Goal: Task Accomplishment & Management: Complete application form

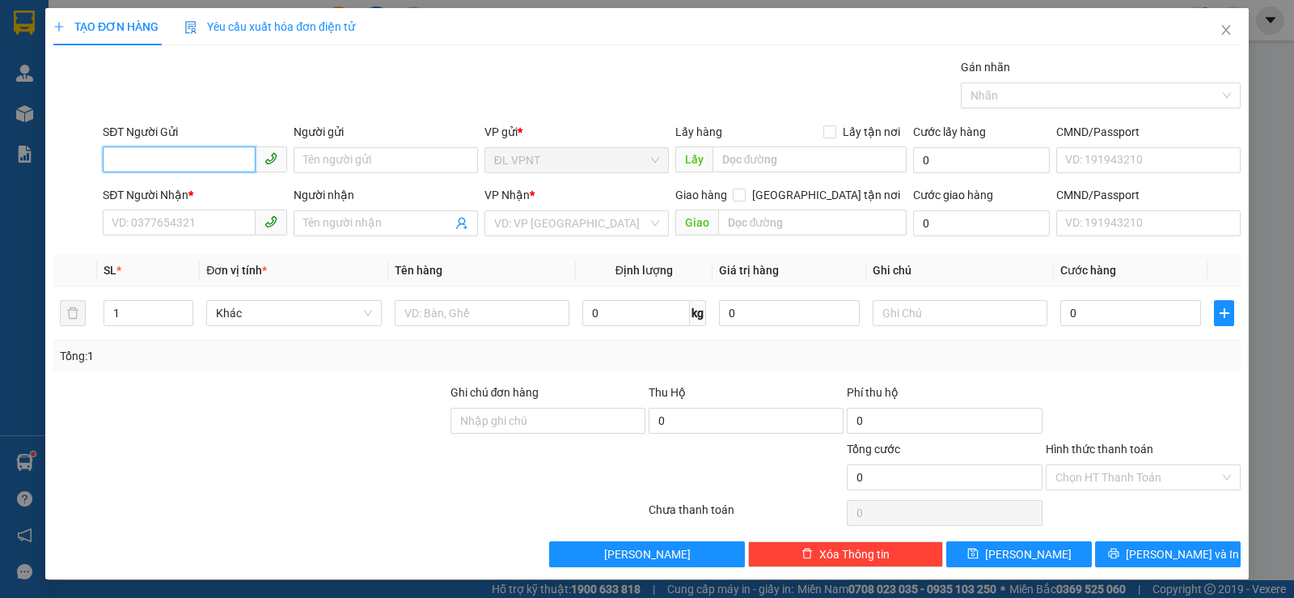
click at [212, 148] on input "SĐT Người Gửi" at bounding box center [179, 159] width 153 height 26
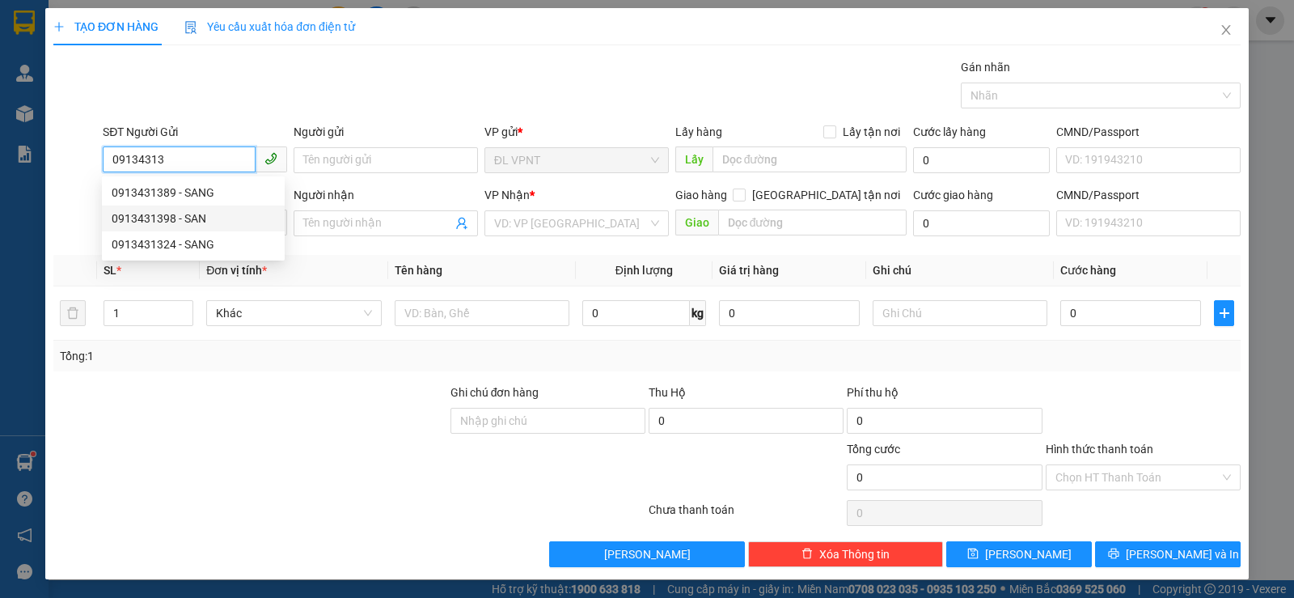
click at [191, 213] on div "0913431398 - SAN" at bounding box center [193, 218] width 163 height 18
type input "0913431398"
type input "SAN"
type input "0971598717"
type input "nhã"
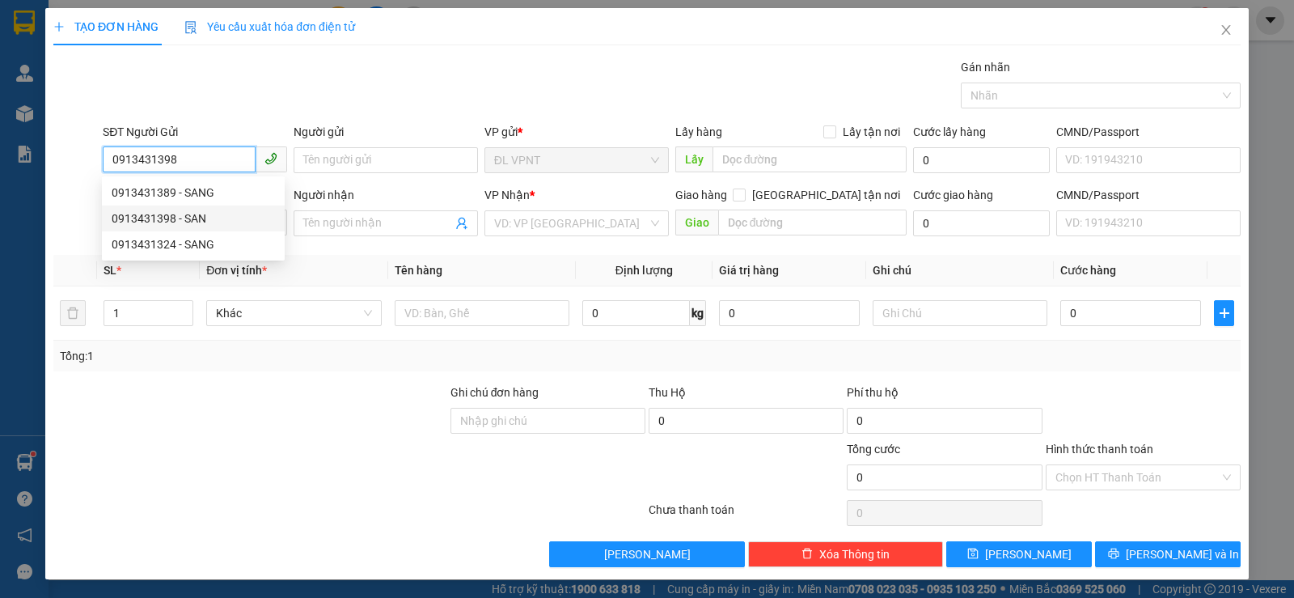
type input "39 bến [GEOGRAPHIC_DATA] q4 - chung cư tresor"
type input "120.000"
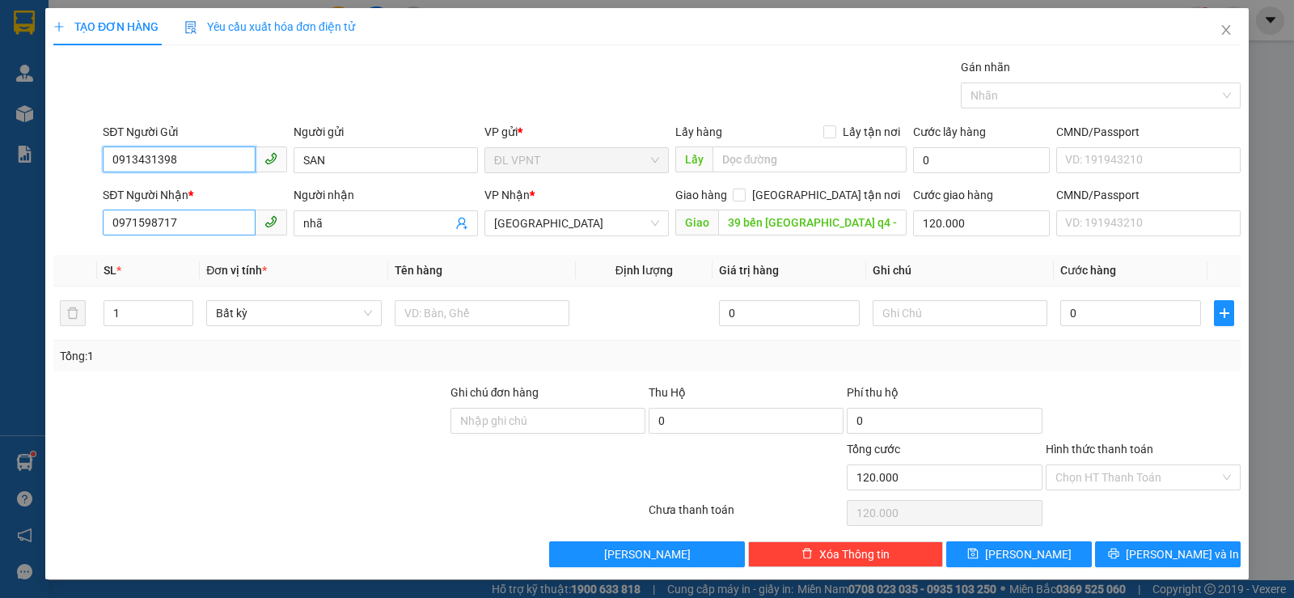
type input "0913431398"
drag, startPoint x: 189, startPoint y: 220, endPoint x: 0, endPoint y: 202, distance: 190.1
click at [0, 202] on div "TẠO ĐƠN HÀNG Yêu cầu xuất hóa đơn điện tử Transit Pickup Surcharge Ids Transit …" at bounding box center [647, 299] width 1294 height 598
type input "0859232998"
click at [331, 221] on input "nhã" at bounding box center [377, 223] width 149 height 18
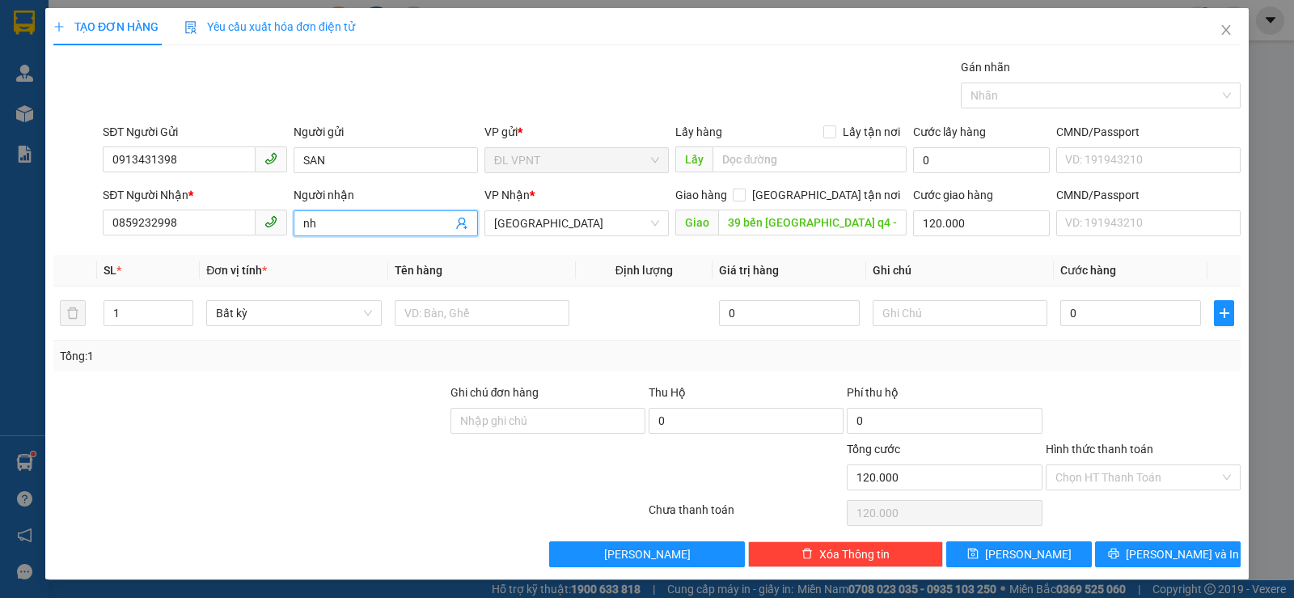
type input "n"
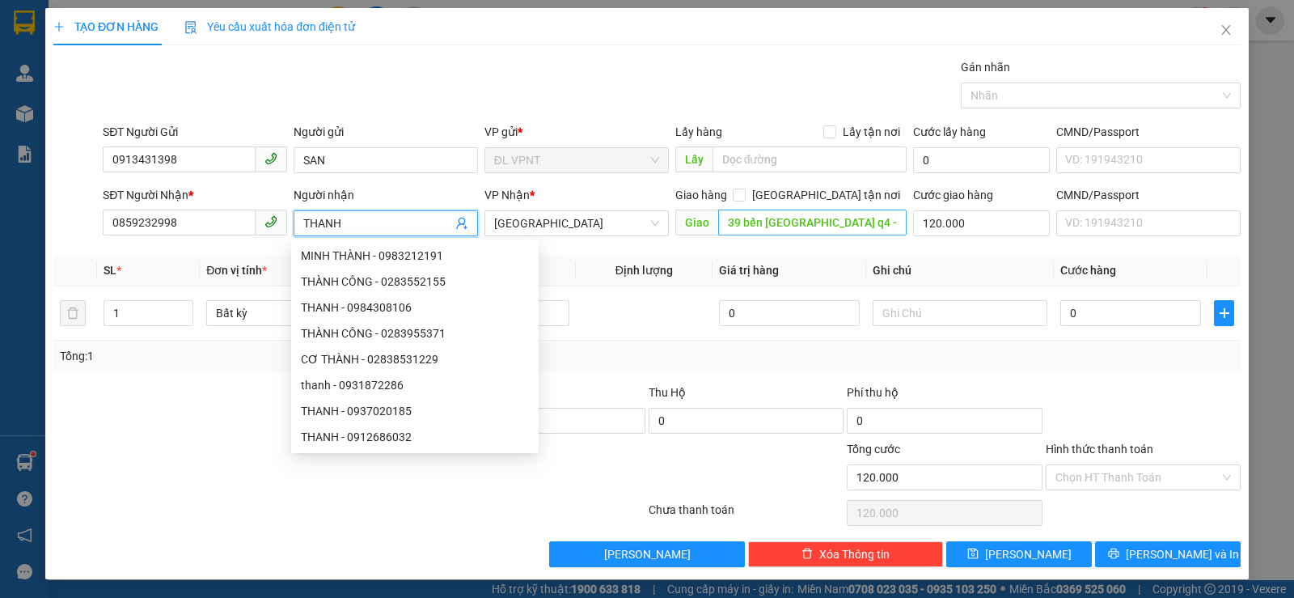
type input "THANH"
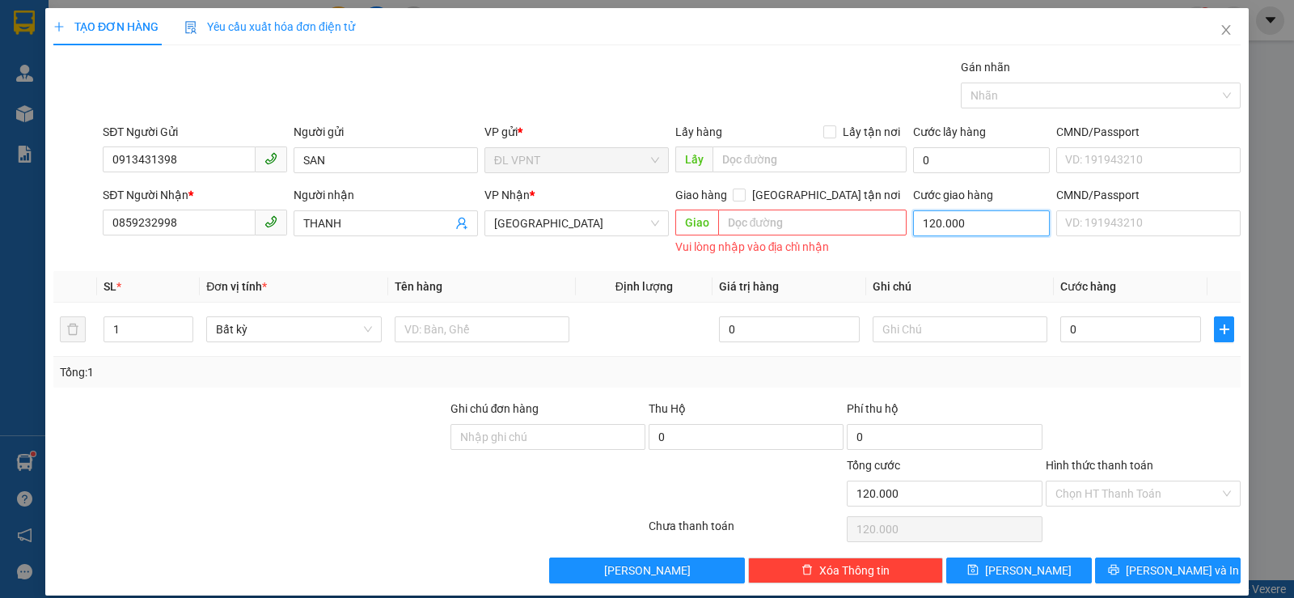
click at [930, 222] on input "120.000" at bounding box center [981, 223] width 137 height 26
type input "0"
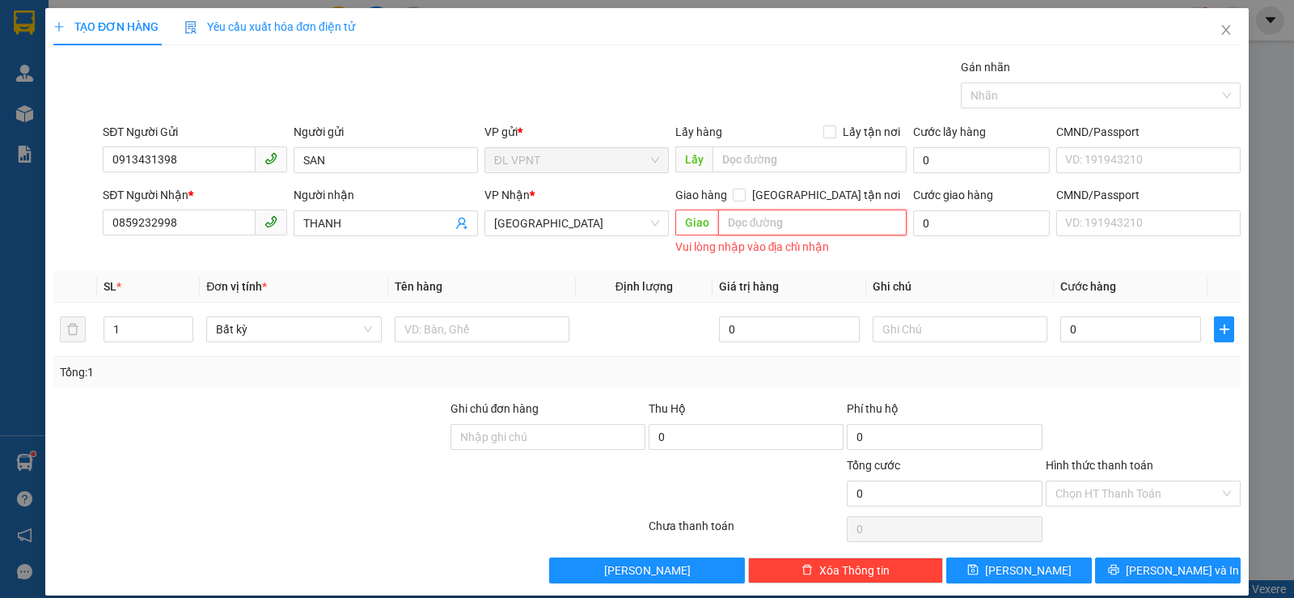
click at [851, 230] on input "text" at bounding box center [812, 222] width 189 height 26
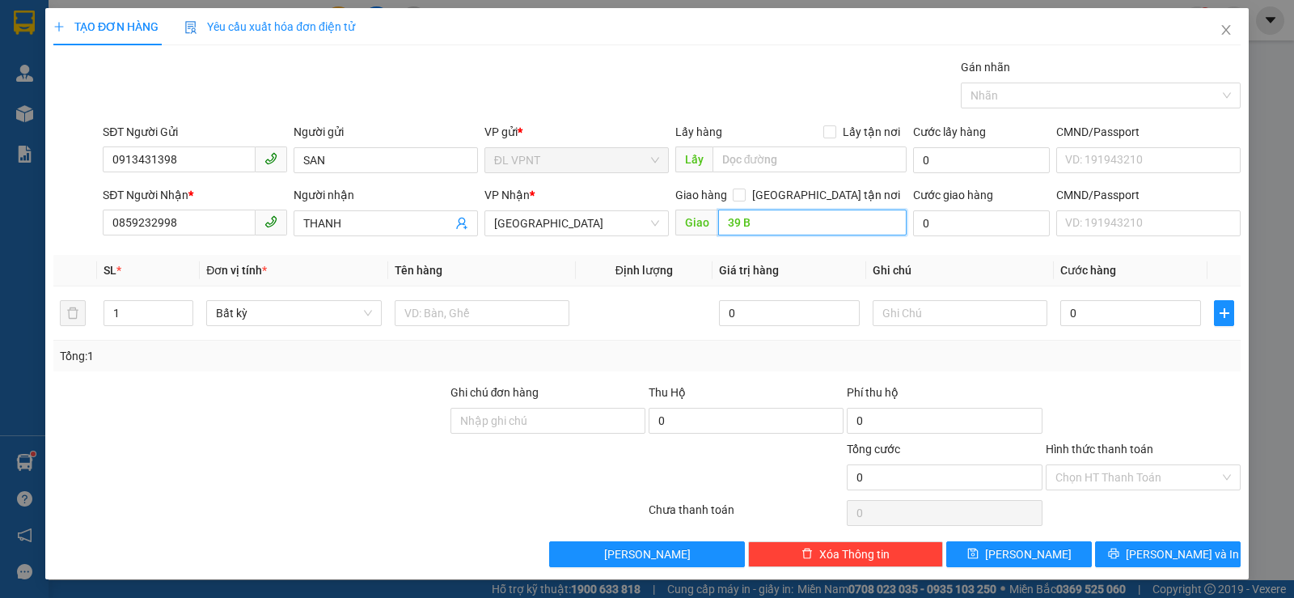
paste input "text"
paste input "Ế"
paste input "Ê"
paste input "Ế"
paste input "Ê"
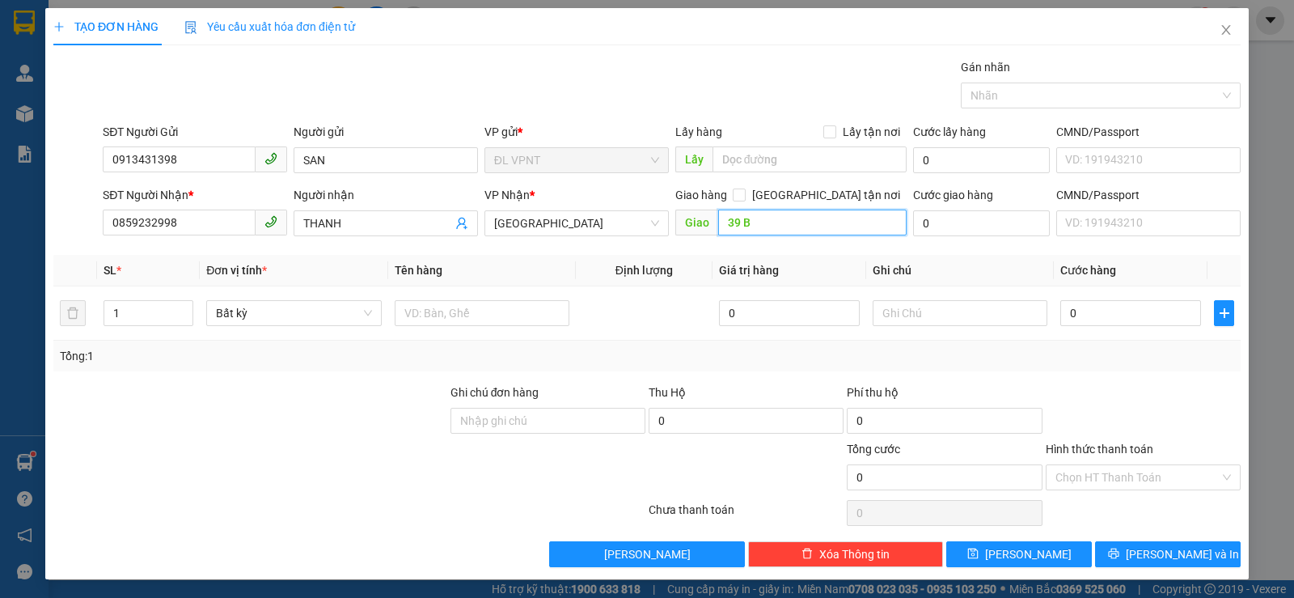
paste input "Ế"
paste input "Â"
paste input "Đ"
paste input "Ô"
paste input "Ồ"
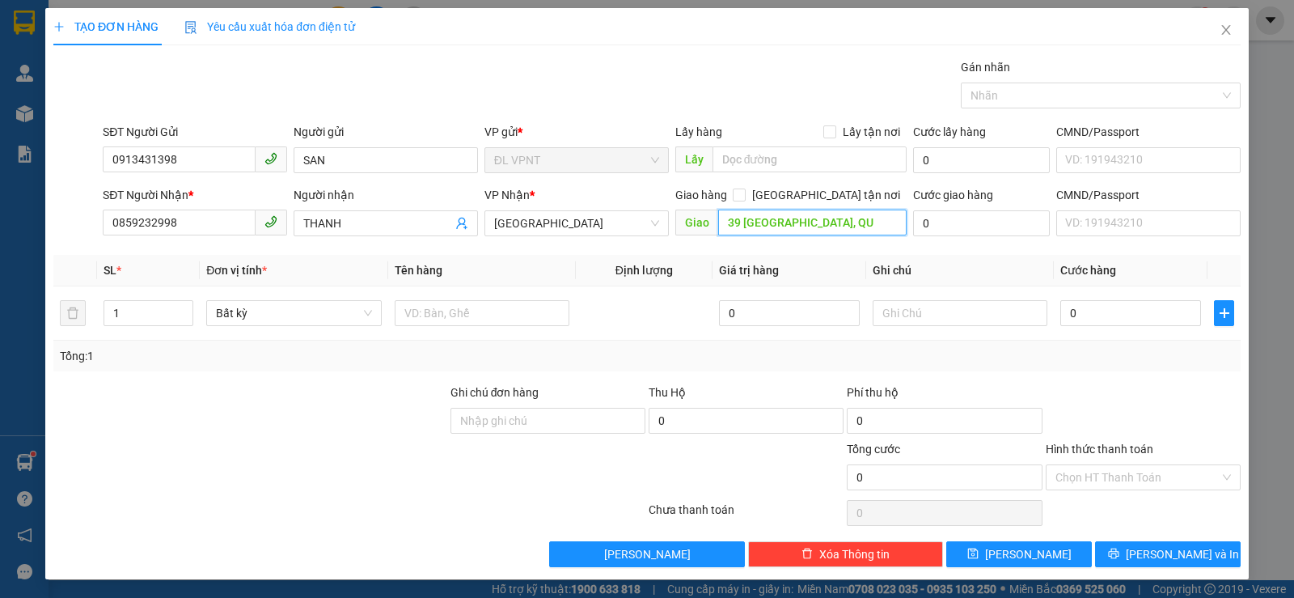
paste input "Â"
paste input "Ậ"
paste input "Â"
paste input "Ậ"
type input "[STREET_ADDRESS]"
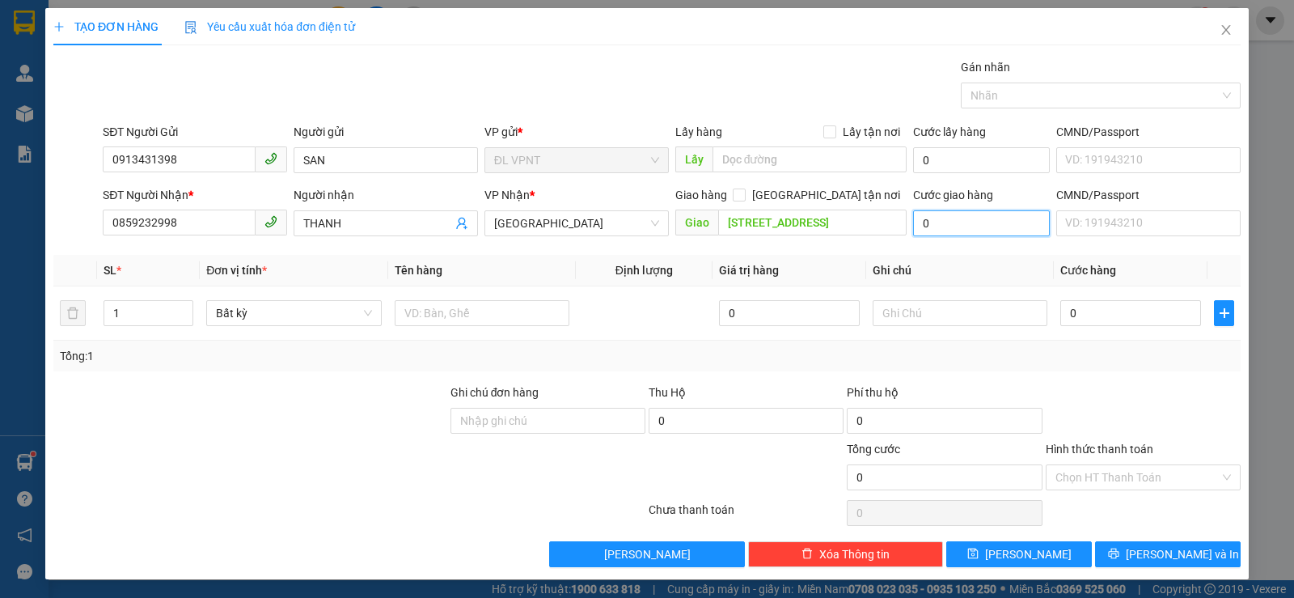
click at [963, 226] on input "0" at bounding box center [981, 223] width 137 height 26
type input "5"
type input "50"
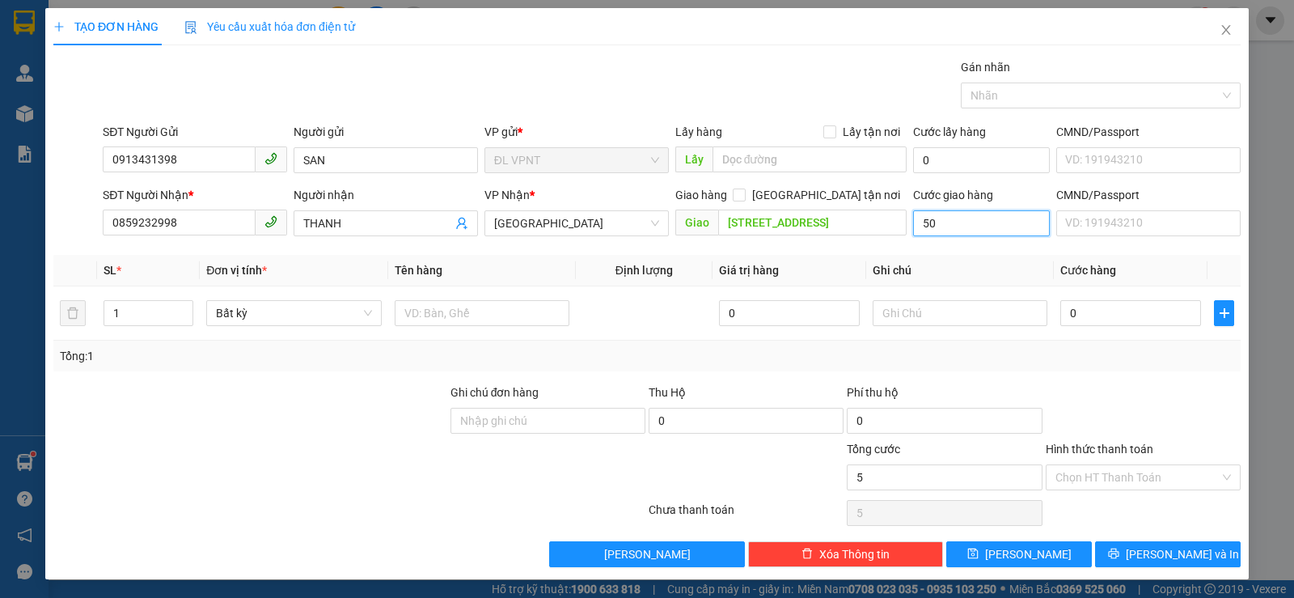
type input "50"
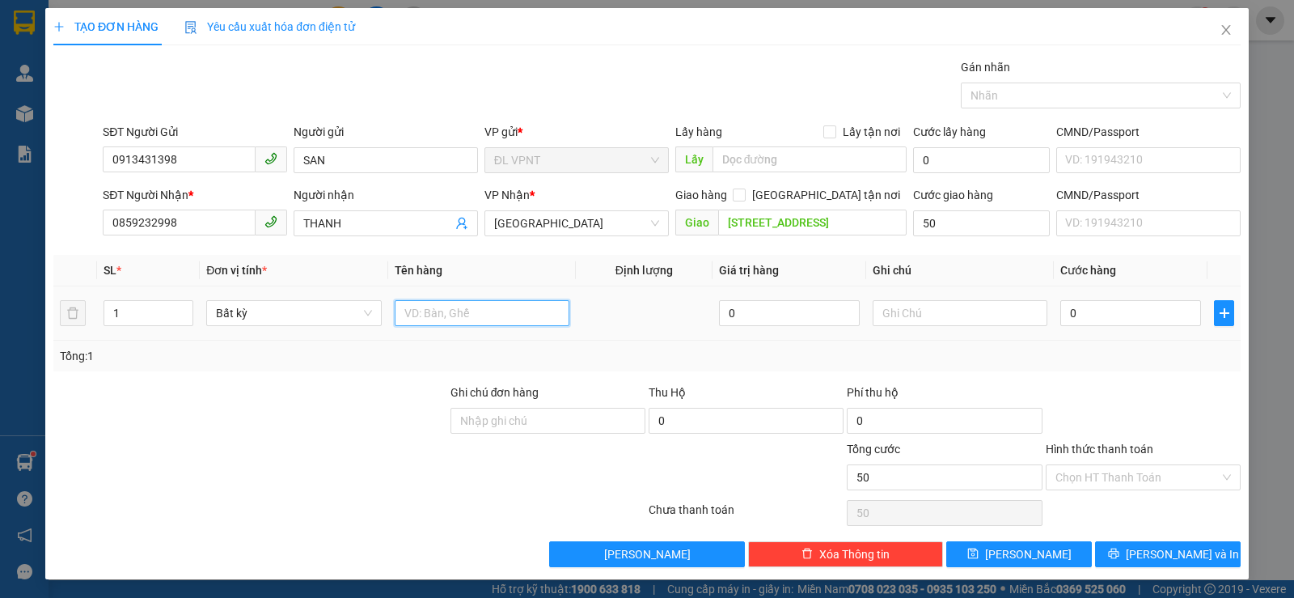
click at [425, 306] on input "text" at bounding box center [482, 313] width 175 height 26
type input "50.000"
type input "1 TX"
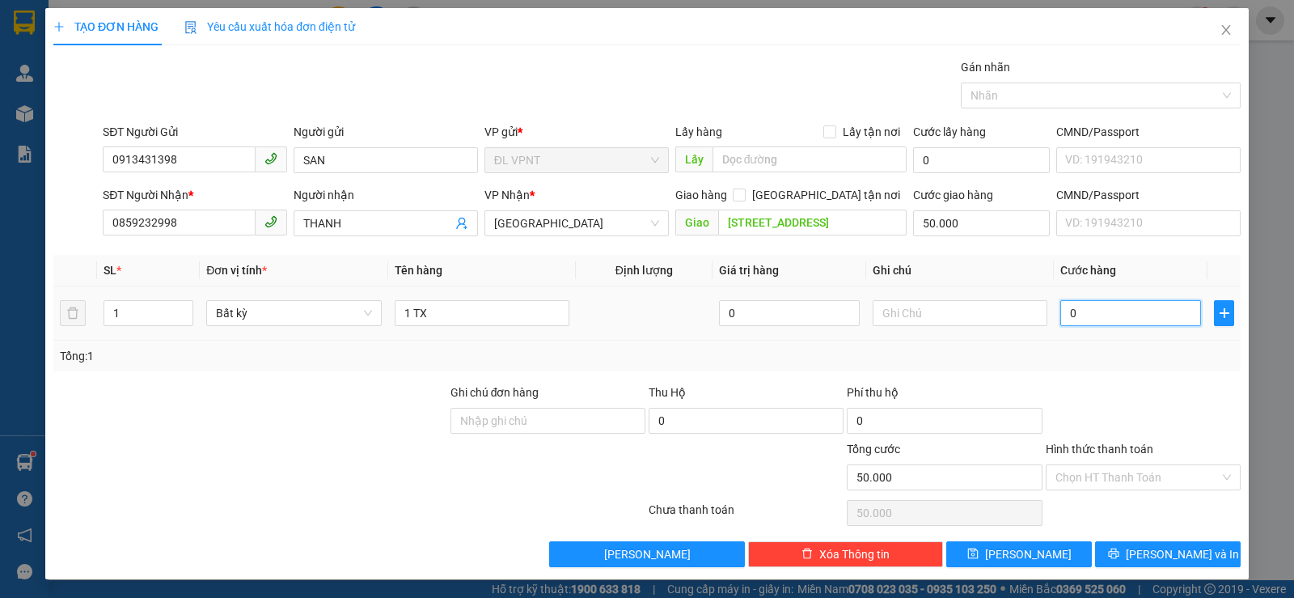
click at [1116, 315] on input "0" at bounding box center [1130, 313] width 141 height 26
click at [966, 323] on input "text" at bounding box center [960, 313] width 175 height 26
paste input "Ơ"
paste input "ỚM"
type input "GIAO SỚM"
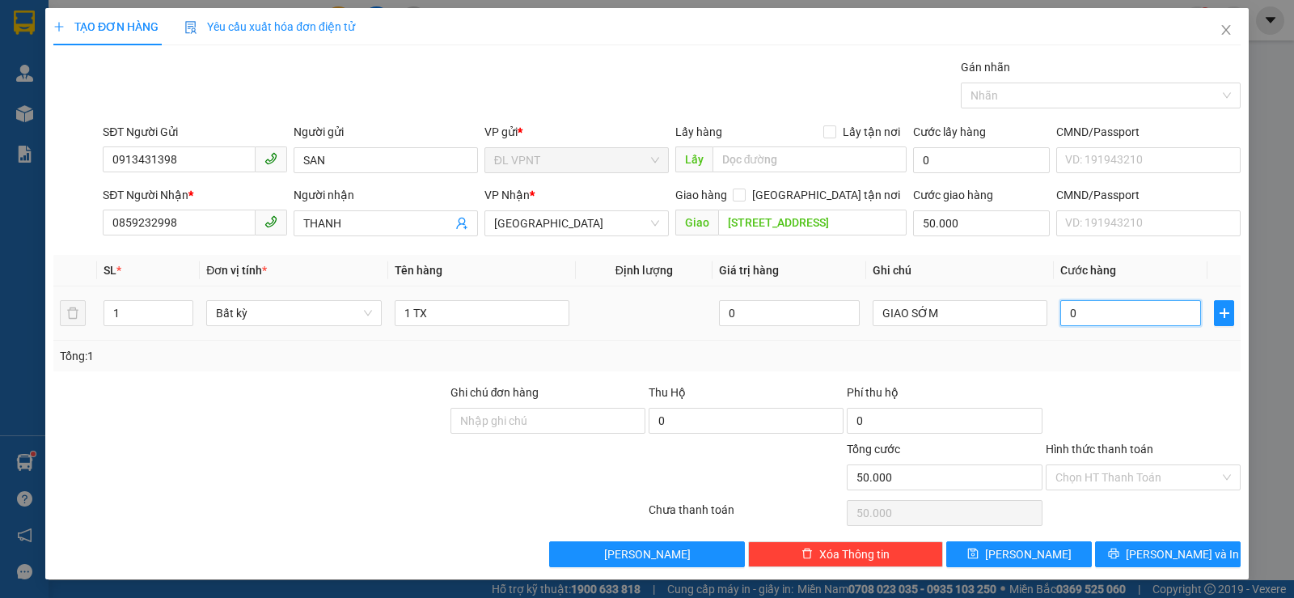
click at [1088, 321] on input "0" at bounding box center [1130, 313] width 141 height 26
type input "4"
type input "50.004"
type input "40"
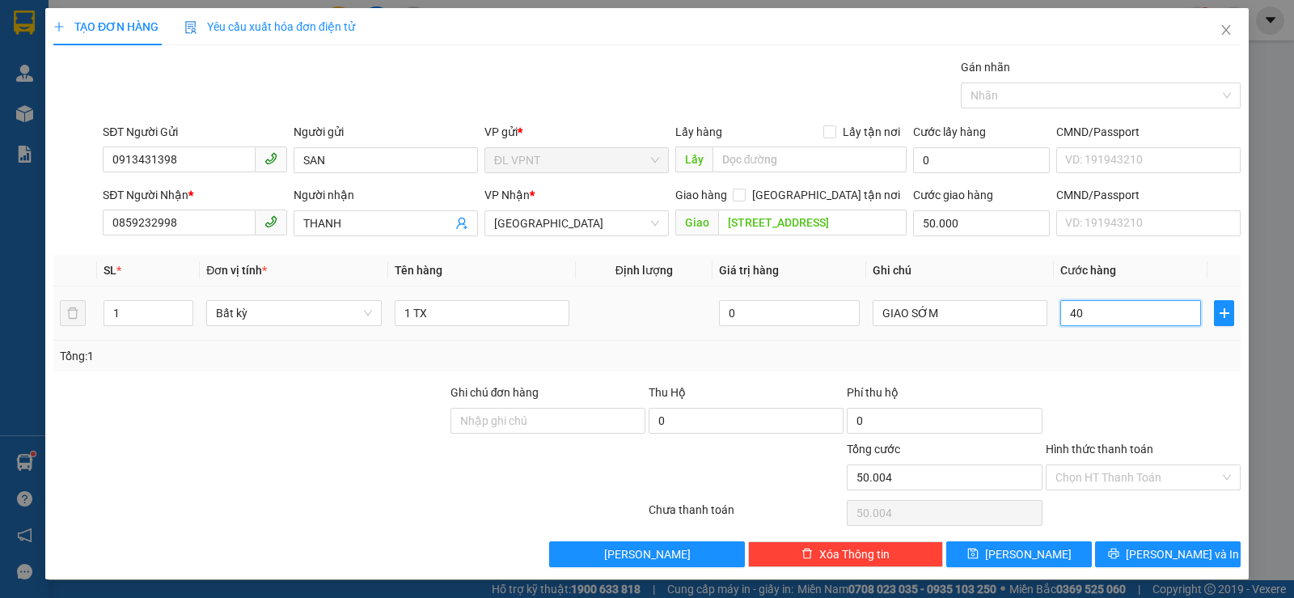
type input "50.040"
click at [1126, 486] on input "Hình thức thanh toán" at bounding box center [1137, 477] width 164 height 24
type input "40.000"
type input "90.000"
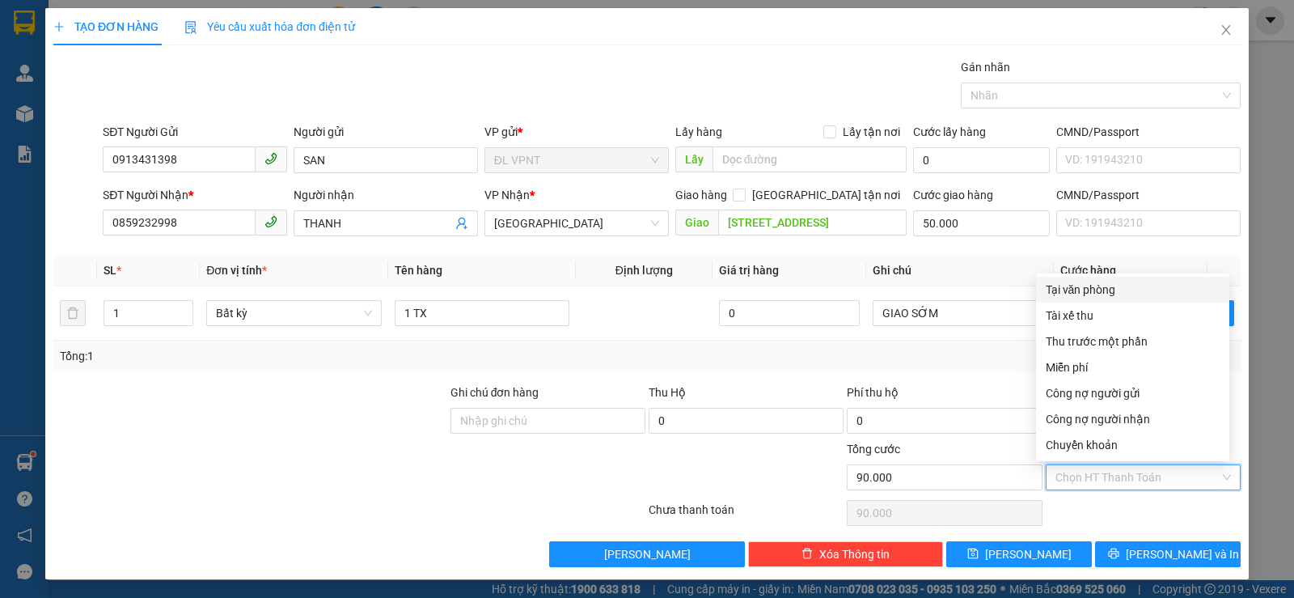
click at [1110, 289] on div "Tại văn phòng" at bounding box center [1133, 290] width 174 height 18
type input "0"
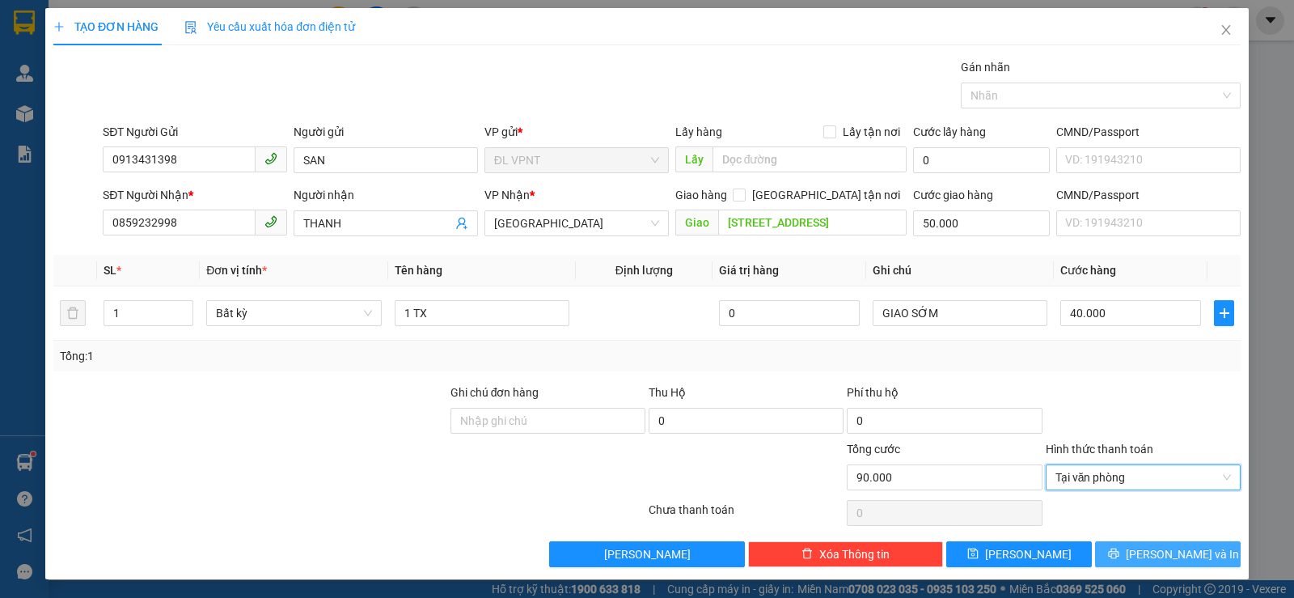
click at [1152, 549] on span "[PERSON_NAME] và In" at bounding box center [1182, 554] width 113 height 18
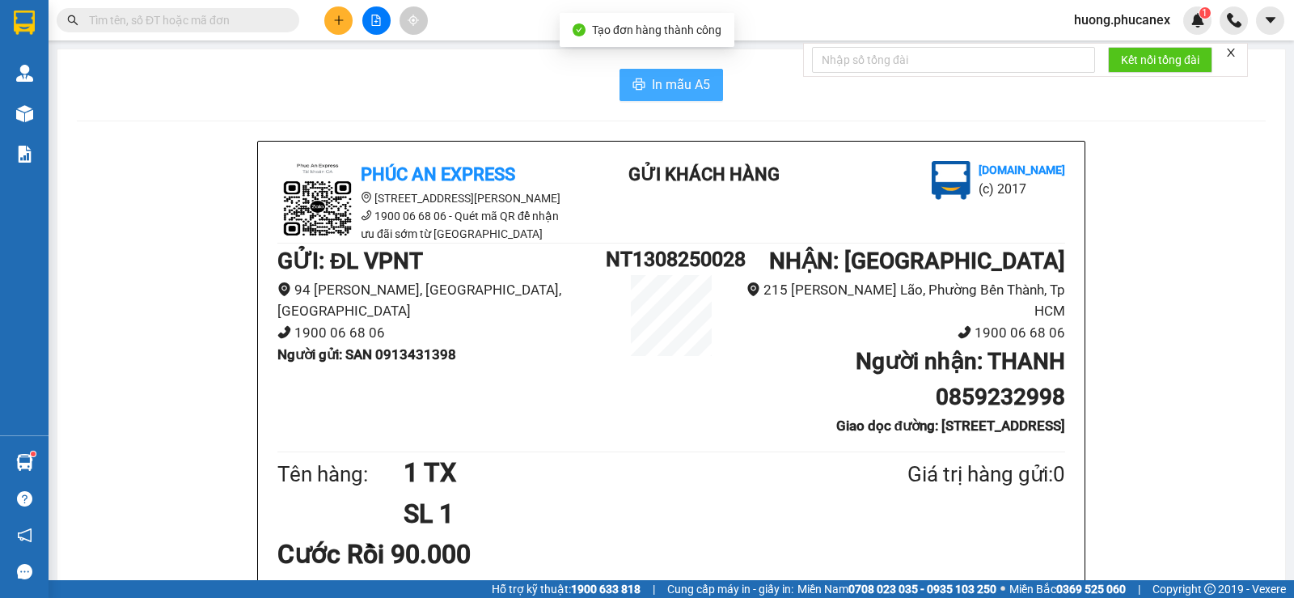
click at [686, 85] on span "In mẫu A5" at bounding box center [681, 84] width 58 height 20
click at [668, 90] on span "In mẫu A5" at bounding box center [681, 84] width 58 height 20
click at [689, 87] on span "In mẫu A5" at bounding box center [681, 84] width 58 height 20
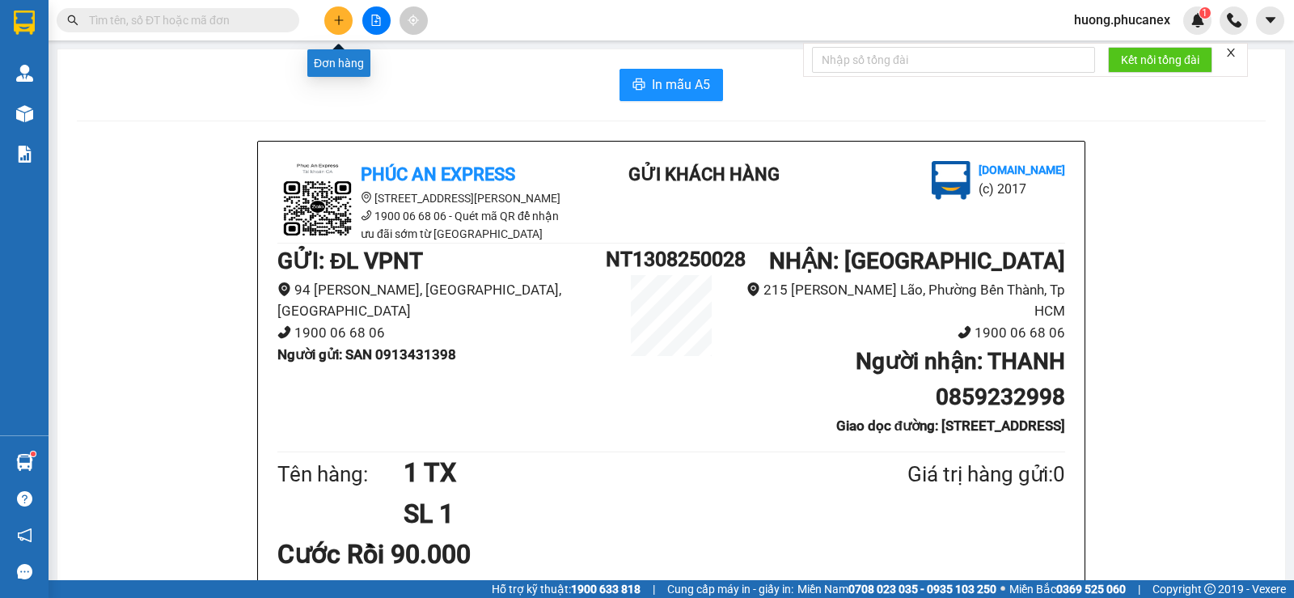
click at [348, 25] on button at bounding box center [338, 20] width 28 height 28
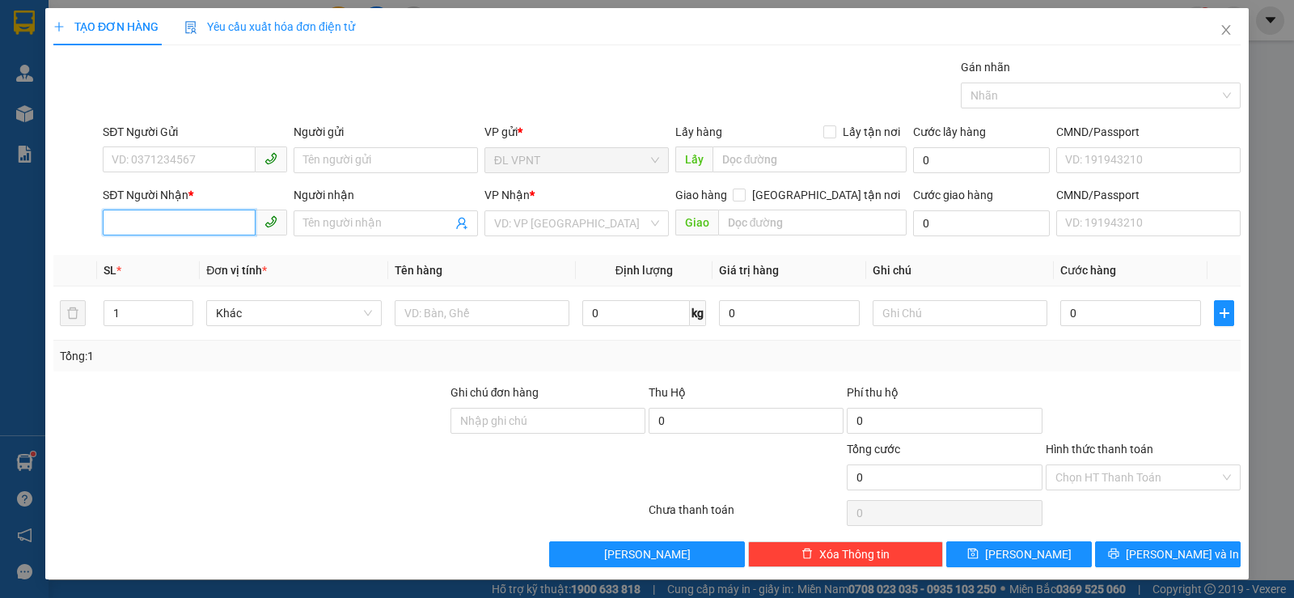
click at [198, 230] on input "SĐT Người Nhận *" at bounding box center [179, 222] width 153 height 26
click at [148, 257] on div "02838374964 - BƯU CHÍNH SG" at bounding box center [193, 256] width 163 height 18
type input "02838374964"
type input "BƯU CHÍNH SG"
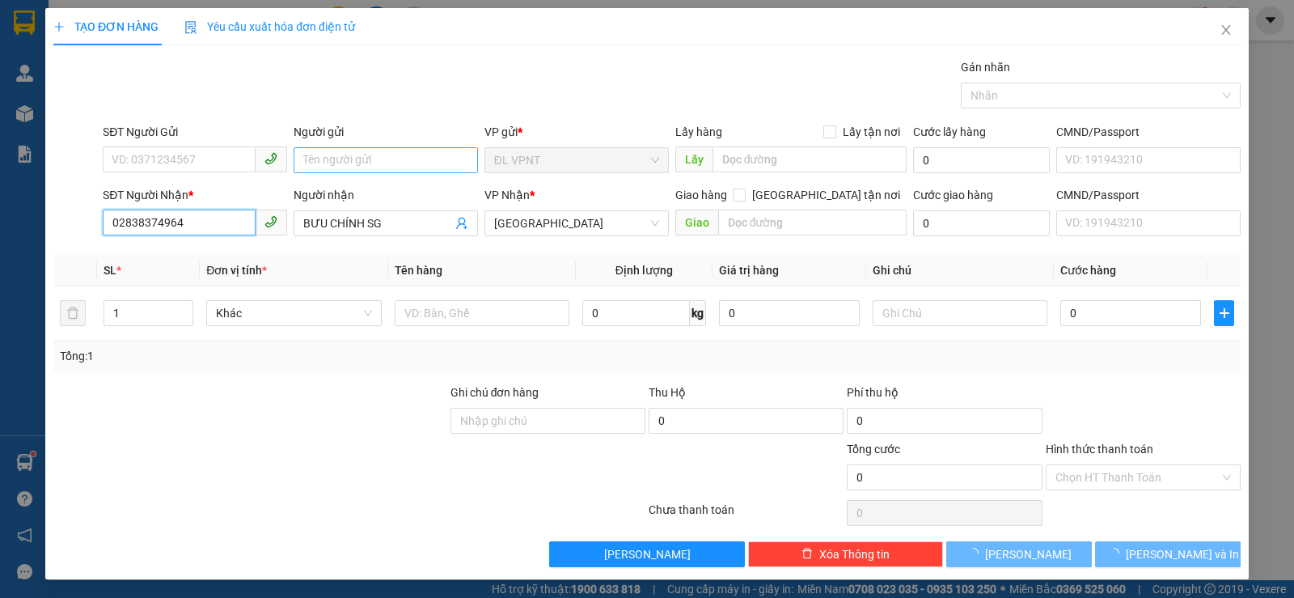
type input "02838374964"
click at [371, 169] on input "Người gửi" at bounding box center [386, 160] width 184 height 26
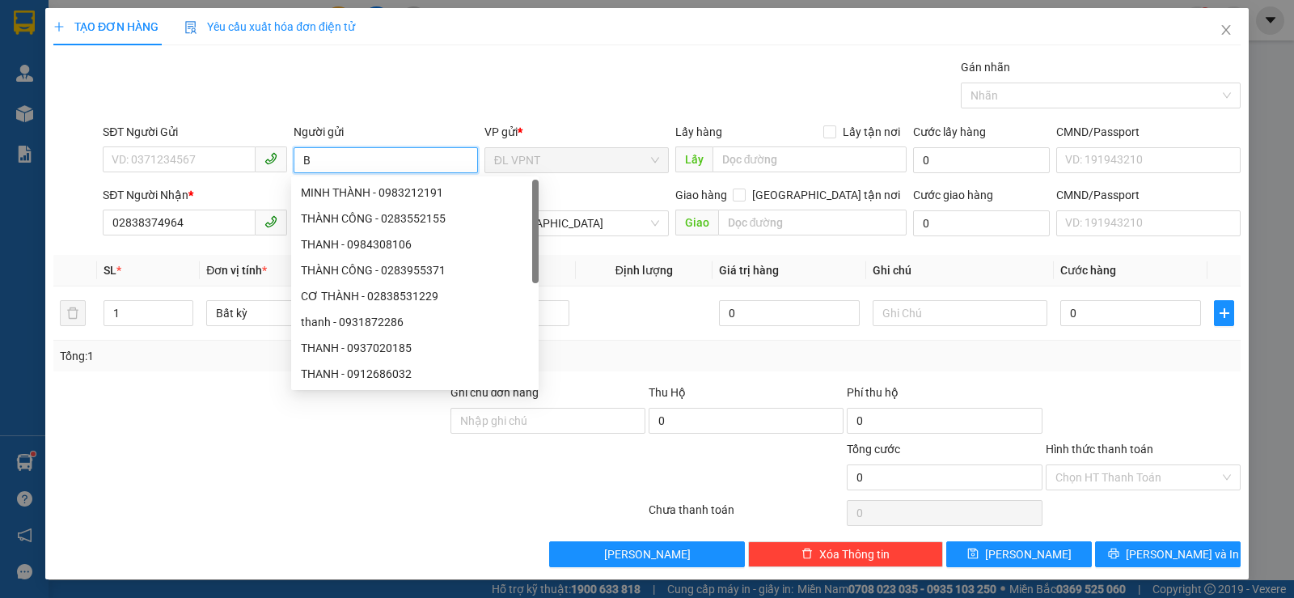
paste input "Ư"
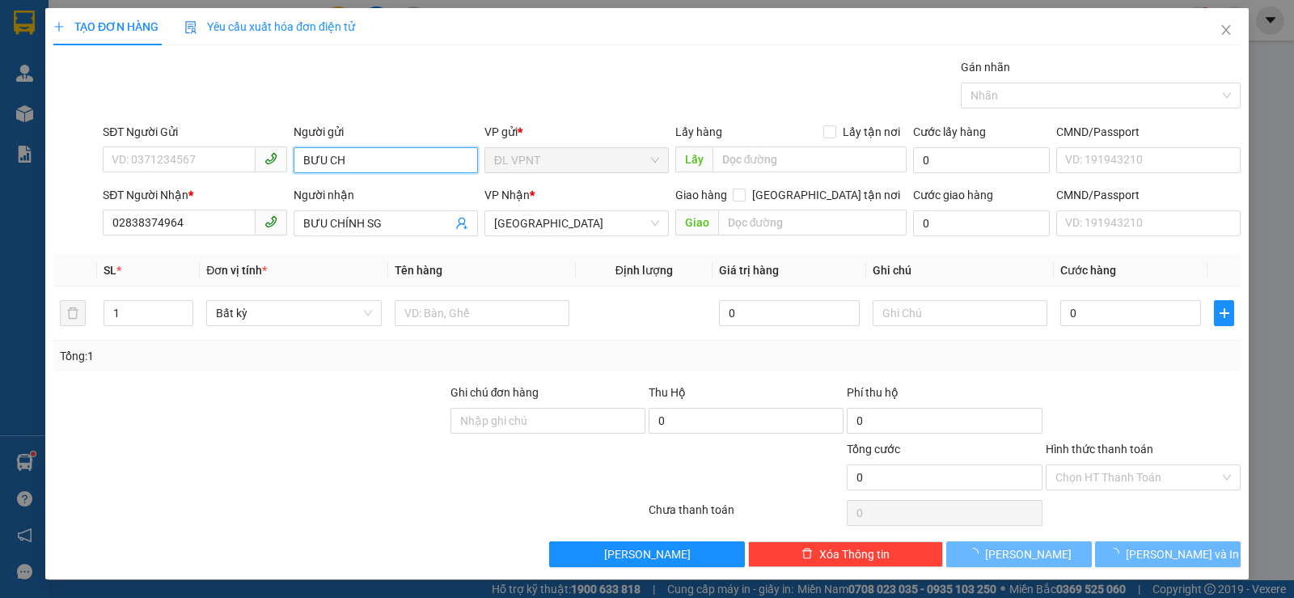
paste input "Í"
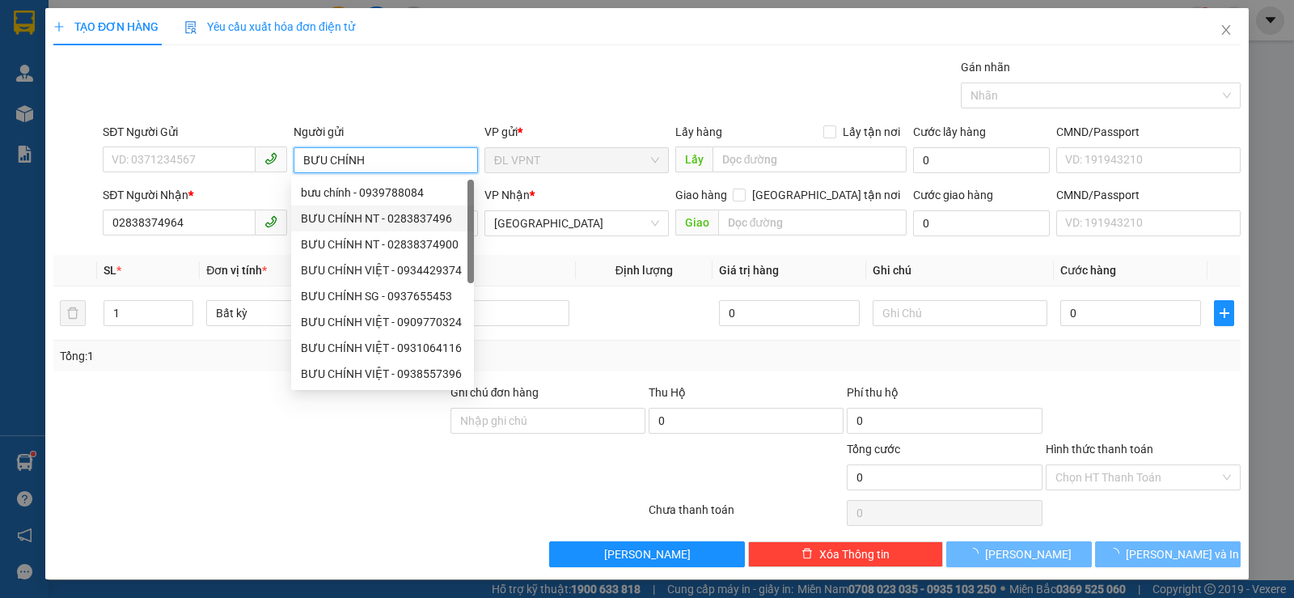
type input "BƯU CHÍNH"
click at [194, 405] on div at bounding box center [250, 411] width 397 height 57
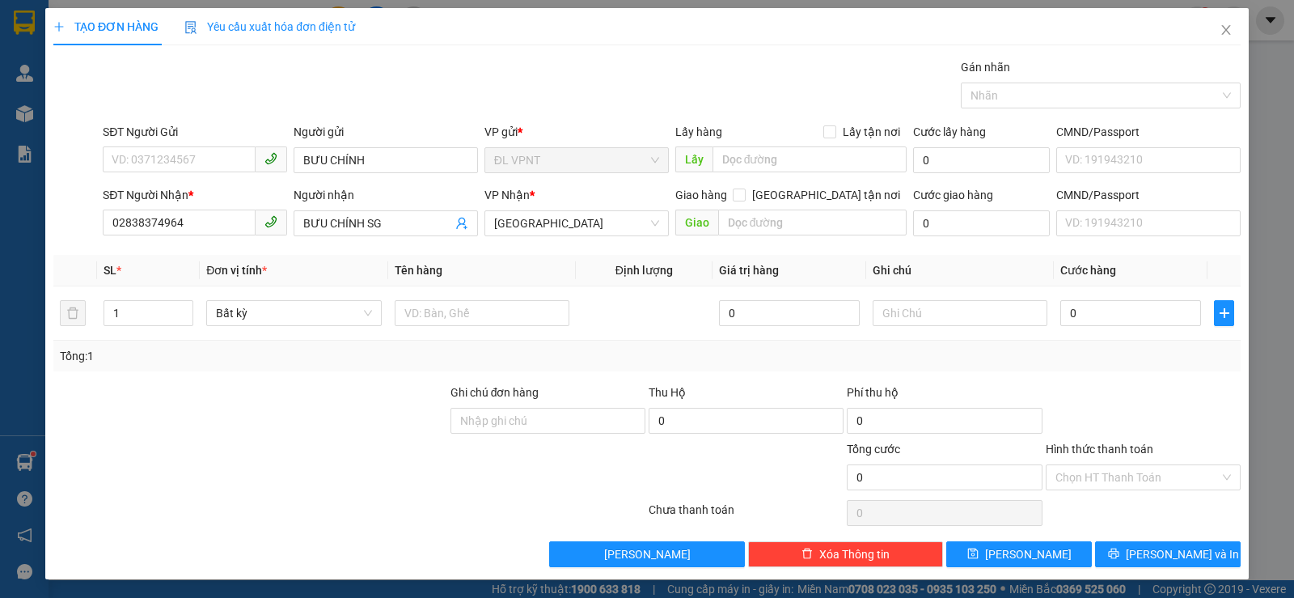
click at [509, 461] on div at bounding box center [548, 468] width 198 height 57
click at [437, 314] on input "text" at bounding box center [482, 313] width 175 height 26
paste input "Ị"
paste input "Đ"
type input "1 BỊCH ĐEN"
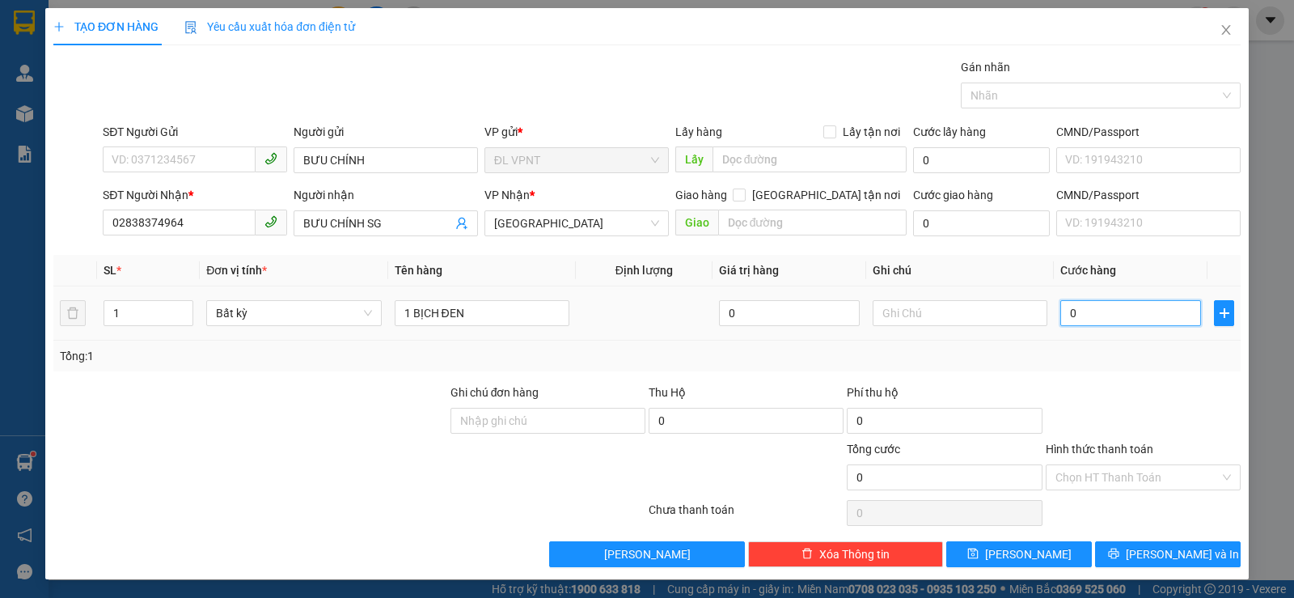
click at [1075, 314] on input "0" at bounding box center [1130, 313] width 141 height 26
type input "2"
type input "20"
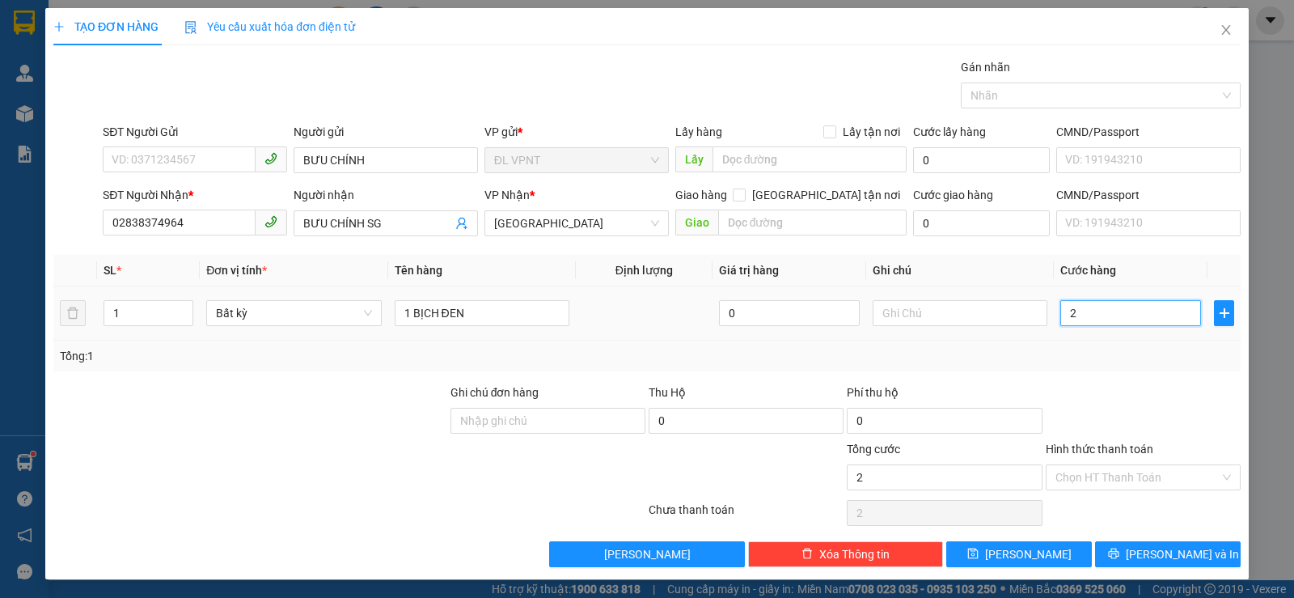
type input "20"
click at [965, 318] on input "text" at bounding box center [960, 313] width 175 height 26
type input "20.000"
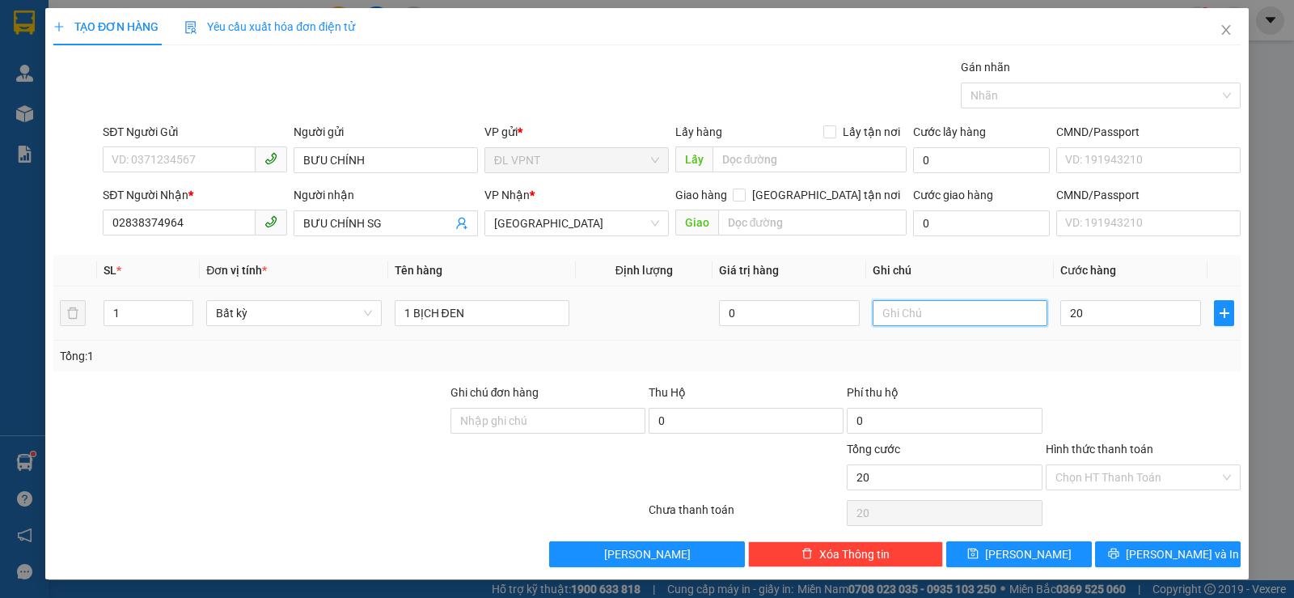
type input "20.000"
paste input "Ô"
paste input "Ơ"
paste input "Ợ"
type input "CÔNG NỢ"
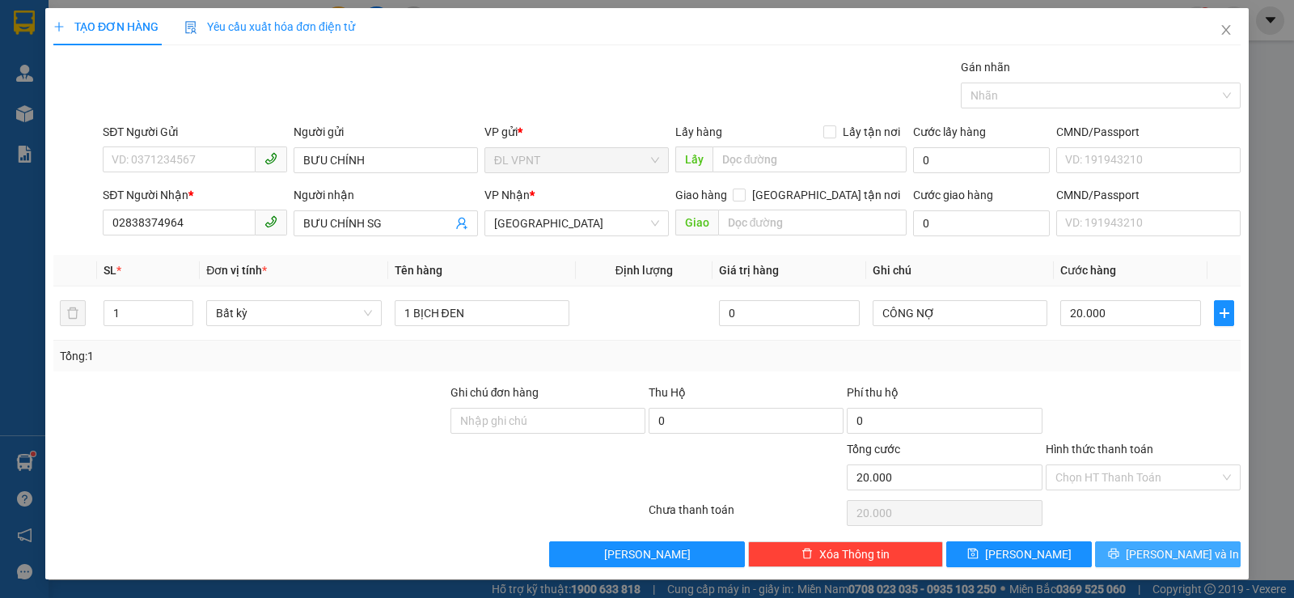
click at [1153, 555] on span "[PERSON_NAME] và In" at bounding box center [1182, 554] width 113 height 18
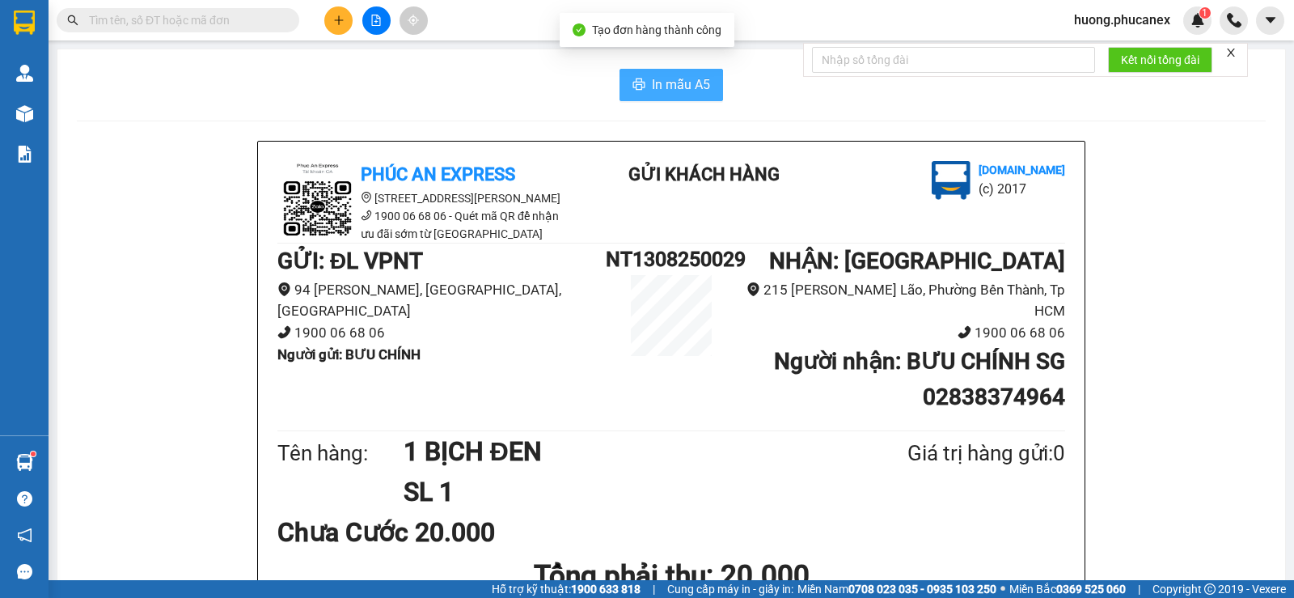
click at [691, 81] on span "In mẫu A5" at bounding box center [681, 84] width 58 height 20
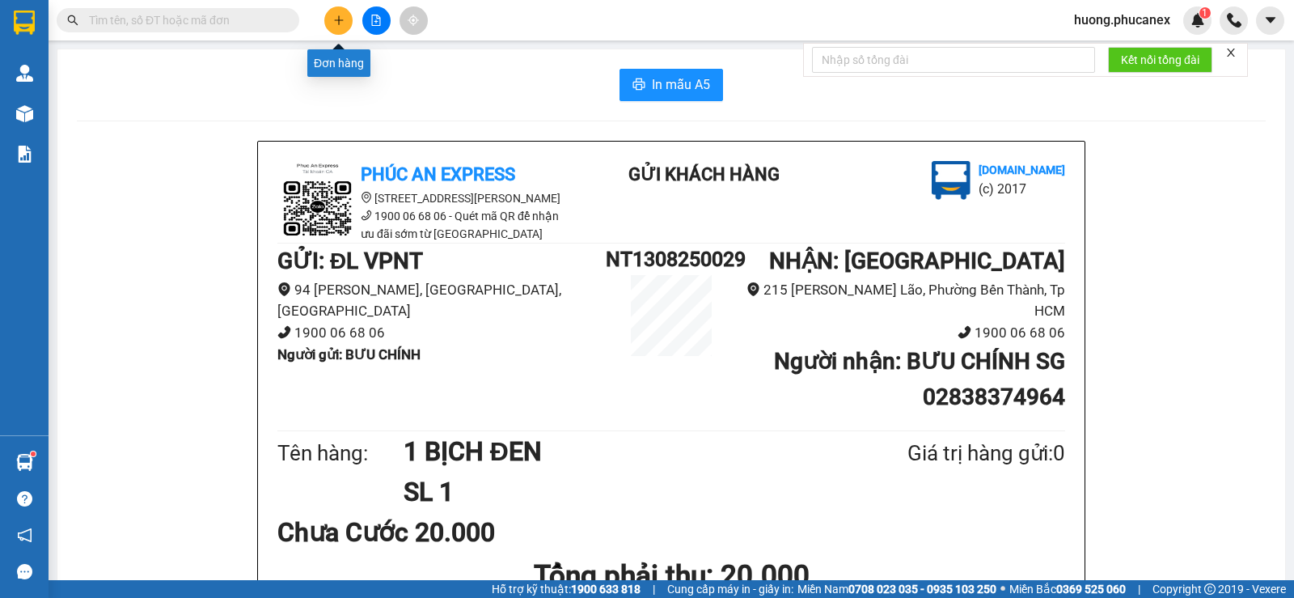
click at [332, 17] on button at bounding box center [338, 20] width 28 height 28
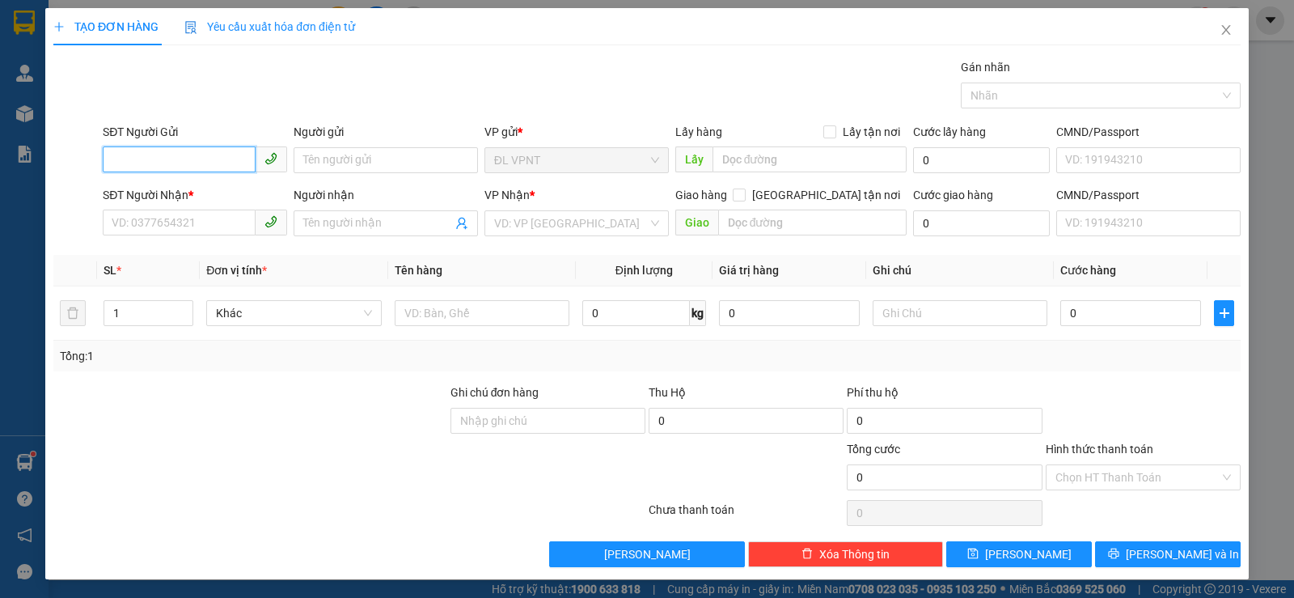
click at [215, 157] on input "SĐT Người Gửi" at bounding box center [179, 159] width 153 height 26
click at [202, 184] on div "0914110210 - anh" at bounding box center [193, 193] width 163 height 18
type input "0914110210"
type input "anh"
type input "0938100025"
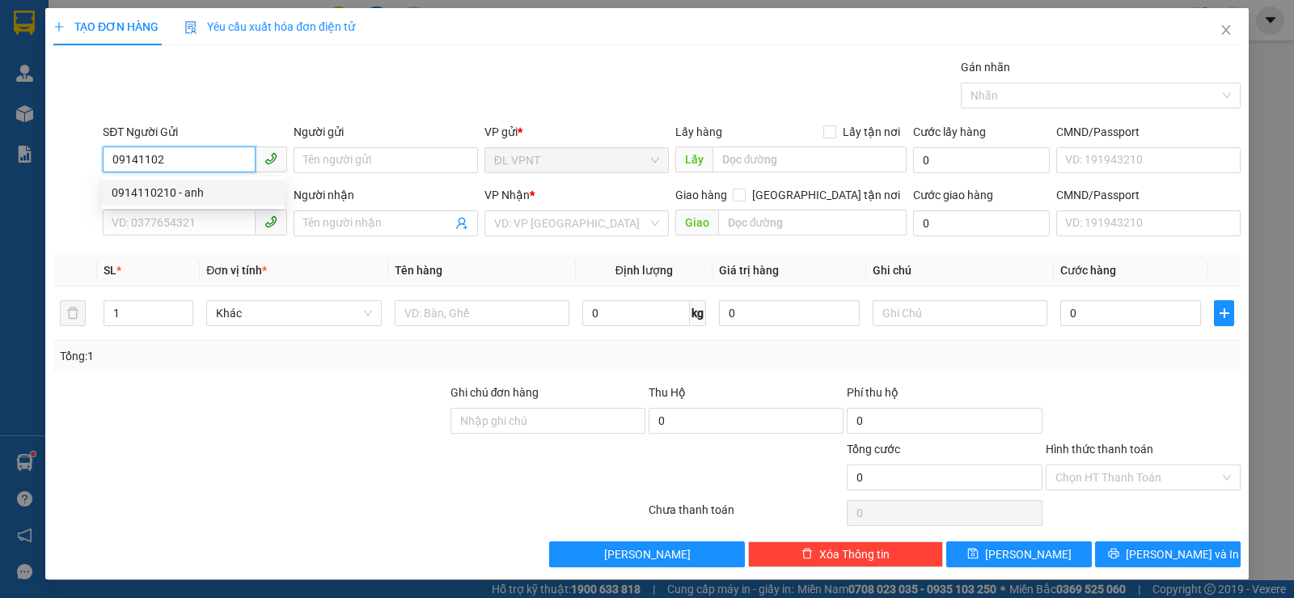
type input "NGA"
type input "0914110210"
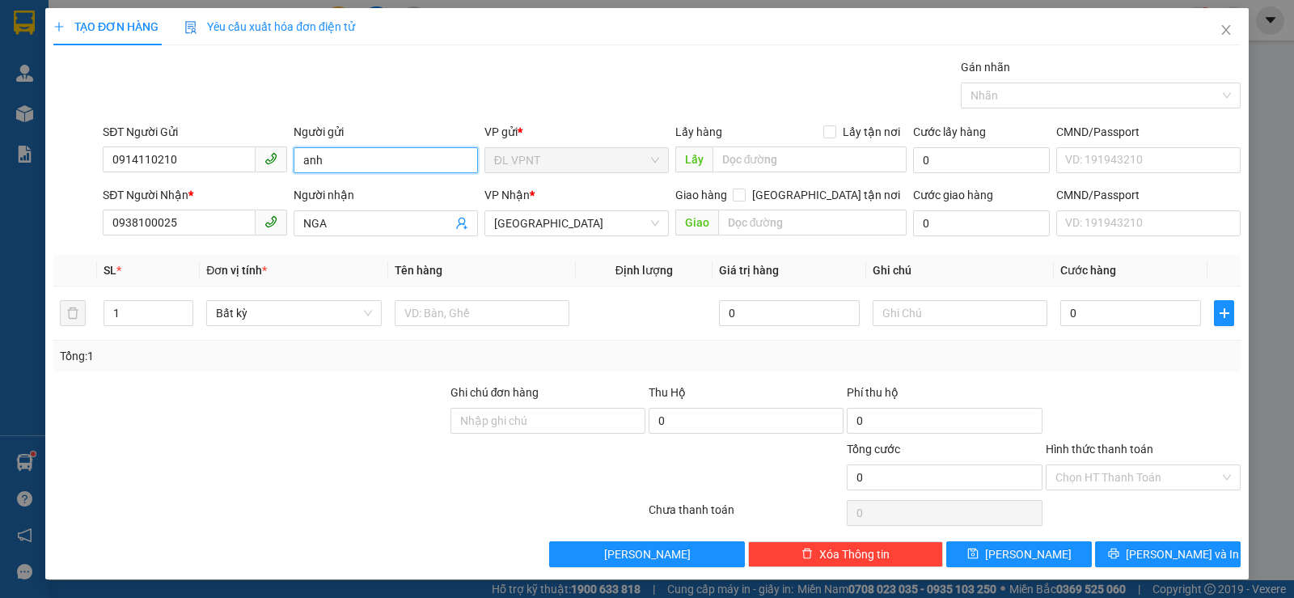
click at [300, 163] on input "anh" at bounding box center [386, 160] width 184 height 26
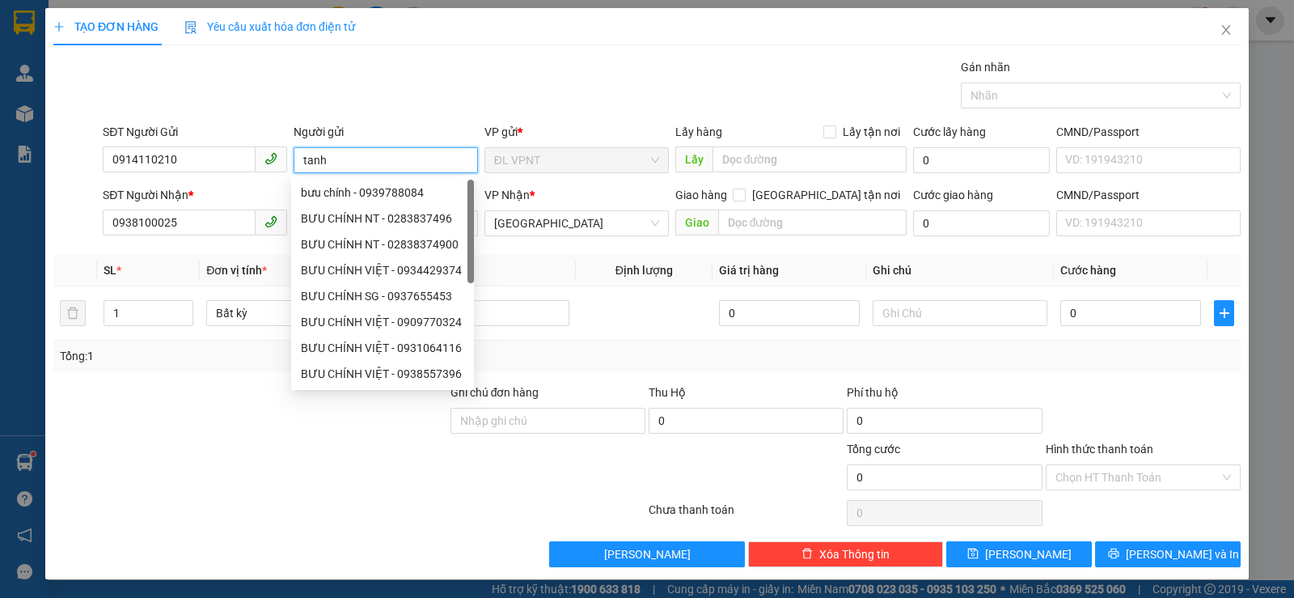
paste input "ú"
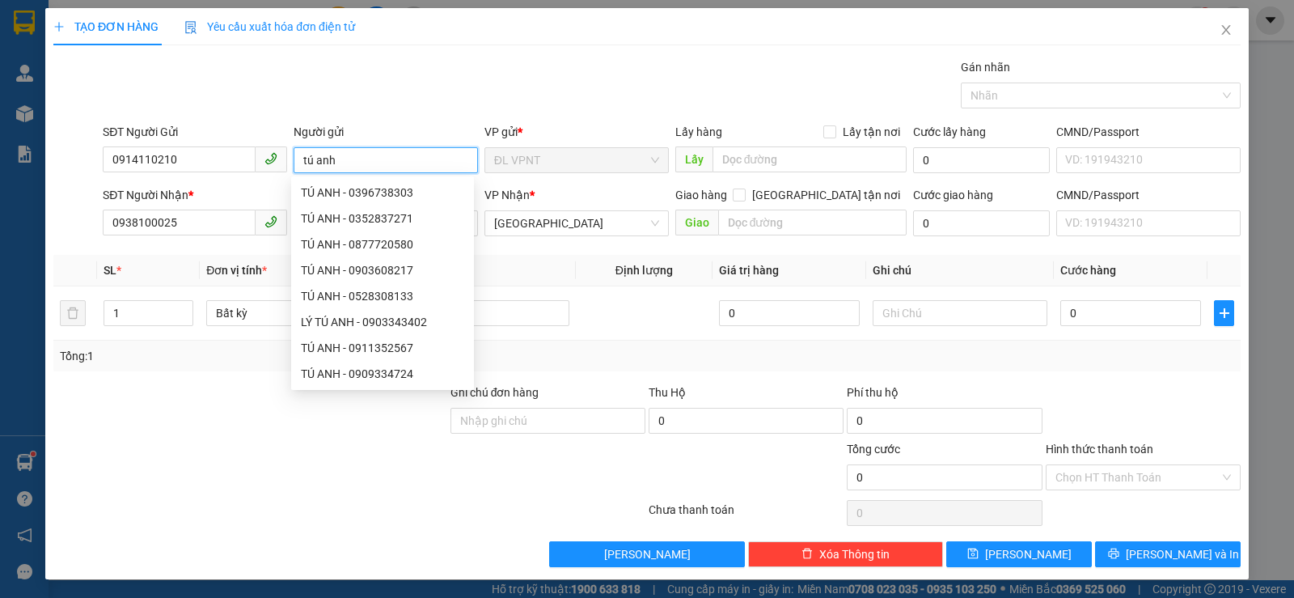
type input "tú anh"
click at [412, 73] on div "Gói vận chuyển * Tiêu chuẩn Gán nhãn Nhãn" at bounding box center [671, 86] width 1144 height 57
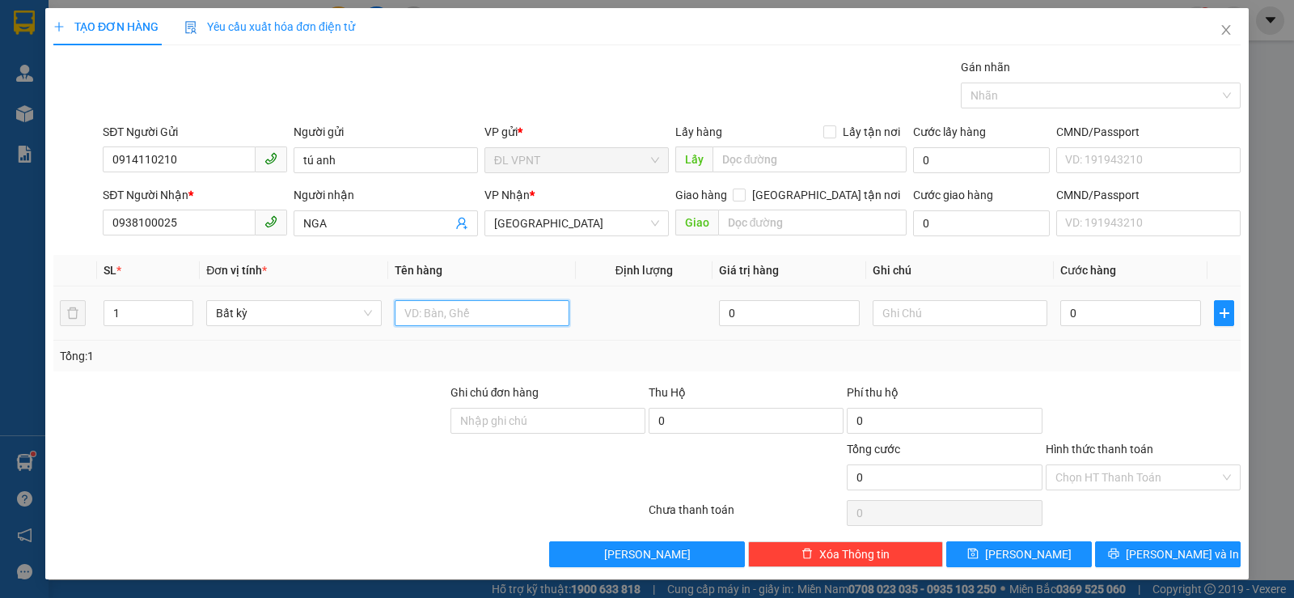
click at [458, 321] on input "text" at bounding box center [482, 313] width 175 height 26
type input "1 tx"
click at [1094, 316] on input "0" at bounding box center [1130, 313] width 141 height 26
type input "3"
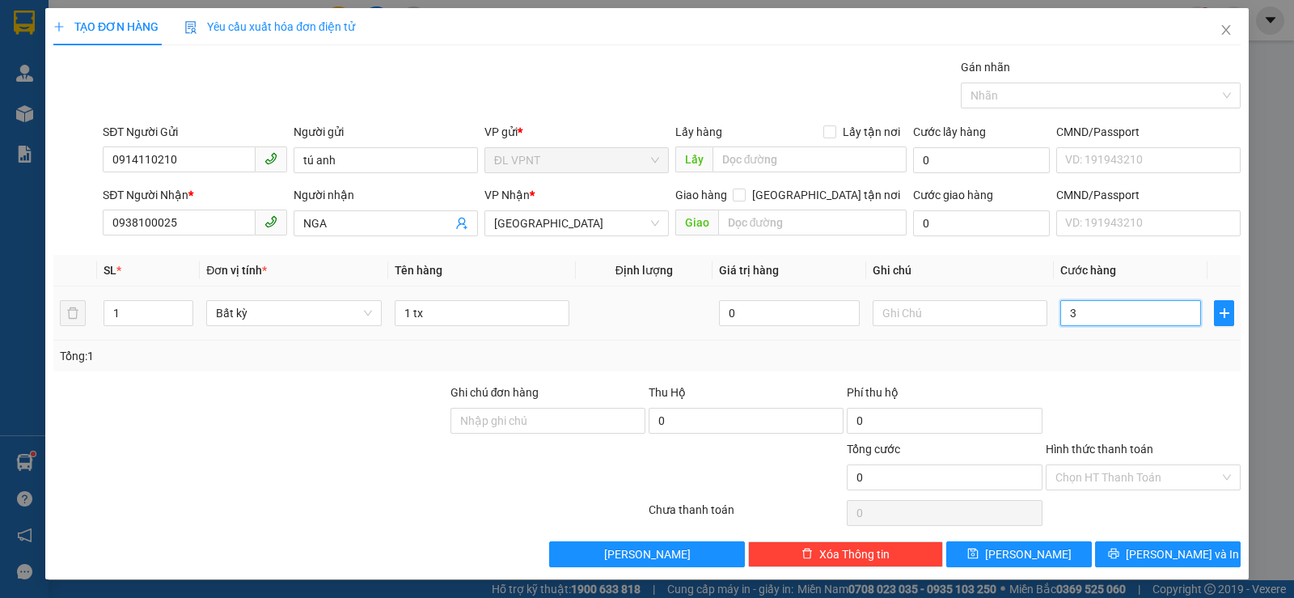
type input "3"
type input "30"
click at [1152, 476] on input "Hình thức thanh toán" at bounding box center [1137, 477] width 164 height 24
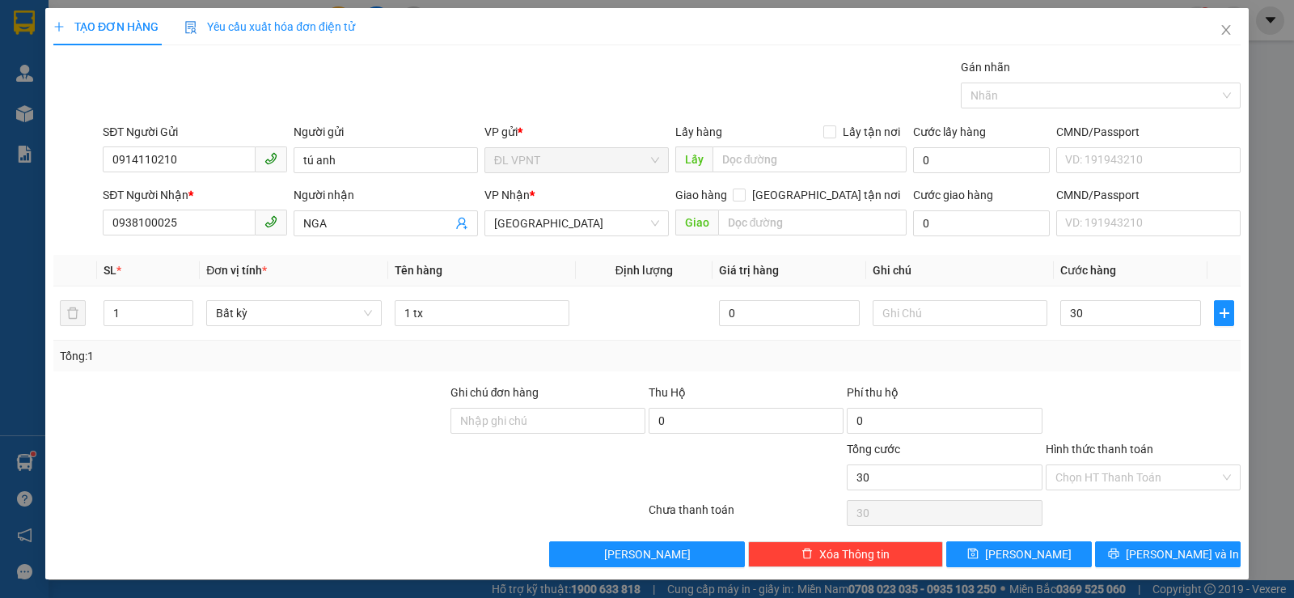
type input "30.000"
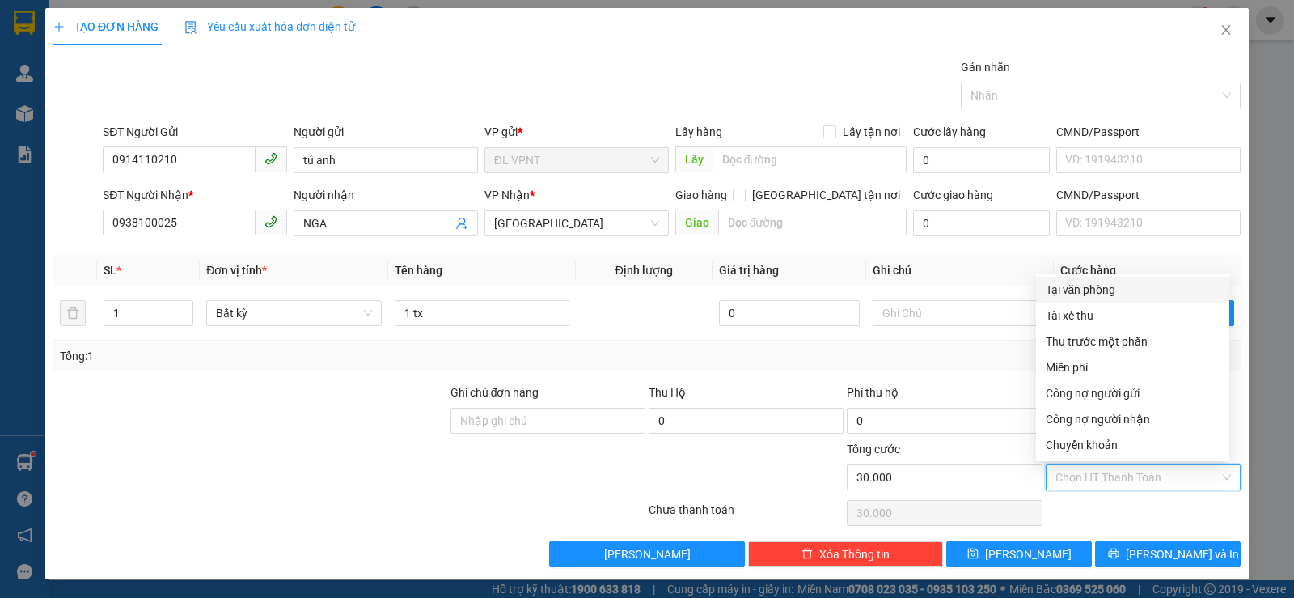
click at [1110, 293] on div "Tại văn phòng" at bounding box center [1133, 290] width 174 height 18
type input "0"
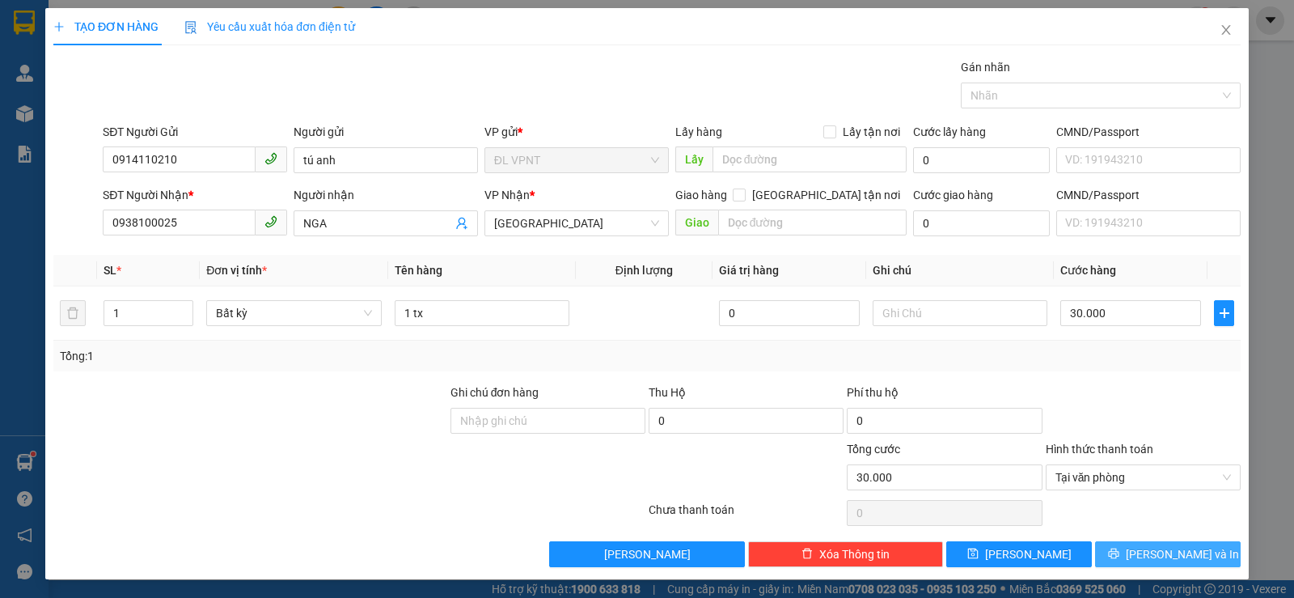
click at [1119, 548] on icon "printer" at bounding box center [1113, 552] width 11 height 11
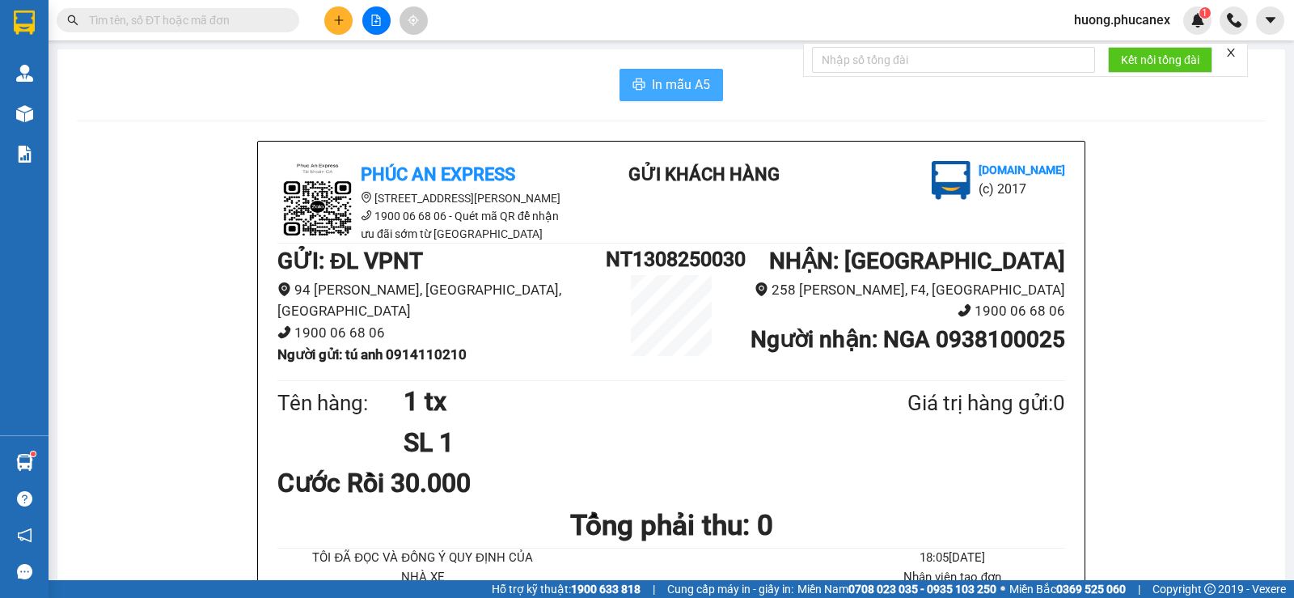
click at [669, 84] on span "In mẫu A5" at bounding box center [681, 84] width 58 height 20
click at [335, 16] on icon "plus" at bounding box center [338, 20] width 11 height 11
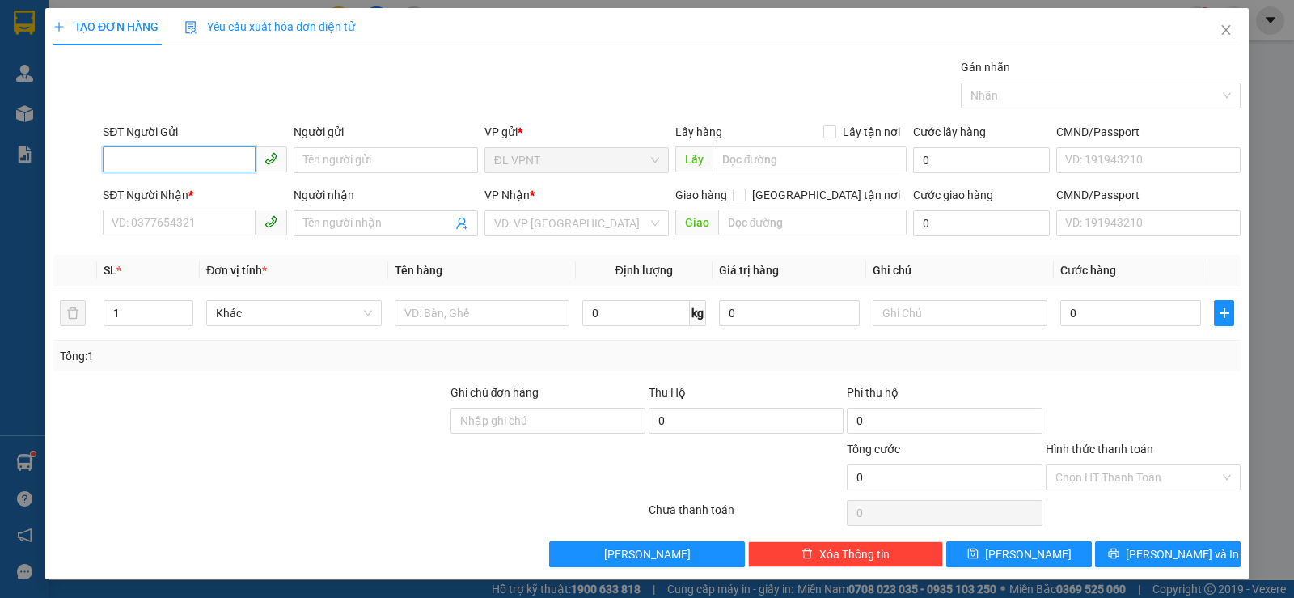
click at [228, 152] on input "SĐT Người Gửi" at bounding box center [179, 159] width 153 height 26
click at [197, 199] on div "02583827409 - THẮNG LỢI" at bounding box center [193, 193] width 163 height 18
type input "02583827409"
type input "THẮNG LỢI"
type input "0943292171"
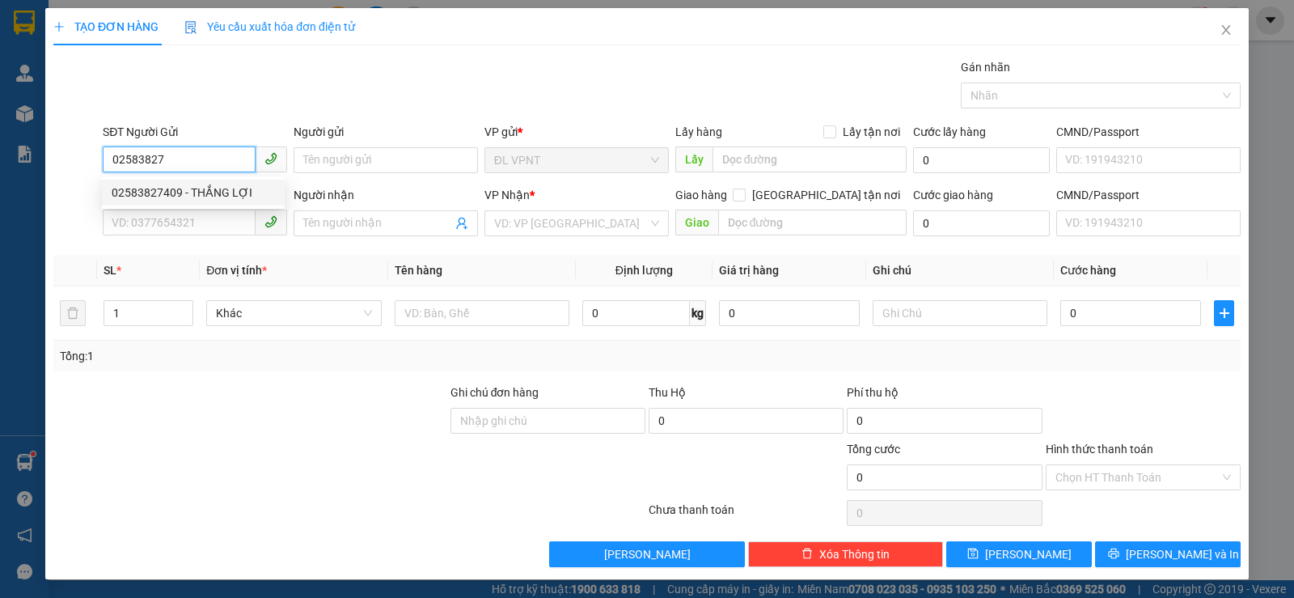
type input "ĐẠI"
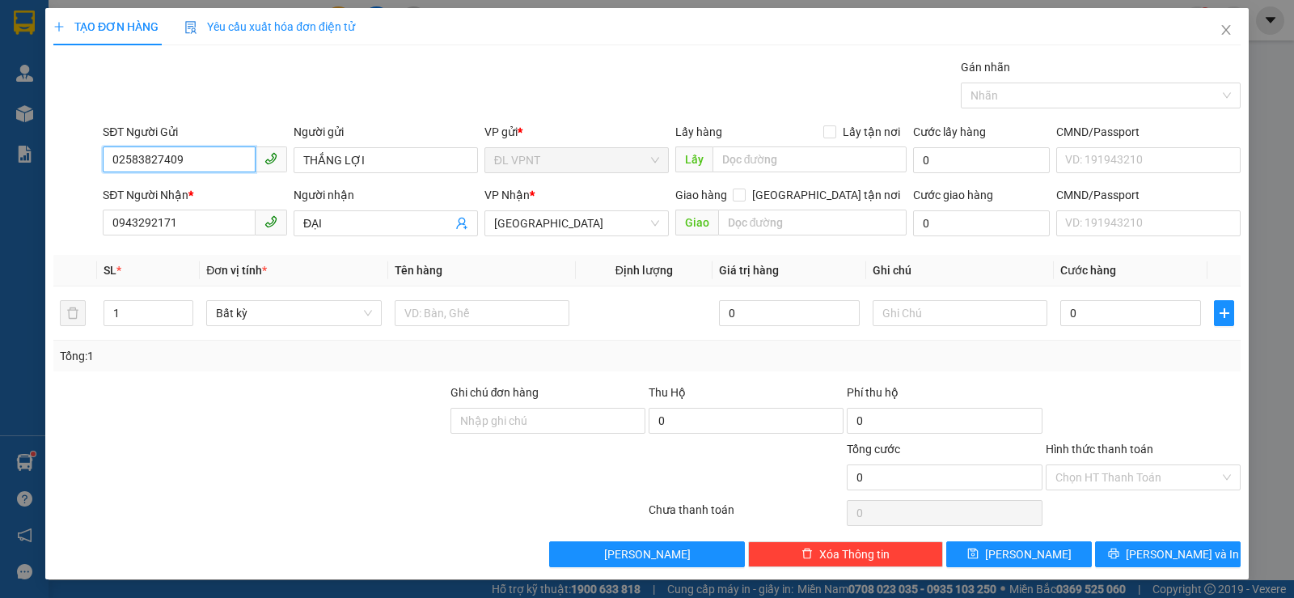
type input "02583827409"
click at [0, 205] on div "TẠO ĐƠN HÀNG Yêu cầu xuất hóa đơn điện tử Transit Pickup Surcharge Ids Transit …" at bounding box center [647, 299] width 1294 height 598
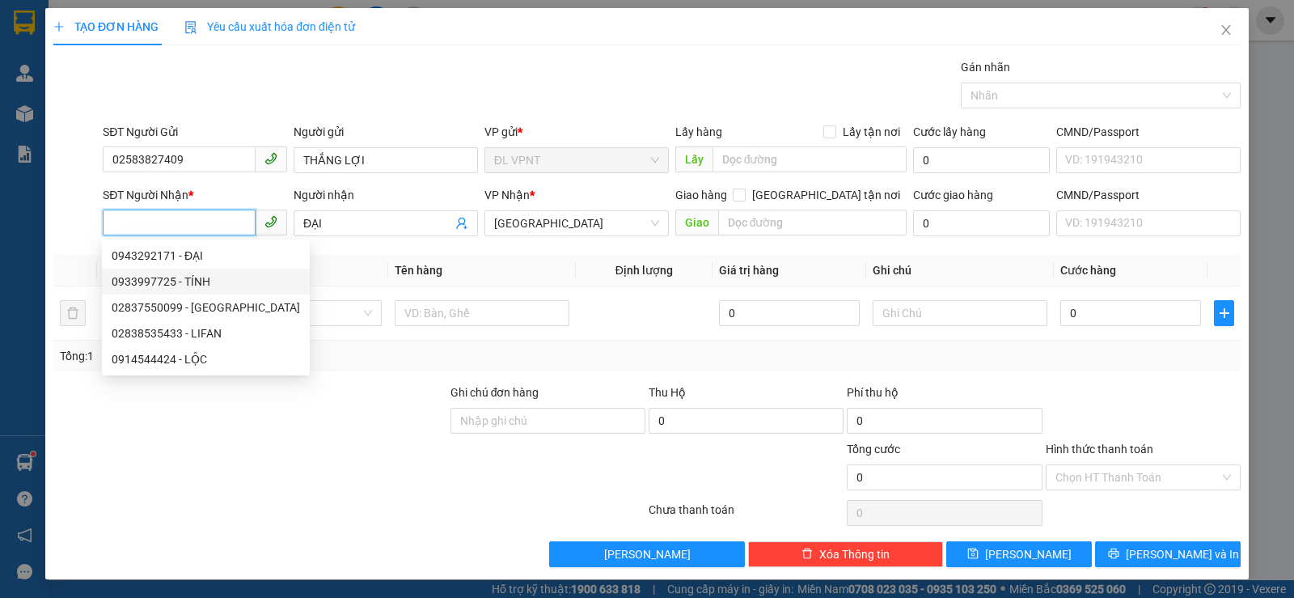
click at [151, 285] on div "0933997725 - TÍNH" at bounding box center [206, 282] width 188 height 18
type input "0933997725"
type input "TÍNH"
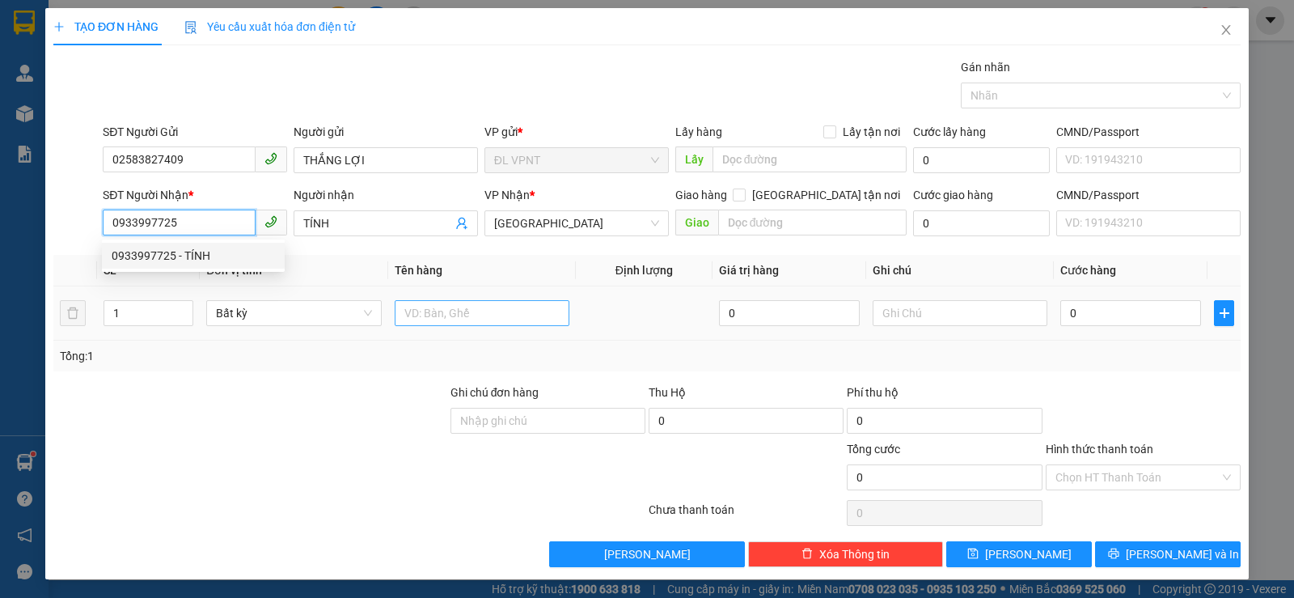
type input "0933997725"
click at [435, 315] on input "text" at bounding box center [482, 313] width 175 height 26
paste input "đ"
type input "1 t đen"
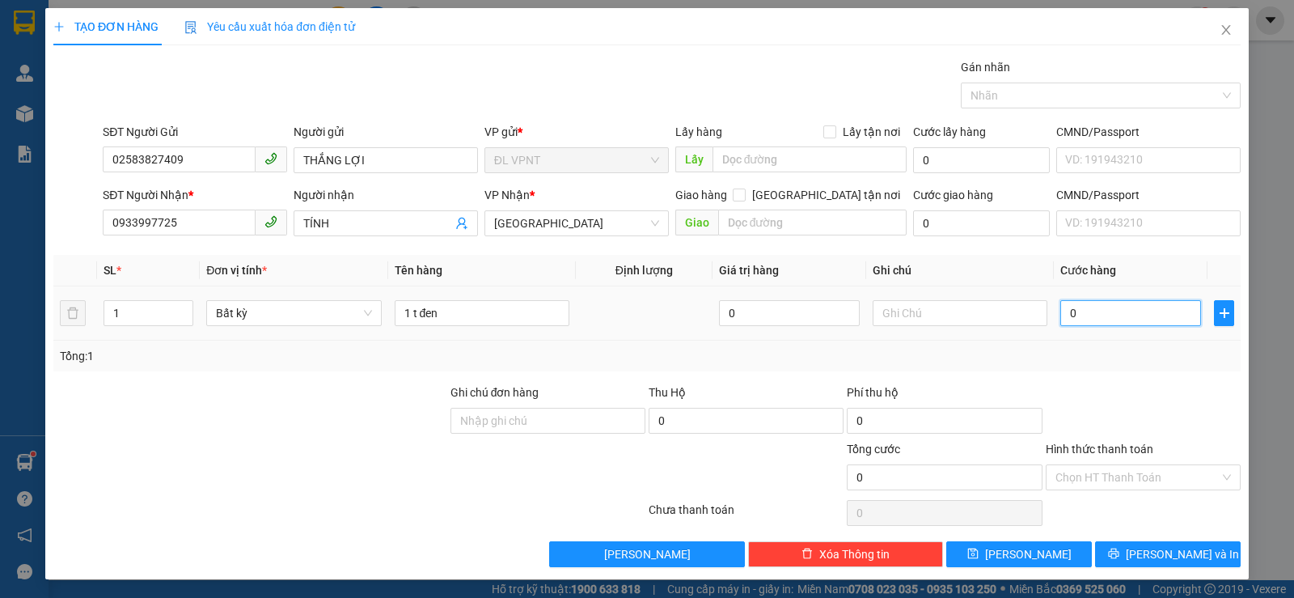
click at [1081, 315] on input "0" at bounding box center [1130, 313] width 141 height 26
type input "3"
type input "30"
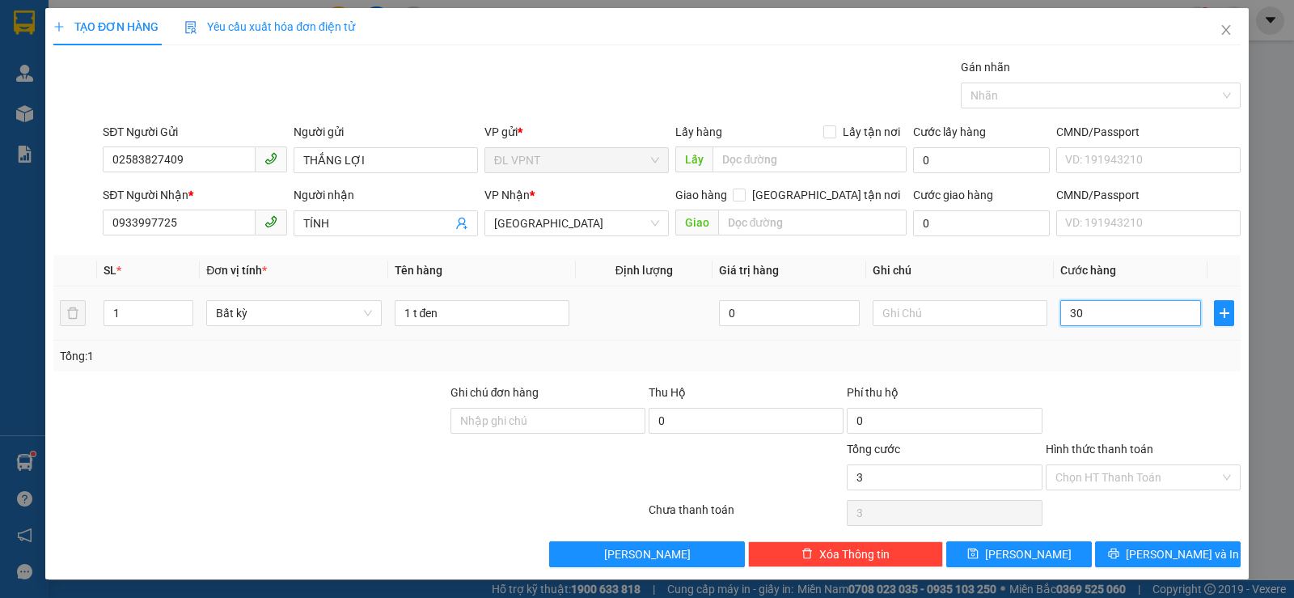
type input "30"
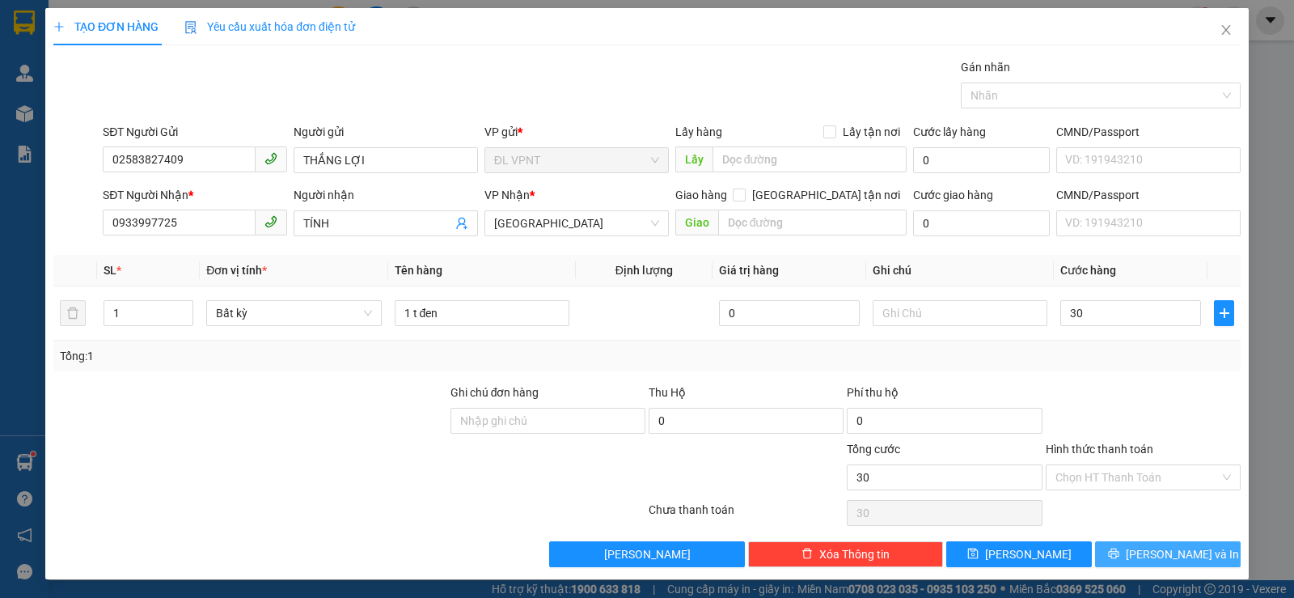
click at [1145, 550] on span "[PERSON_NAME] và In" at bounding box center [1182, 554] width 113 height 18
type input "30.000"
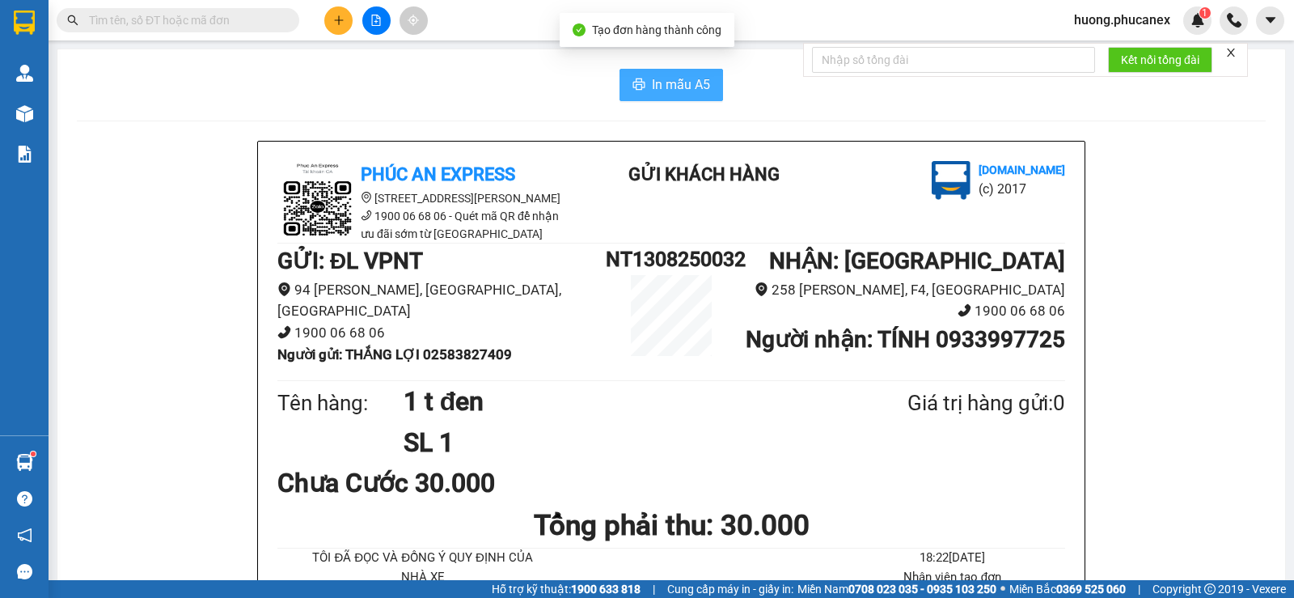
click at [652, 88] on span "In mẫu A5" at bounding box center [681, 84] width 58 height 20
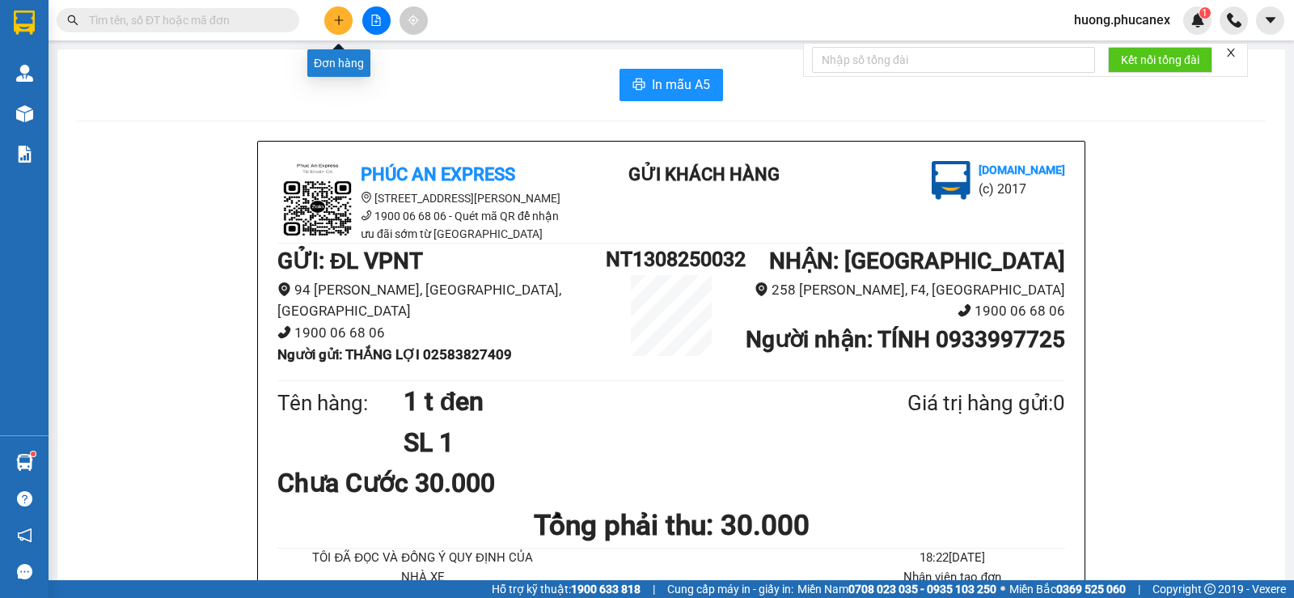
click at [334, 29] on button at bounding box center [338, 20] width 28 height 28
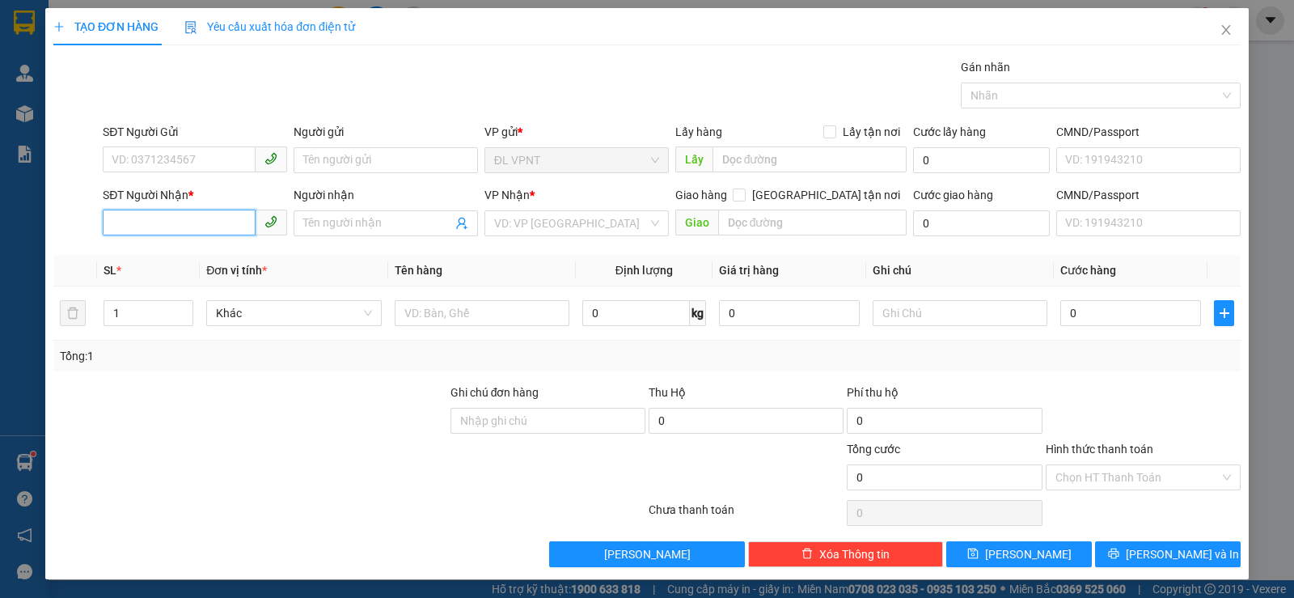
click at [197, 223] on input "SĐT Người Nhận *" at bounding box center [179, 222] width 153 height 26
click at [159, 259] on div "0917167978 - THUYẾT" at bounding box center [193, 256] width 163 height 18
type input "0917167978"
type input "THUYẾT"
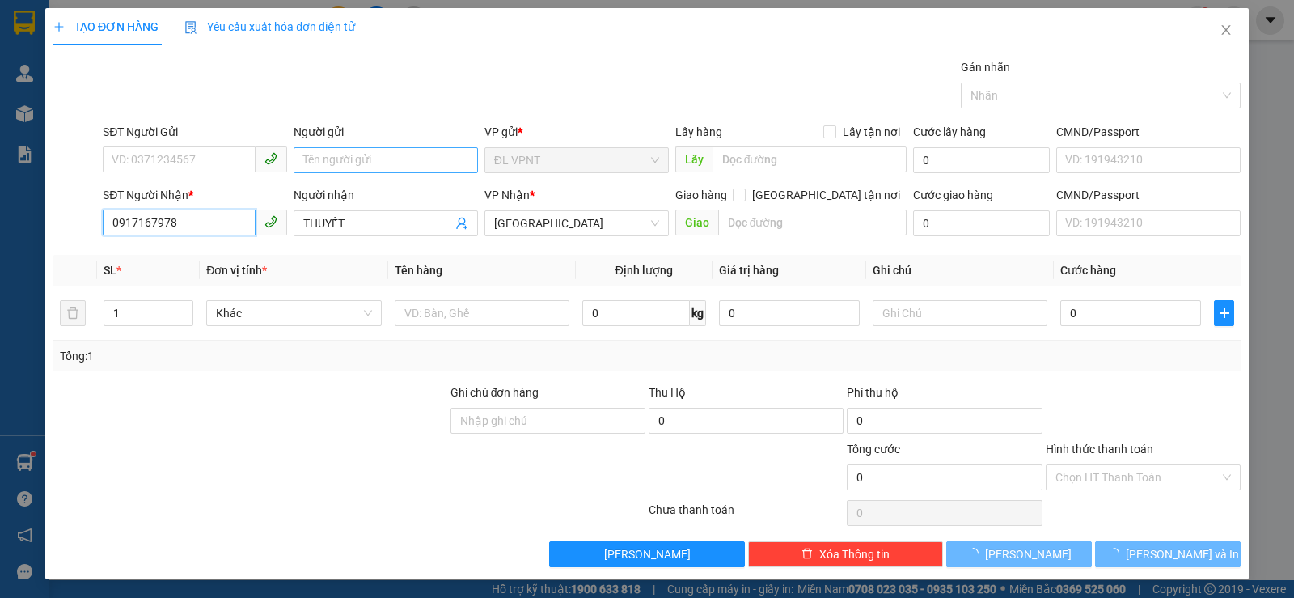
type input "0917167978"
click at [391, 161] on input "Người gửi" at bounding box center [386, 160] width 184 height 26
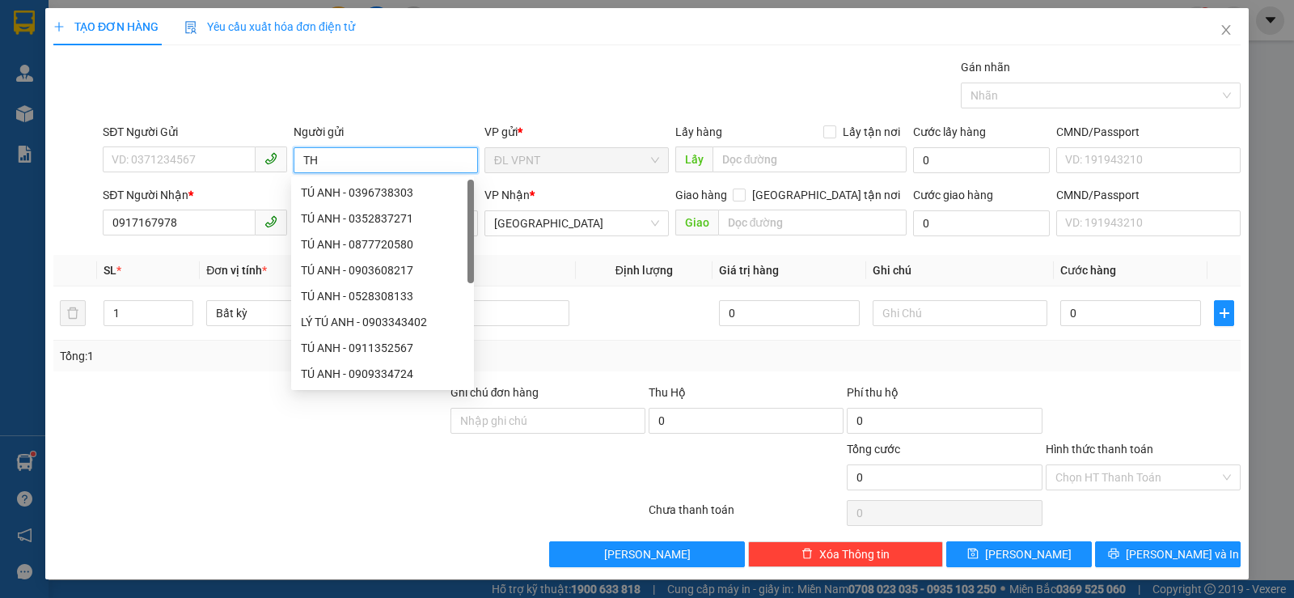
paste input "Ạ"
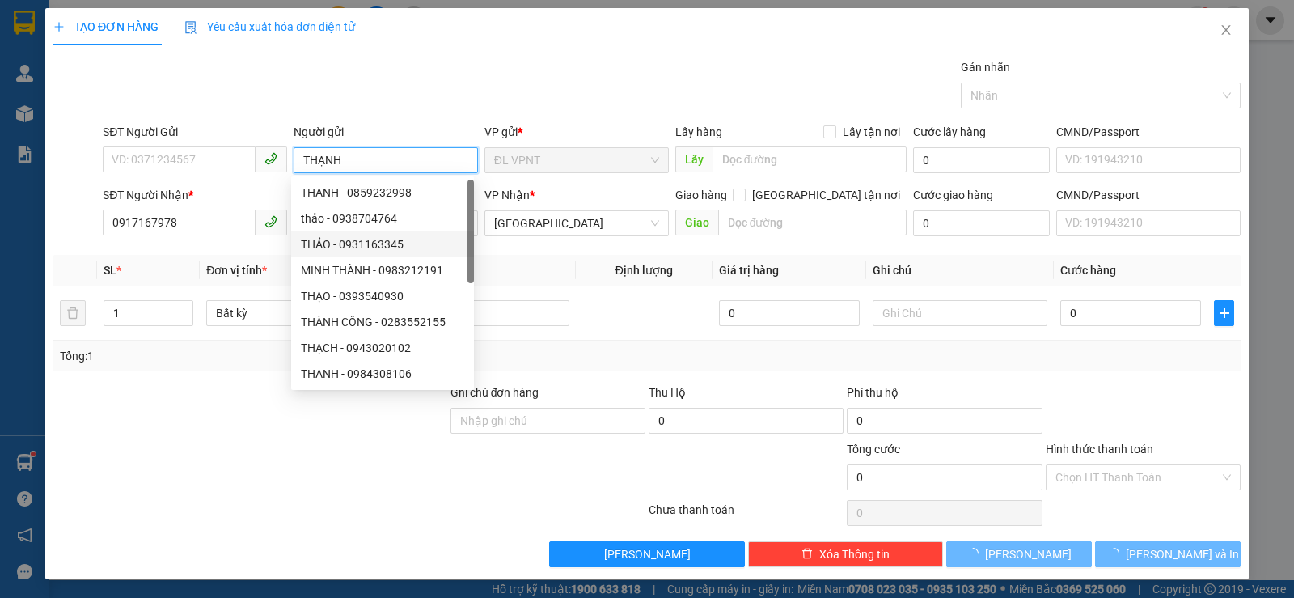
type input "THẠNH"
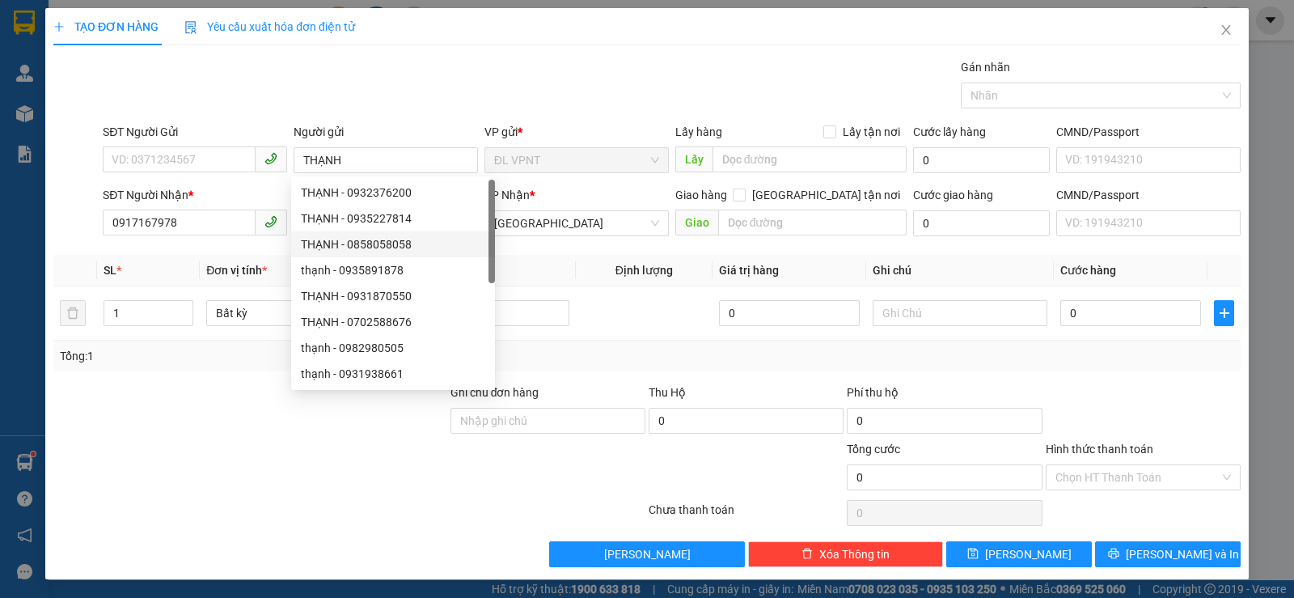
click at [529, 272] on th "Tên hàng" at bounding box center [482, 271] width 188 height 32
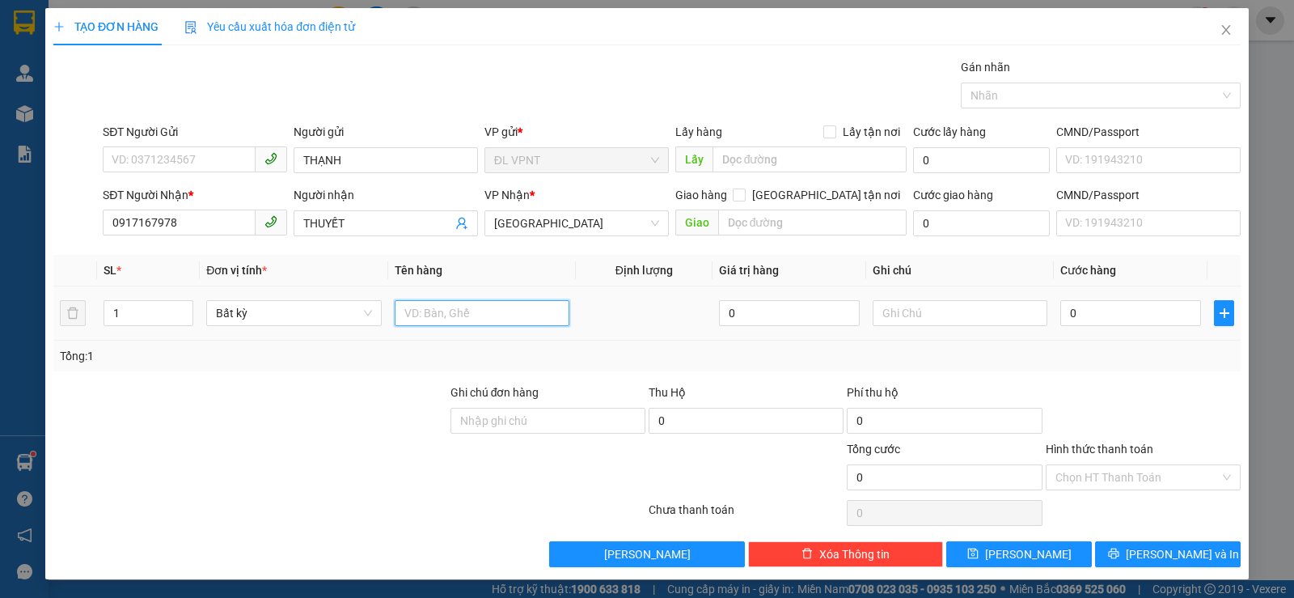
click at [406, 313] on input "text" at bounding box center [482, 313] width 175 height 26
type input "1 T"
click at [1084, 305] on input "0" at bounding box center [1130, 313] width 141 height 26
type input "4"
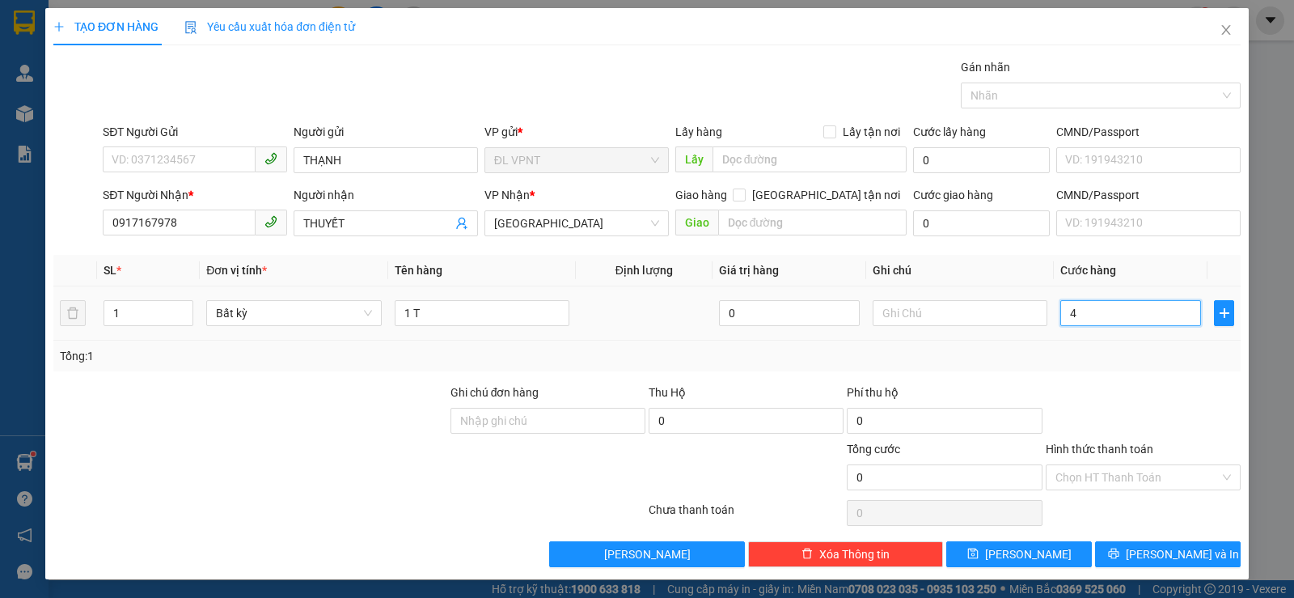
type input "4"
type input "40"
click at [1101, 468] on input "Hình thức thanh toán" at bounding box center [1137, 477] width 164 height 24
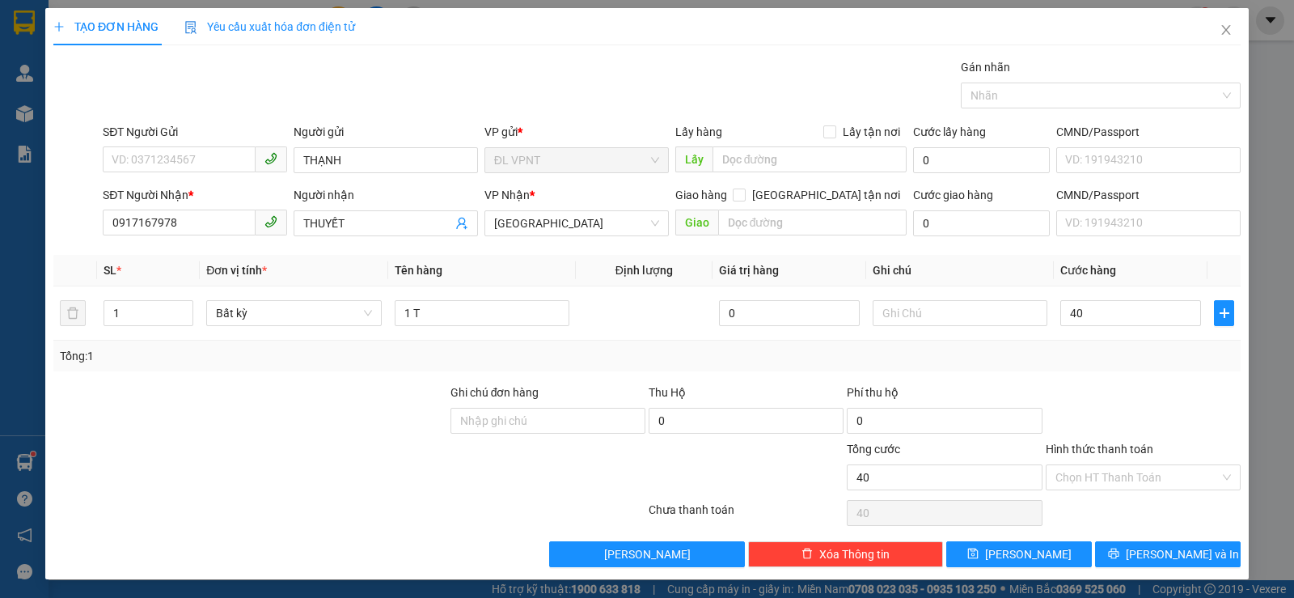
type input "40.000"
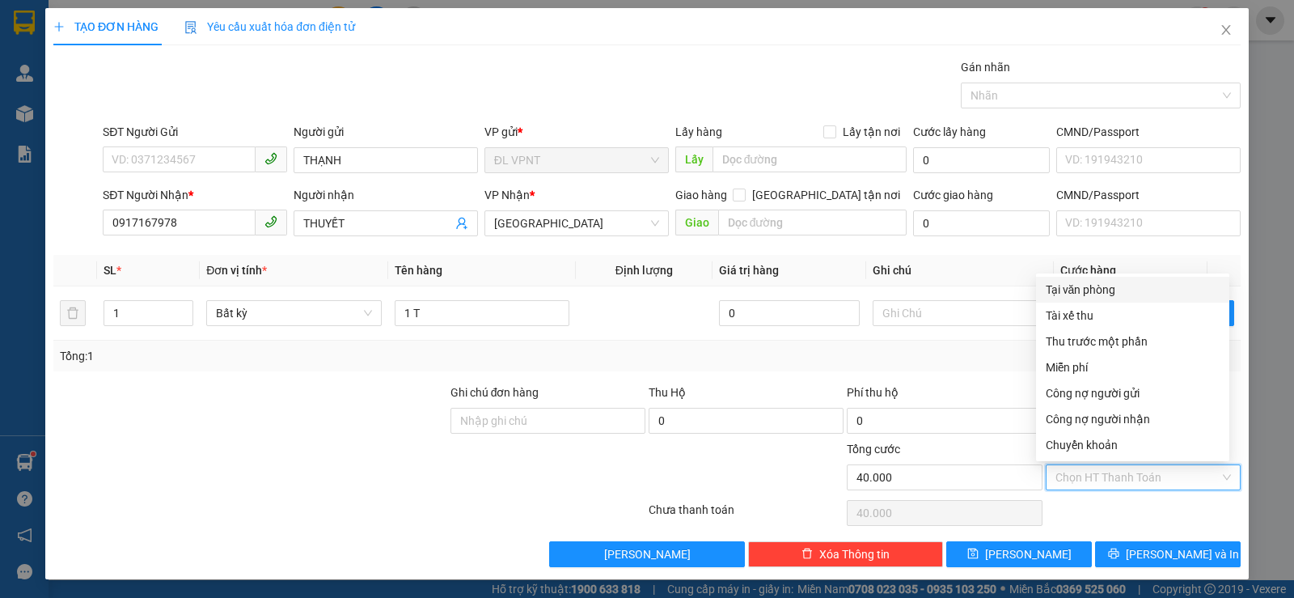
click at [1129, 289] on div "Tại văn phòng" at bounding box center [1133, 290] width 174 height 18
type input "0"
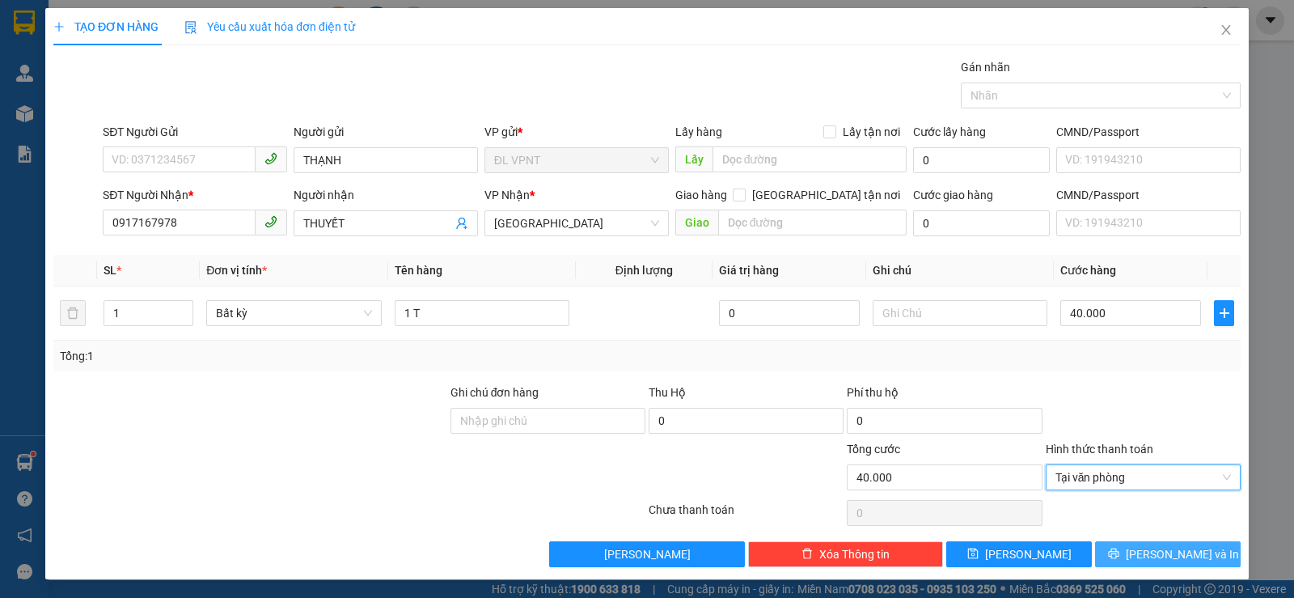
drag, startPoint x: 1151, startPoint y: 555, endPoint x: 941, endPoint y: 236, distance: 381.3
click at [1150, 555] on span "[PERSON_NAME] và In" at bounding box center [1182, 554] width 113 height 18
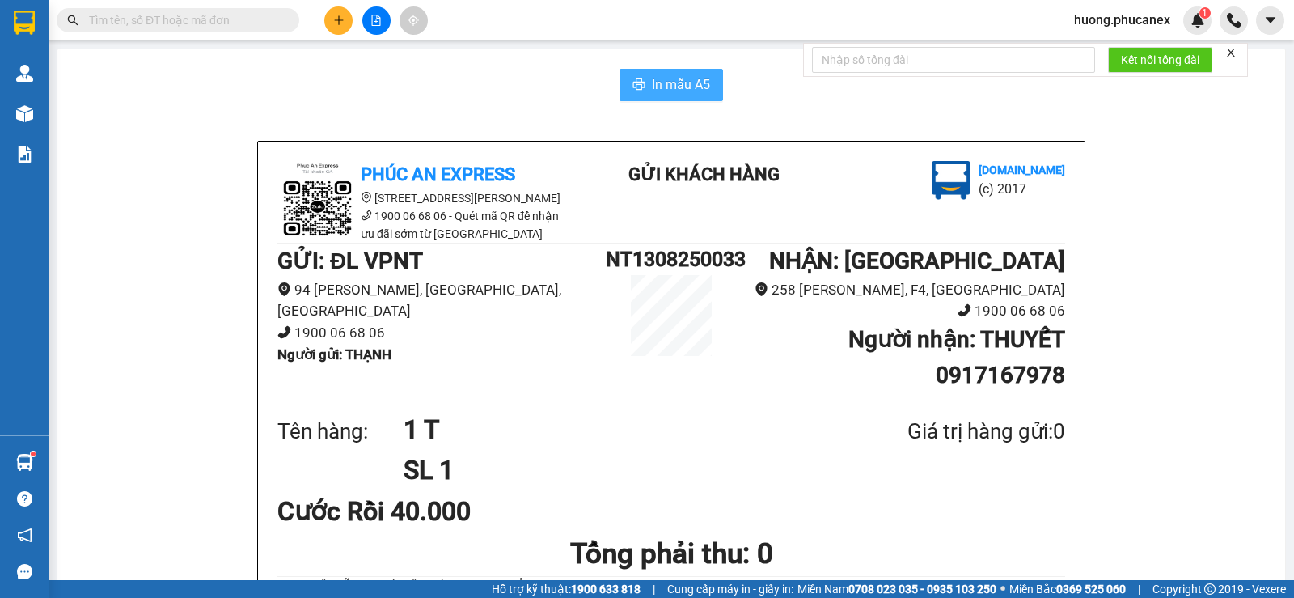
click at [699, 78] on span "In mẫu A5" at bounding box center [681, 84] width 58 height 20
click at [344, 26] on button at bounding box center [338, 20] width 28 height 28
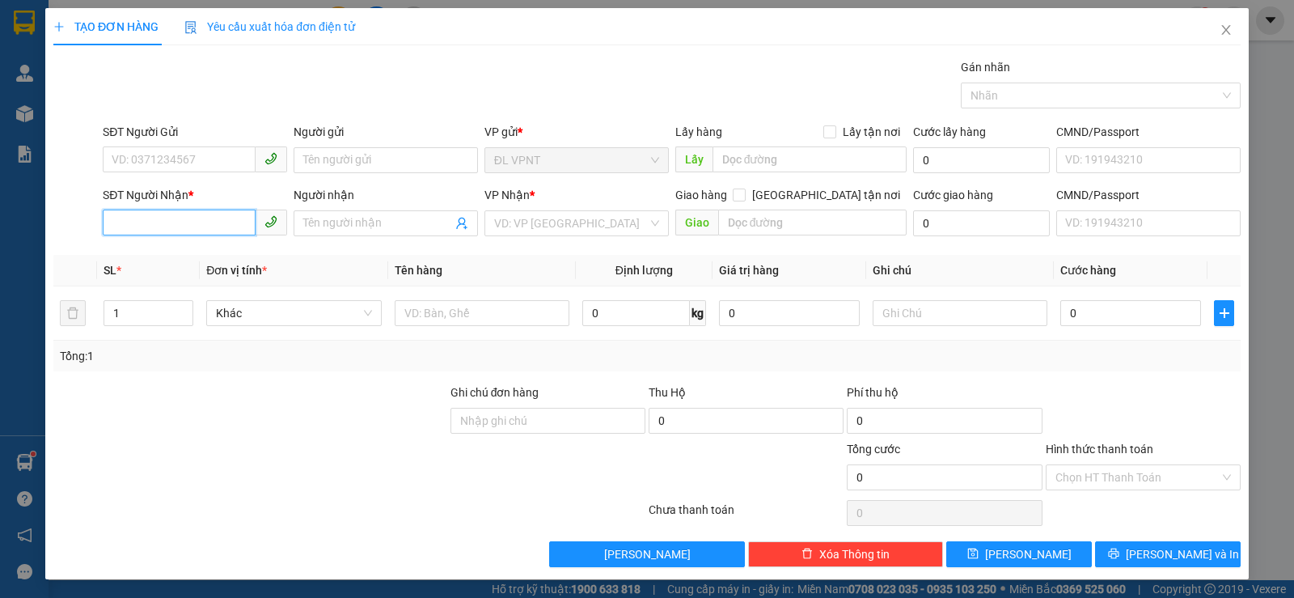
click at [184, 221] on input "SĐT Người Nhận *" at bounding box center [179, 222] width 153 height 26
click at [205, 254] on div "0901773885 - TRƯỜNG" at bounding box center [193, 256] width 163 height 18
type input "0901773885"
type input "TRƯỜNG"
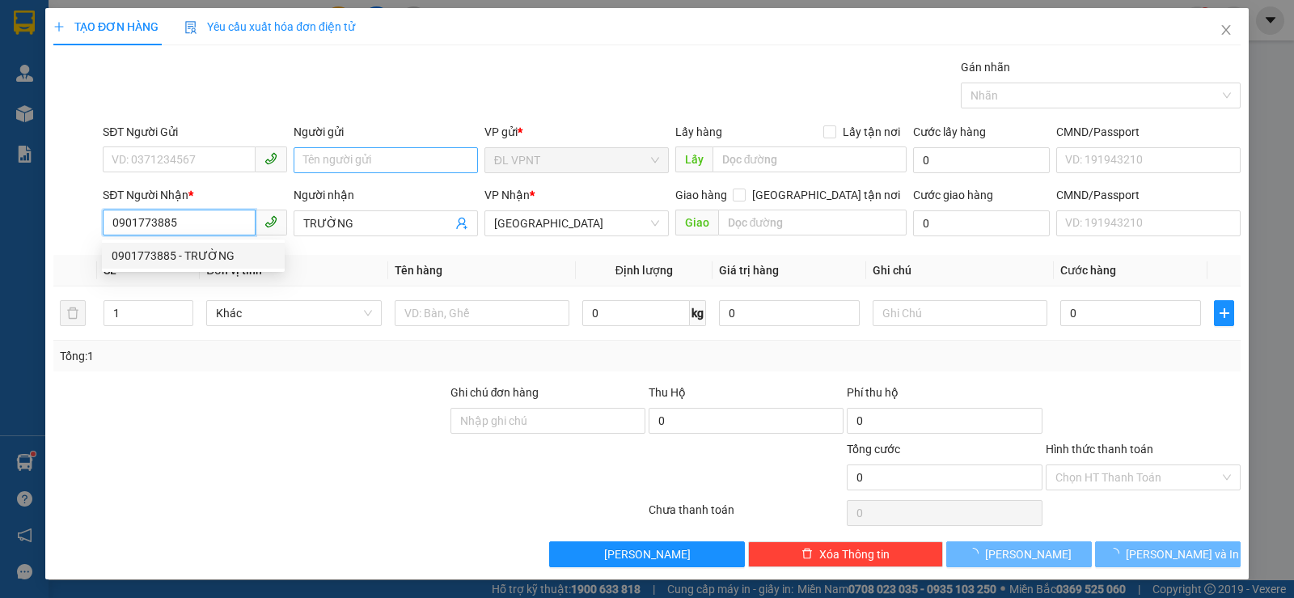
type input "0901773885"
click at [317, 163] on input "Người gửi" at bounding box center [386, 160] width 184 height 26
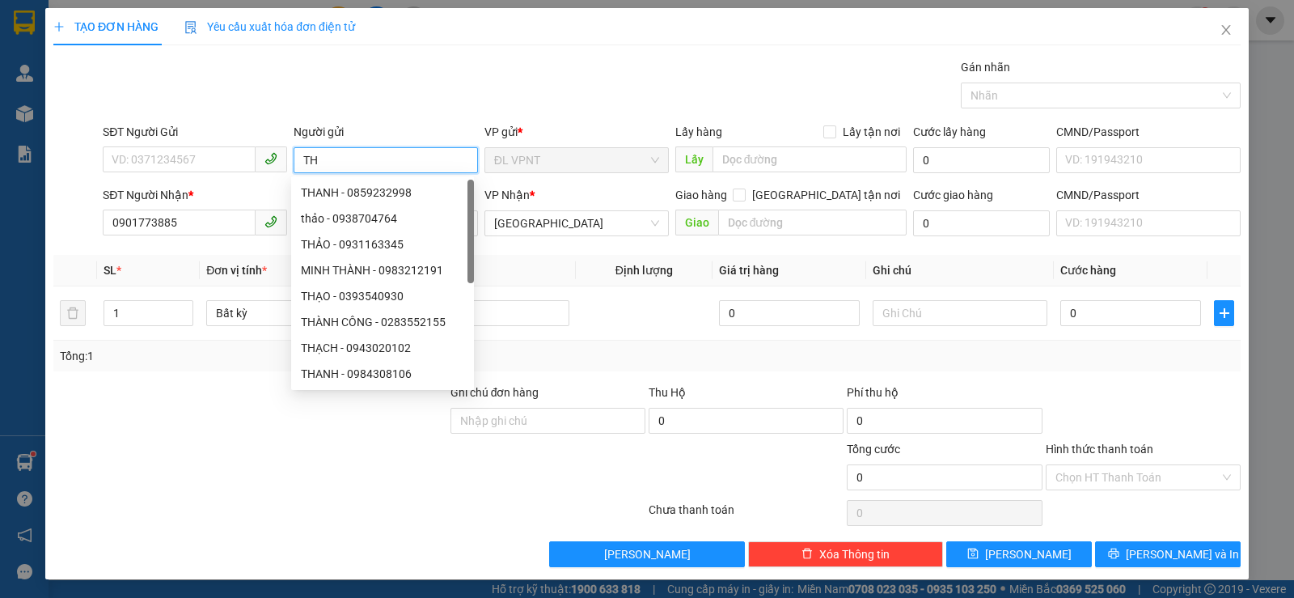
paste input "Ạ"
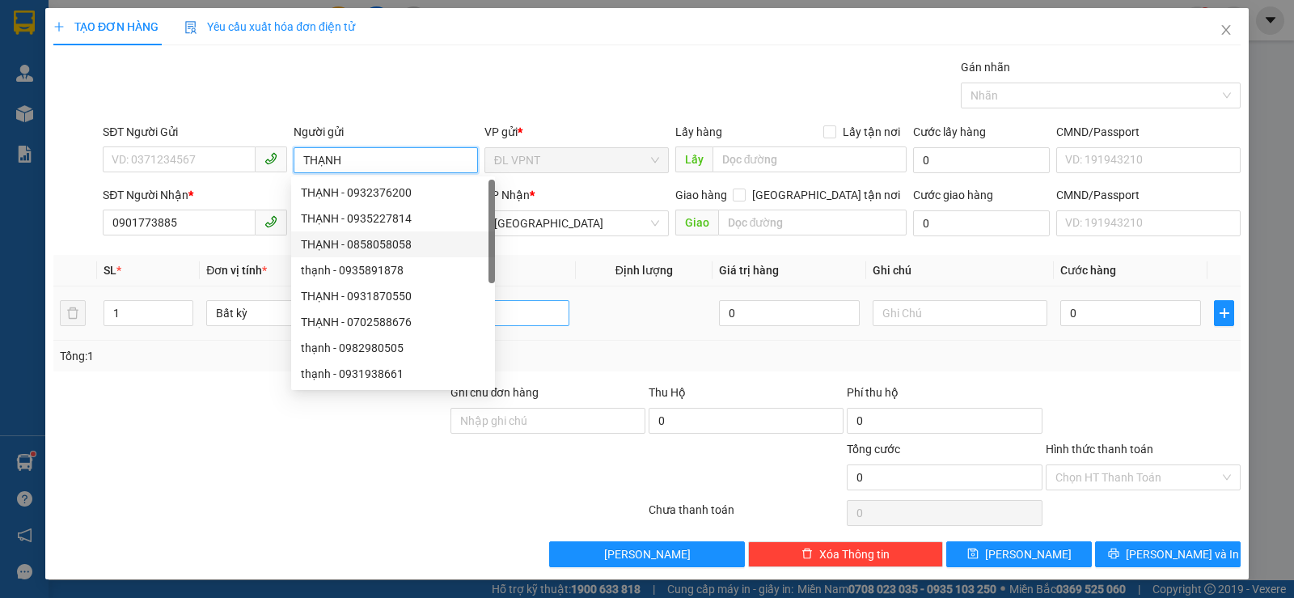
type input "THẠNH"
click at [556, 304] on input "text" at bounding box center [482, 313] width 175 height 26
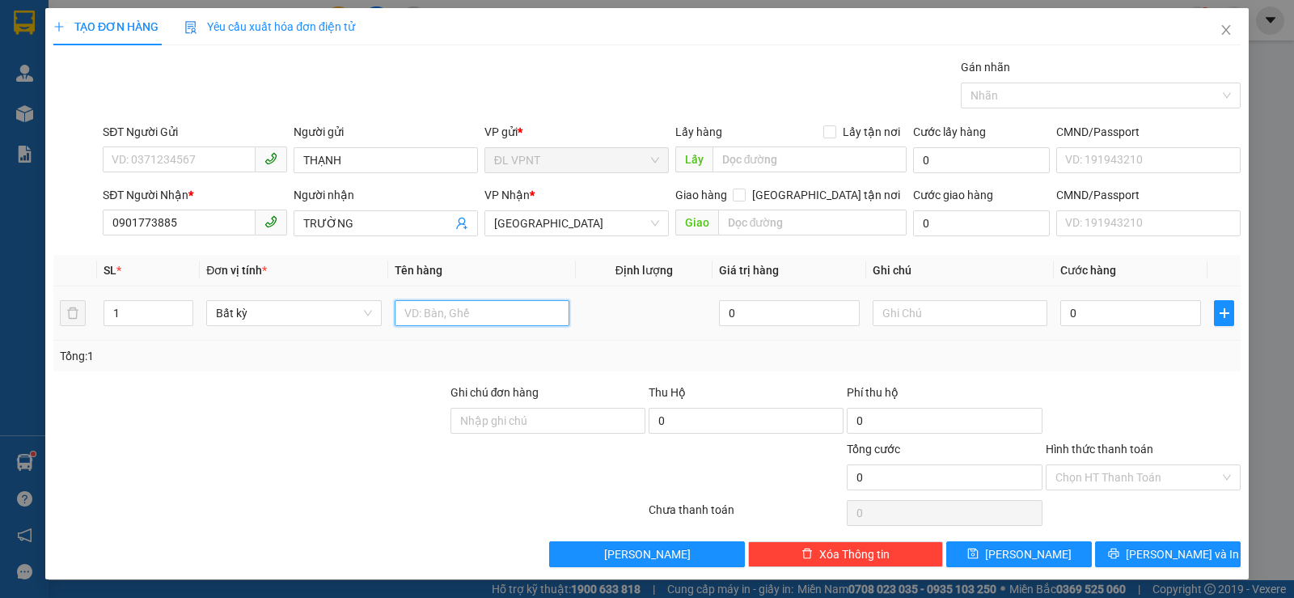
click at [539, 322] on input "text" at bounding box center [482, 313] width 175 height 26
type input "1 K"
click at [1083, 316] on input "0" at bounding box center [1130, 313] width 141 height 26
type input "8"
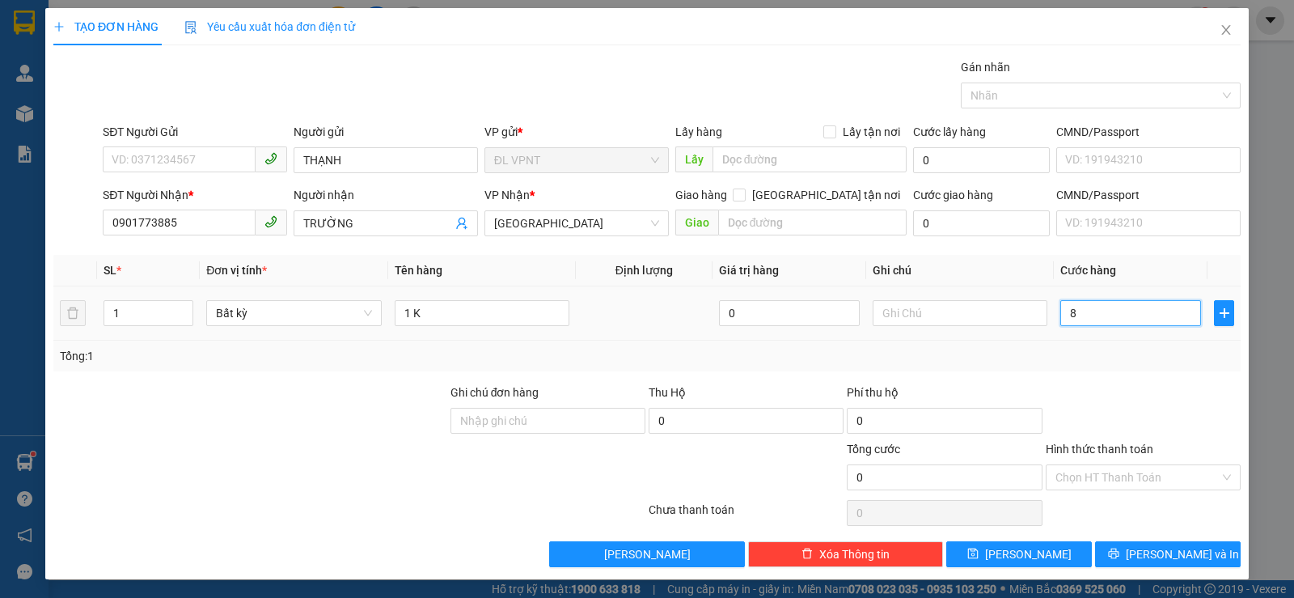
type input "8"
type input "80"
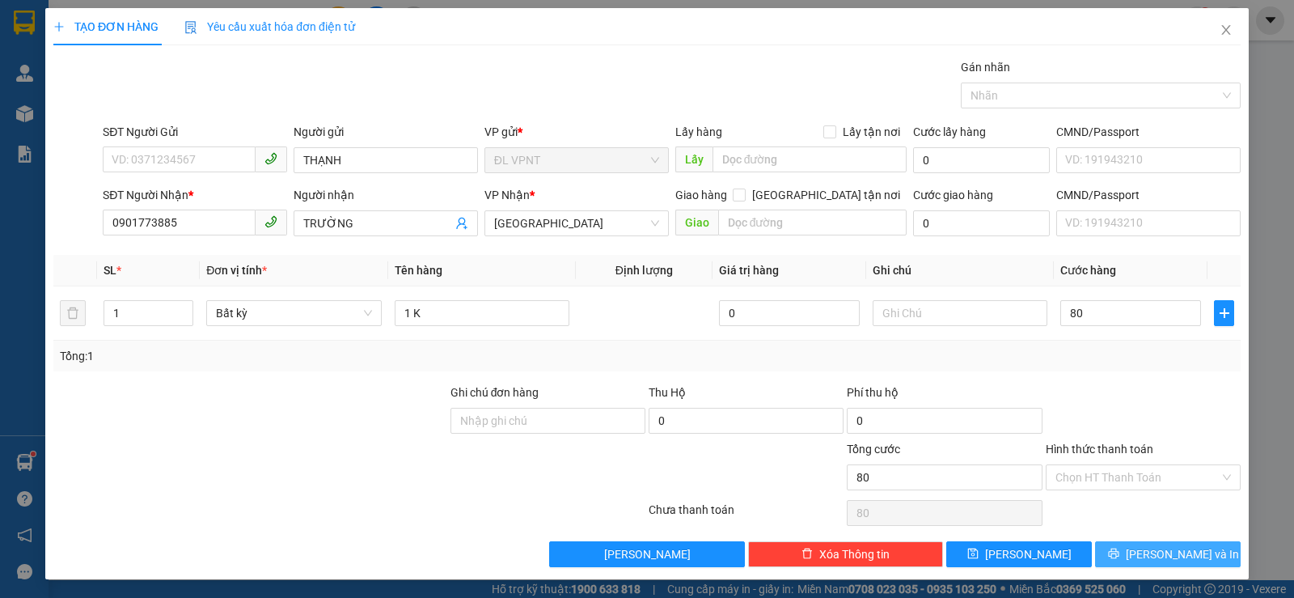
click at [1181, 560] on span "[PERSON_NAME] và In" at bounding box center [1182, 554] width 113 height 18
type input "80.000"
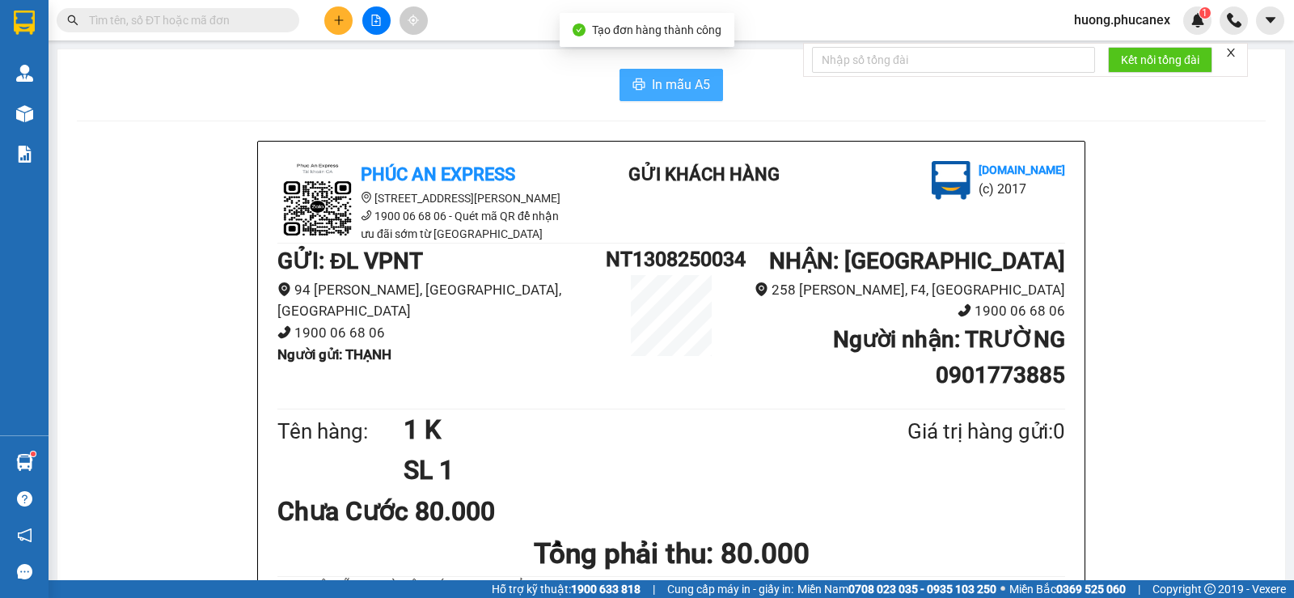
click at [697, 91] on span "In mẫu A5" at bounding box center [681, 84] width 58 height 20
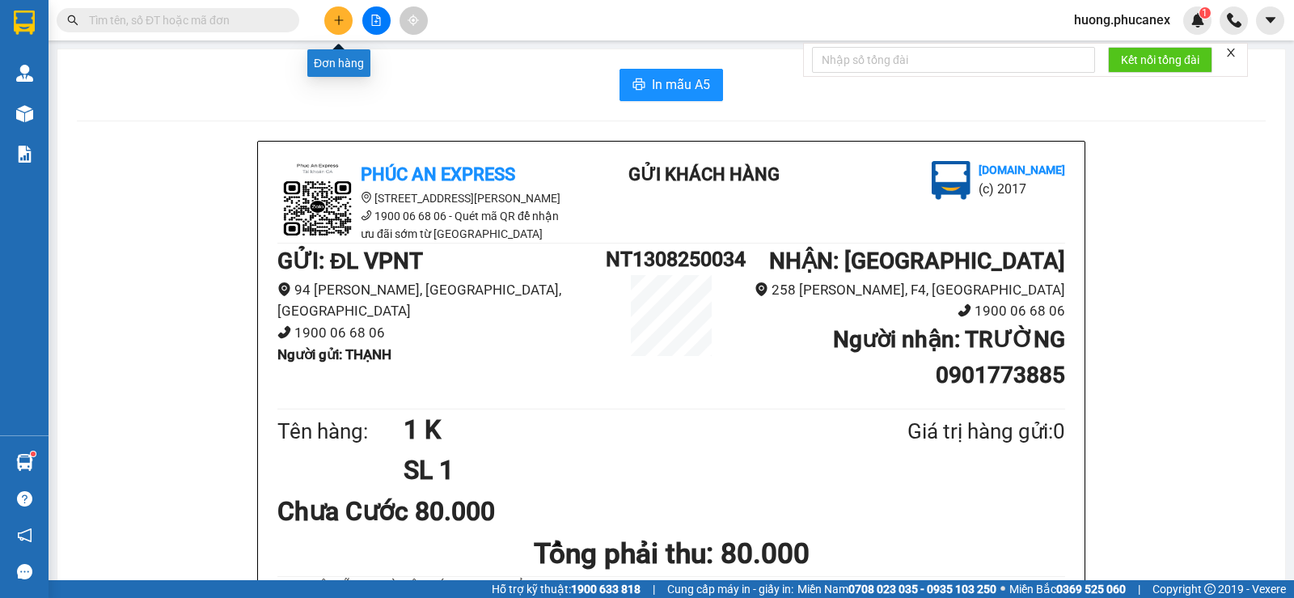
click at [333, 16] on icon "plus" at bounding box center [338, 20] width 11 height 11
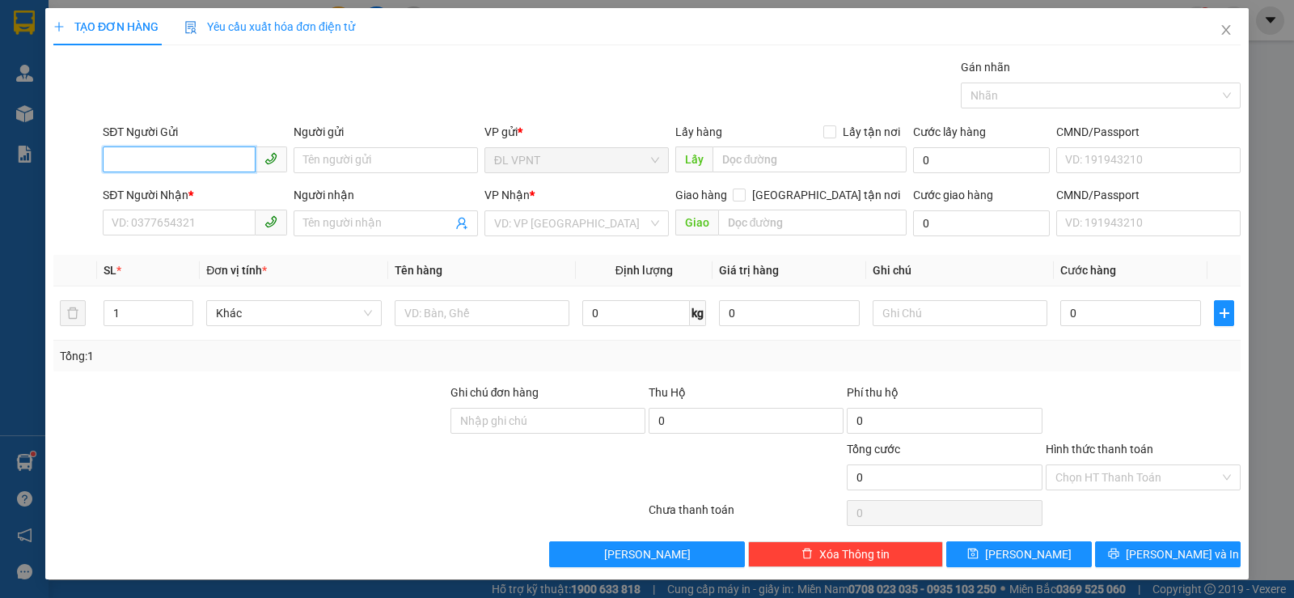
click at [224, 150] on input "SĐT Người Gửi" at bounding box center [179, 159] width 153 height 26
click at [205, 190] on div "0918255526 - HOÀNG" at bounding box center [193, 193] width 163 height 18
type input "0918255526"
type input "HOÀNG"
type input "0938676843"
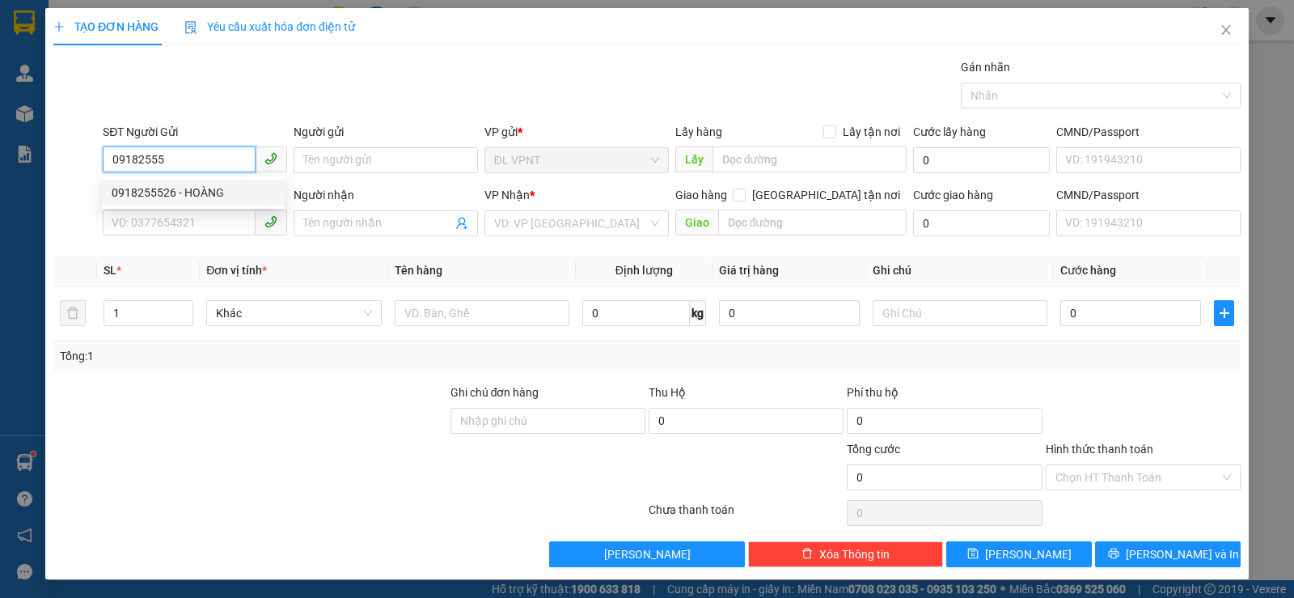
type input "TIẾN"
type input "0918255526"
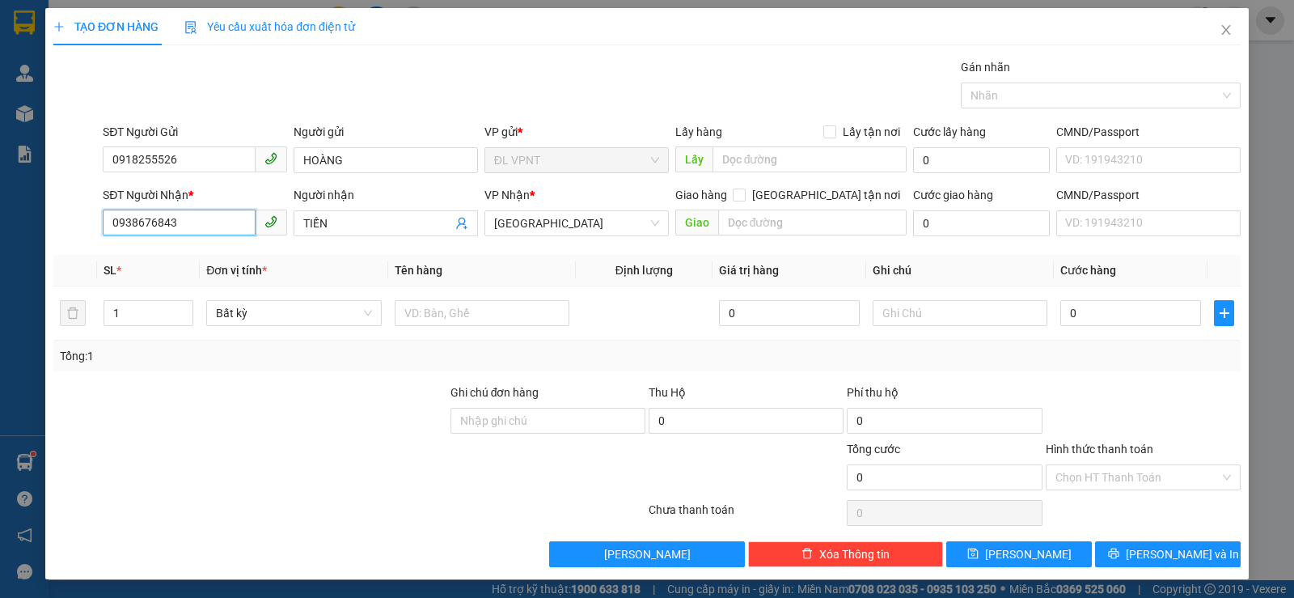
drag, startPoint x: 218, startPoint y: 227, endPoint x: 27, endPoint y: 195, distance: 192.8
click at [27, 195] on div "TẠO ĐƠN HÀNG Yêu cầu xuất hóa đơn điện tử Transit Pickup Surcharge Ids Transit …" at bounding box center [647, 299] width 1294 height 598
click at [196, 282] on div "0342933067 - TRÍ" at bounding box center [193, 282] width 163 height 18
type input "0342933067"
type input "TRÍ"
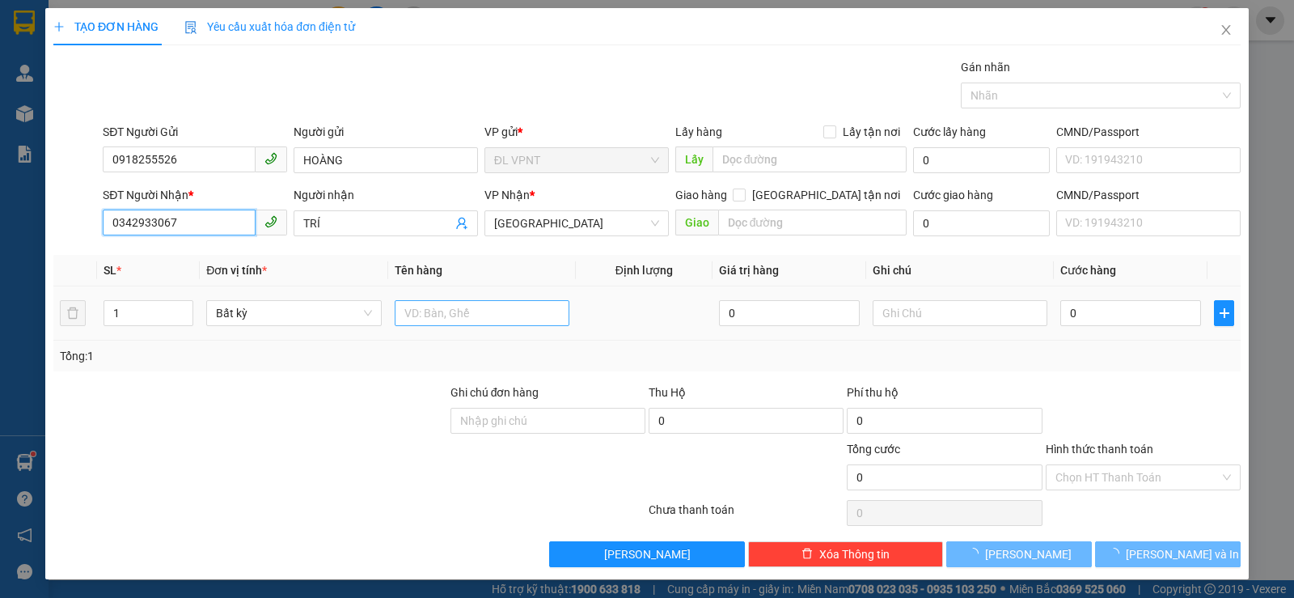
type input "0342933067"
click at [401, 311] on input "text" at bounding box center [482, 313] width 175 height 26
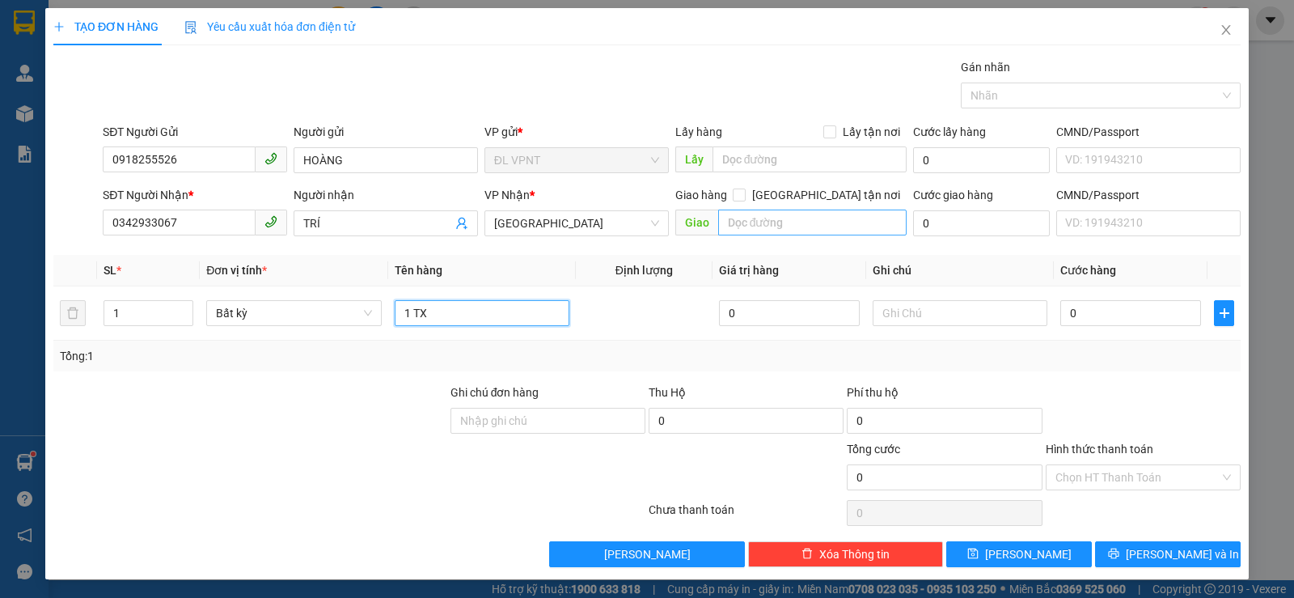
type input "1 TX"
click at [760, 218] on input "text" at bounding box center [812, 222] width 189 height 26
paste input "Đ"
paste input "ƯƠ"
paste input "ỜNG"
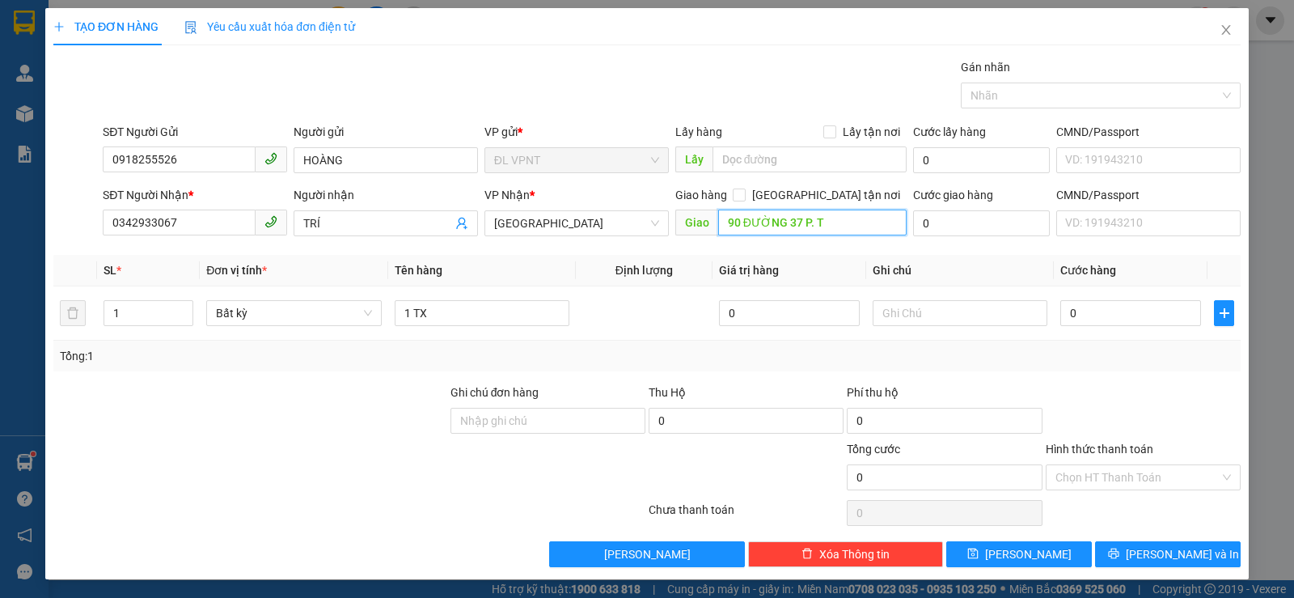
paste input "Â"
type input "90 ĐƯỜNG 37 P. [GEOGRAPHIC_DATA], Q 7"
click at [1010, 226] on input "0" at bounding box center [981, 223] width 137 height 26
type input "1"
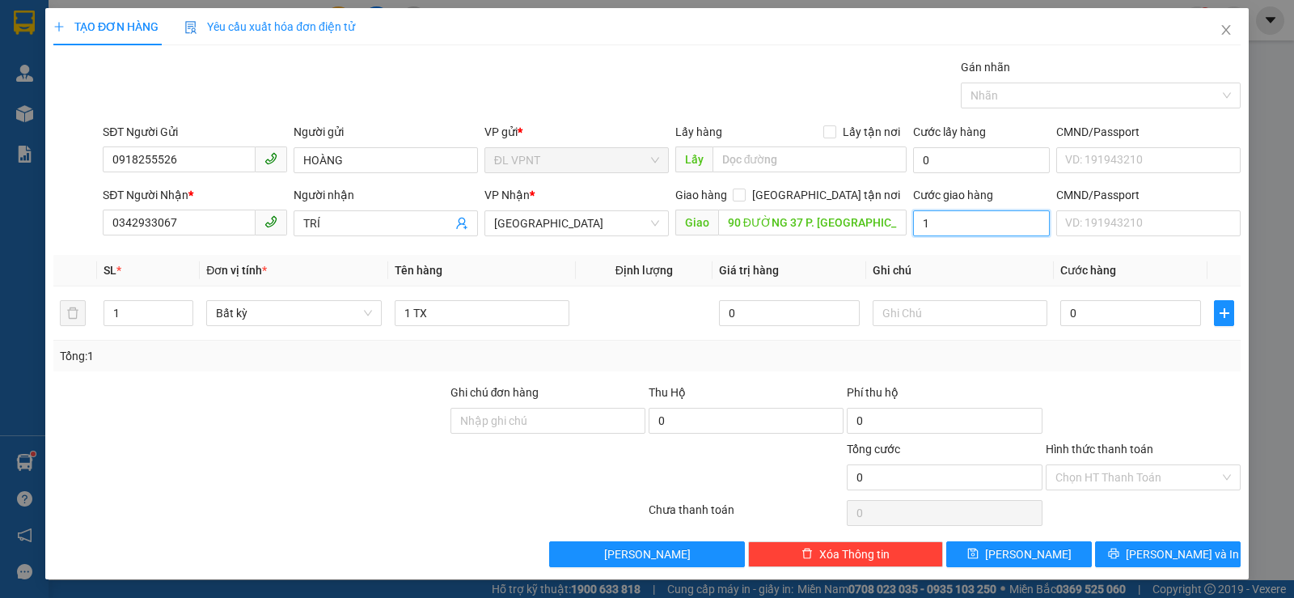
type input "1"
type input "10"
type input "100"
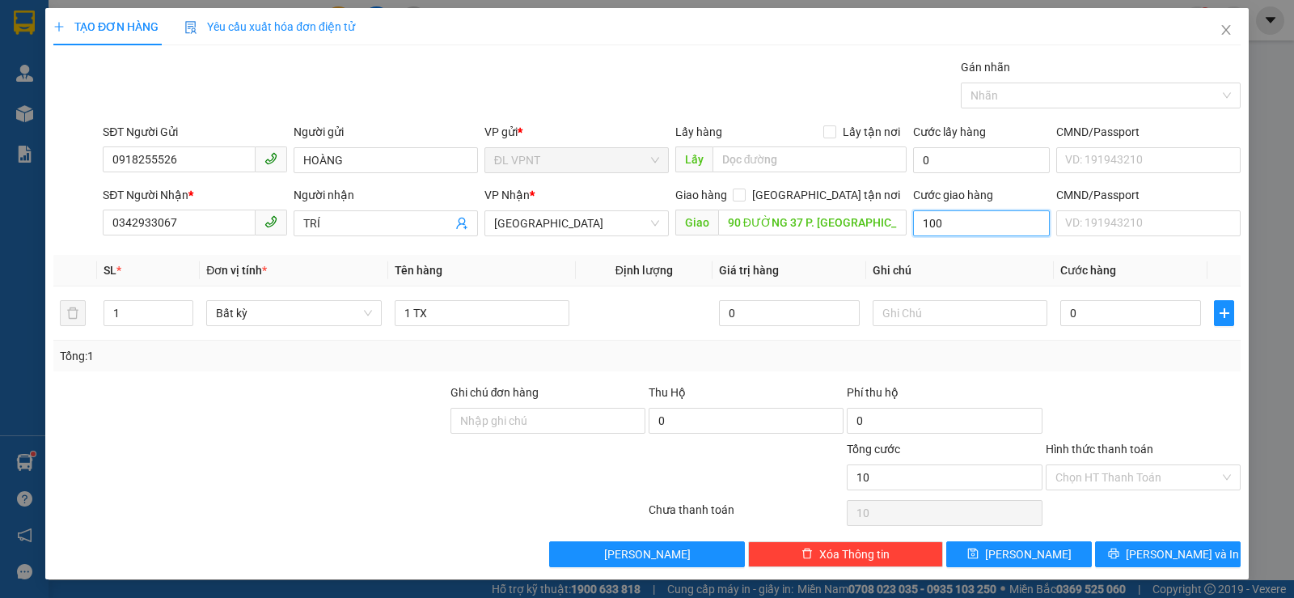
type input "100"
click at [1133, 320] on input "0" at bounding box center [1130, 313] width 141 height 26
type input "100.000"
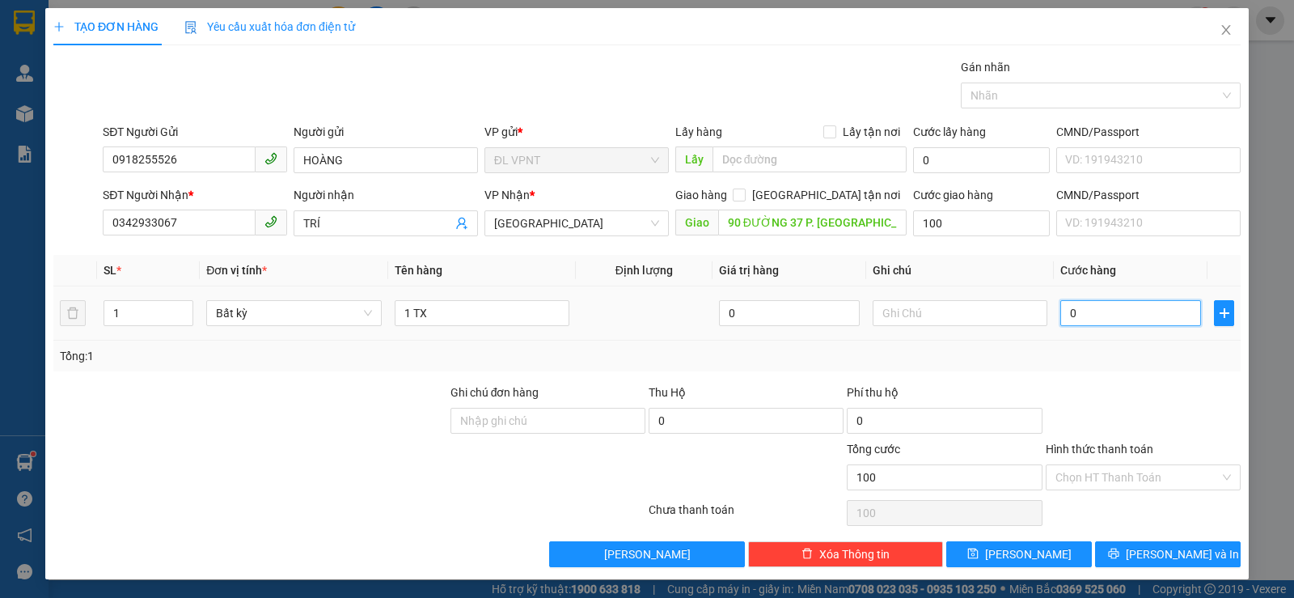
type input "100.000"
type input "4"
type input "100.004"
type input "40"
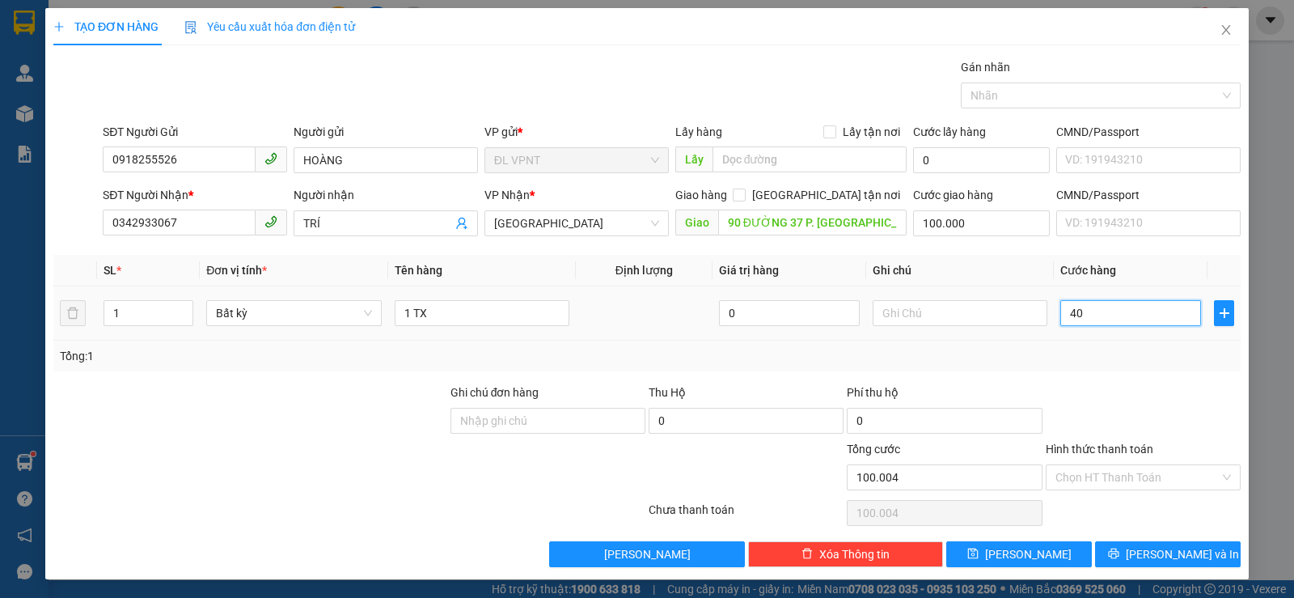
type input "100.040"
click at [1121, 477] on input "Hình thức thanh toán" at bounding box center [1137, 477] width 164 height 24
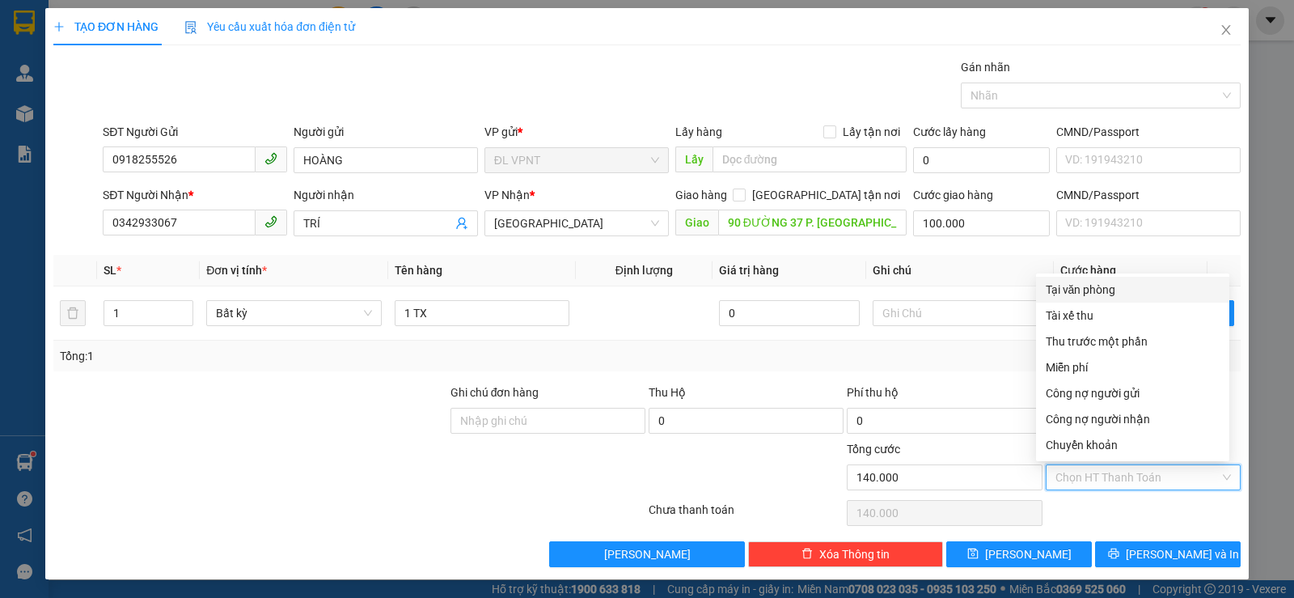
click at [1082, 291] on div "Tại văn phòng" at bounding box center [1133, 290] width 174 height 18
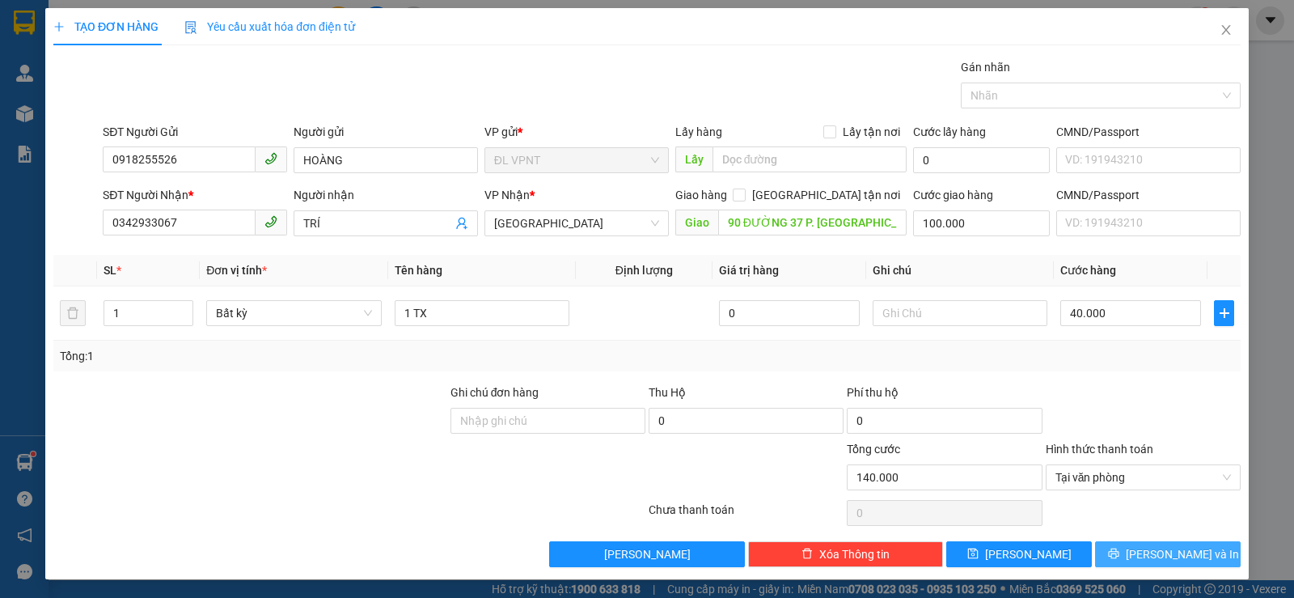
click at [1099, 548] on button "[PERSON_NAME] và In" at bounding box center [1168, 554] width 146 height 26
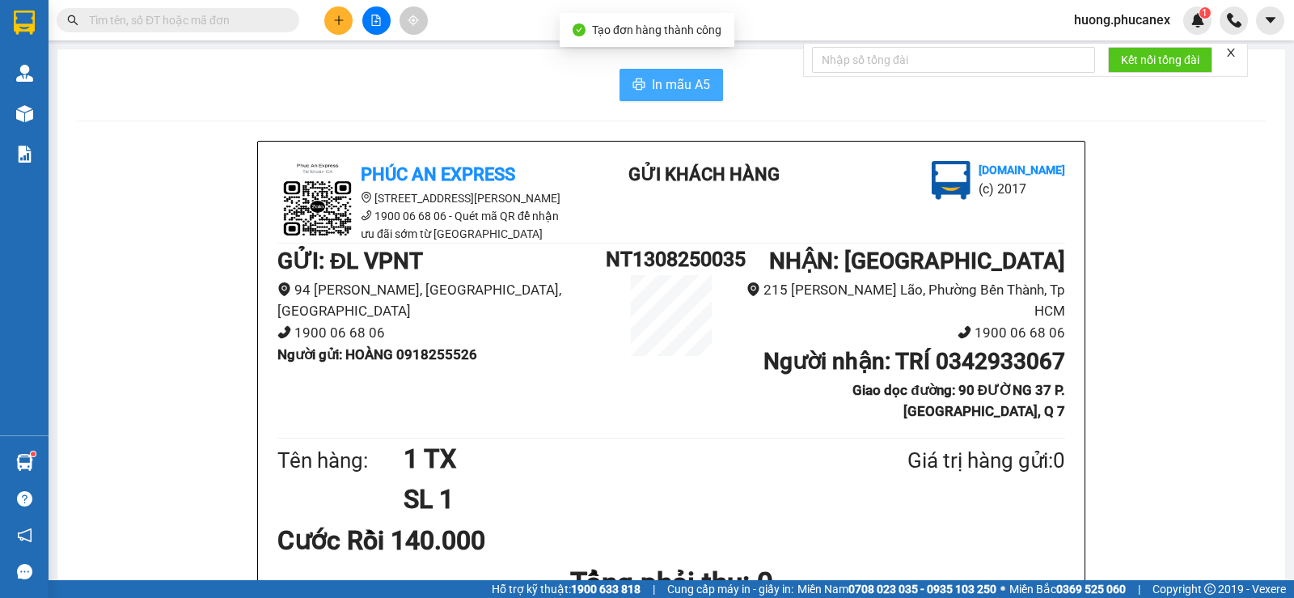
click at [652, 78] on span "In mẫu A5" at bounding box center [681, 84] width 58 height 20
click at [336, 31] on button at bounding box center [338, 20] width 28 height 28
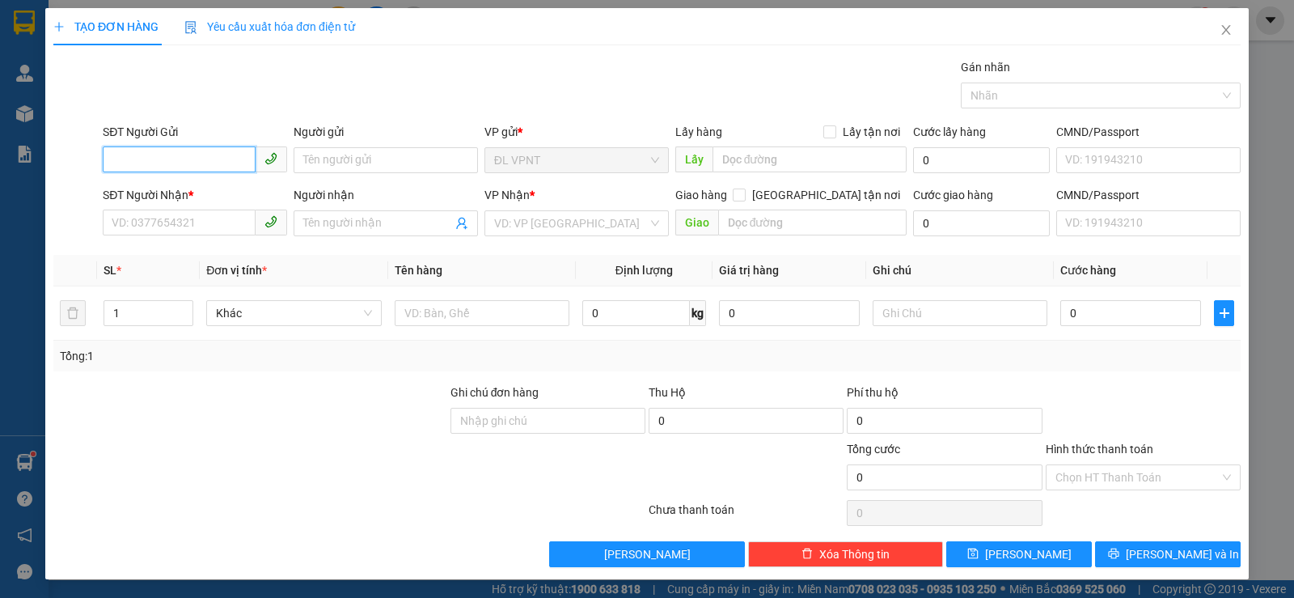
click at [213, 157] on input "SĐT Người Gửi" at bounding box center [179, 159] width 153 height 26
click at [185, 193] on div "0985215757 - HẠNH" at bounding box center [193, 193] width 163 height 18
type input "0985215757"
type input "HẠNH"
type input "0915204849"
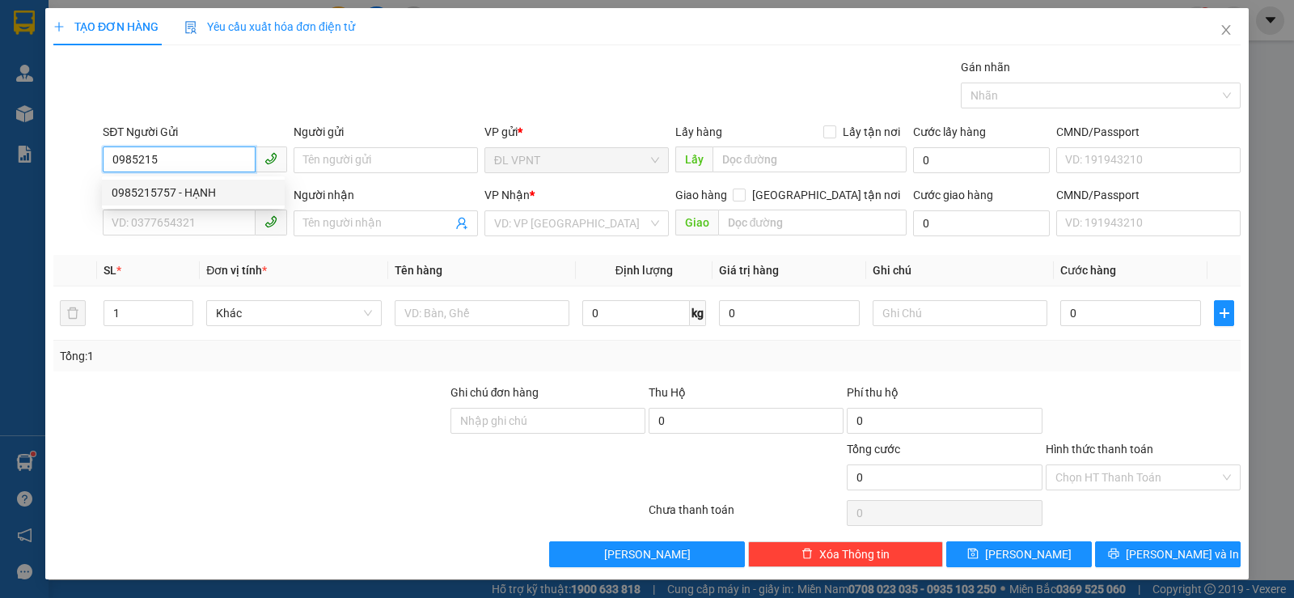
type input "lành"
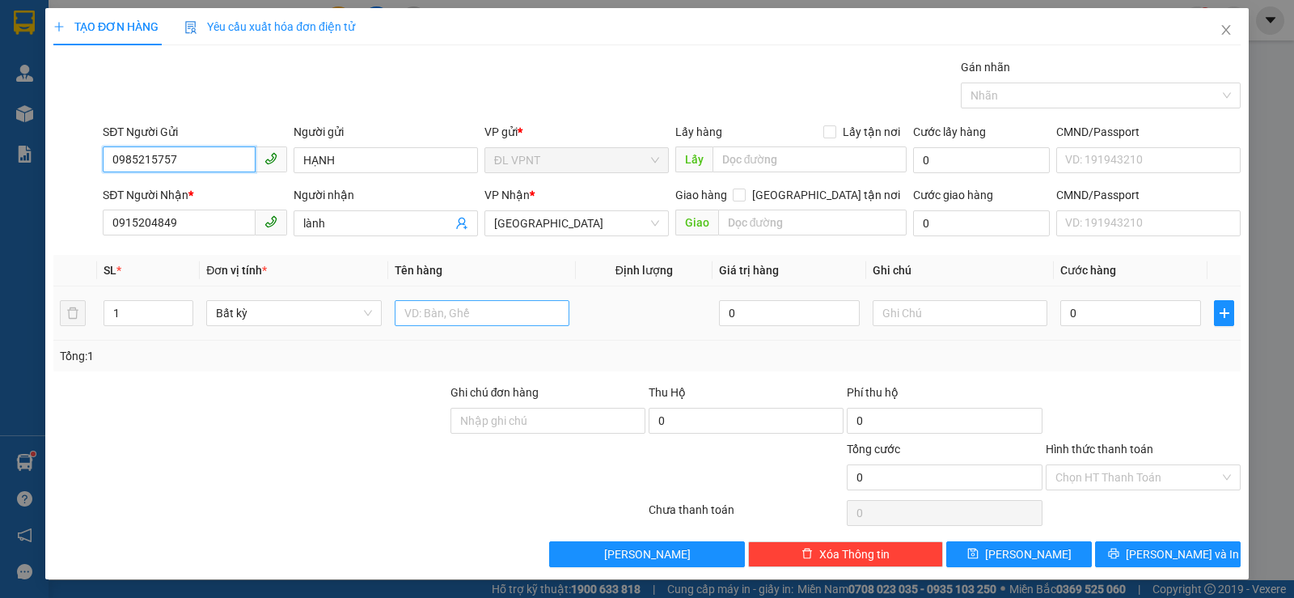
type input "0985215757"
click at [448, 313] on input "text" at bounding box center [482, 313] width 175 height 26
type input "1 TX"
click at [1109, 307] on input "0" at bounding box center [1130, 313] width 141 height 26
click at [1156, 471] on input "Hình thức thanh toán" at bounding box center [1137, 477] width 164 height 24
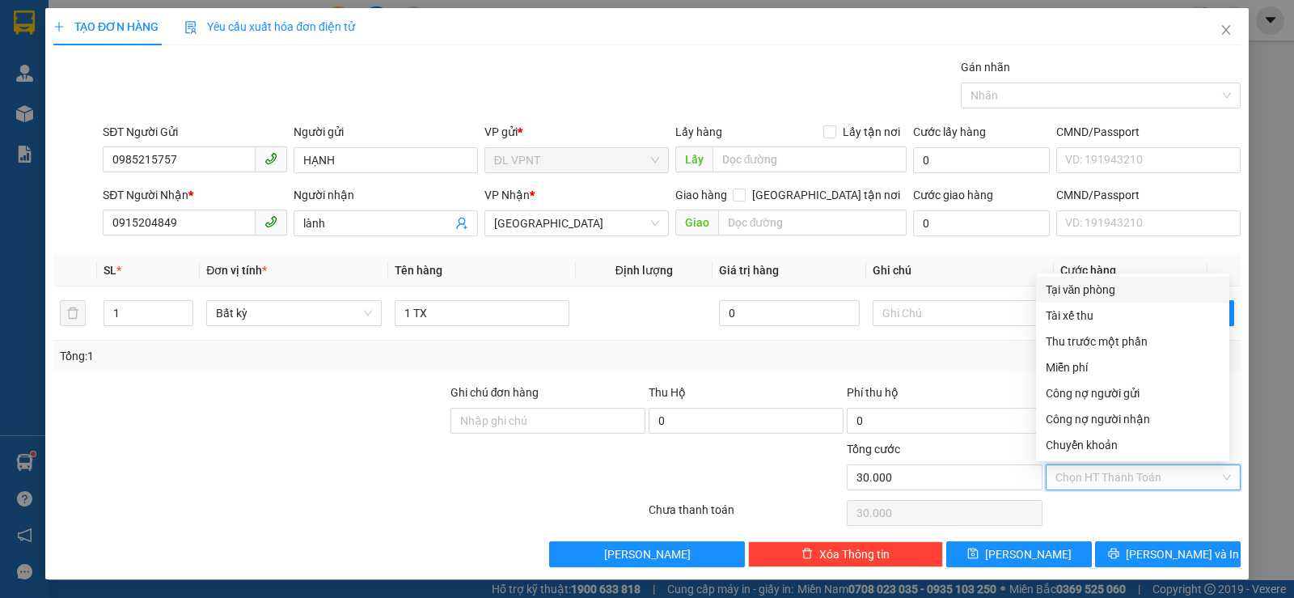
click at [1104, 287] on div "Tại văn phòng" at bounding box center [1133, 290] width 174 height 18
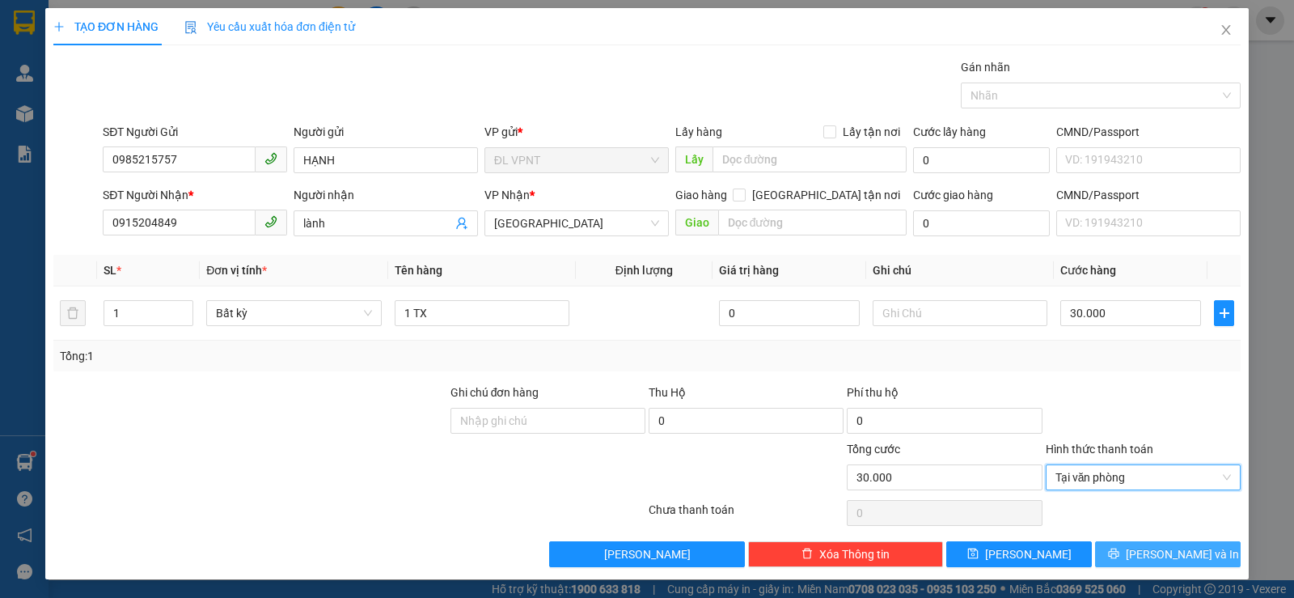
click at [1154, 556] on span "[PERSON_NAME] và In" at bounding box center [1182, 554] width 113 height 18
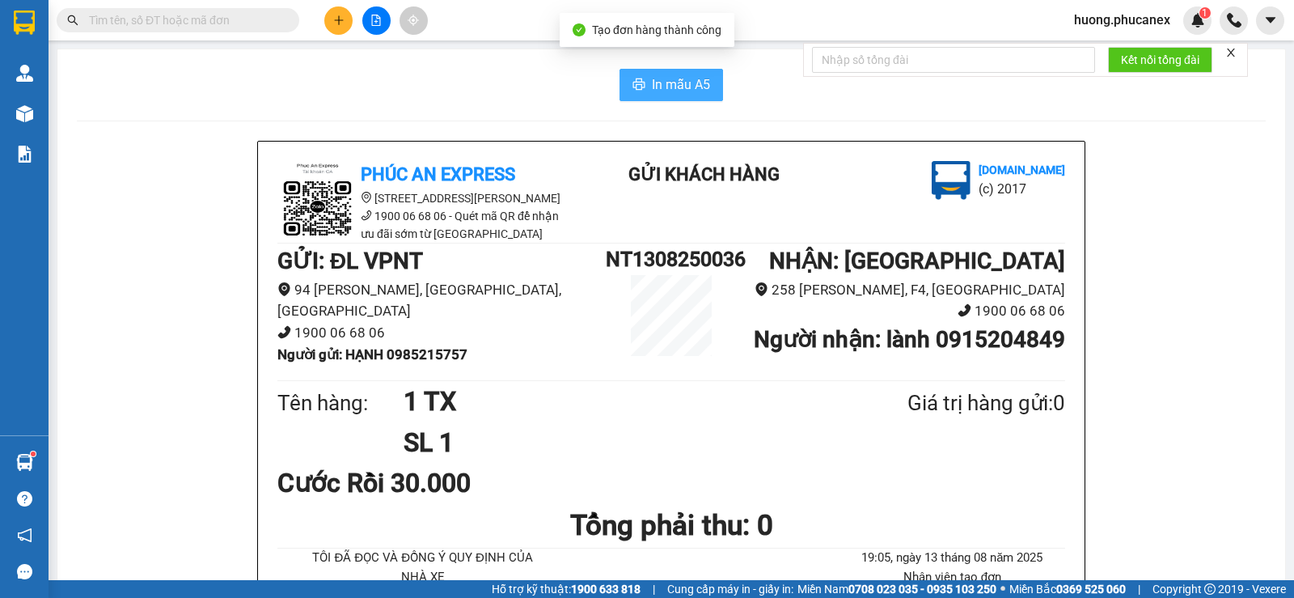
click at [672, 78] on span "In mẫu A5" at bounding box center [681, 84] width 58 height 20
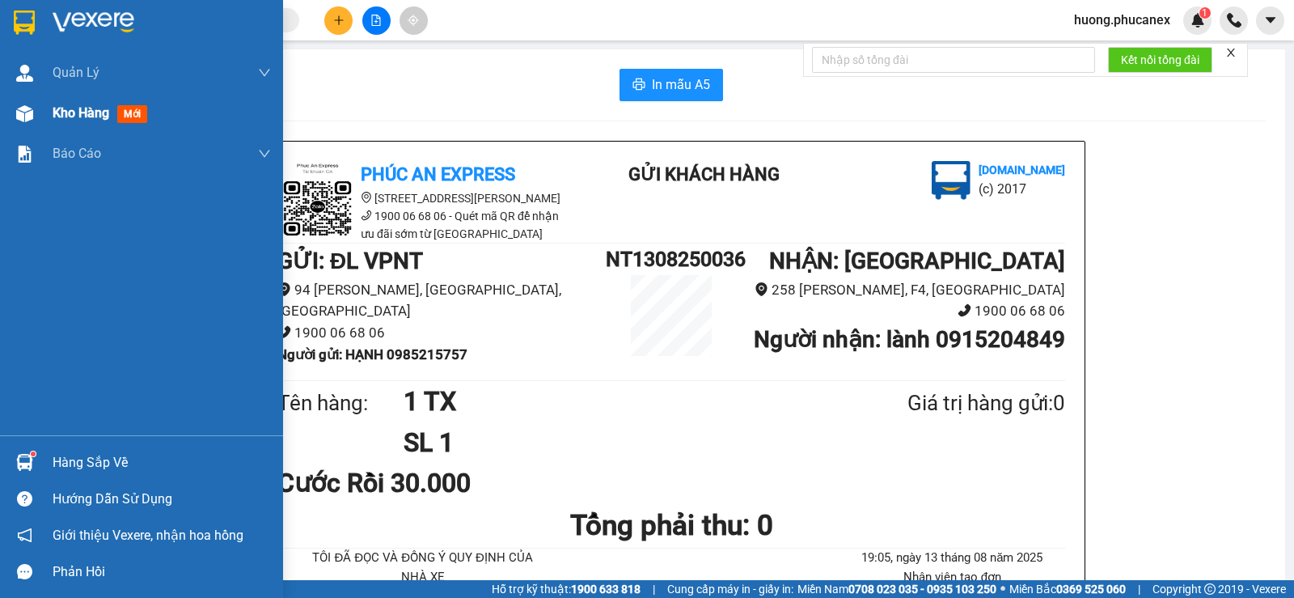
click at [130, 110] on span "mới" at bounding box center [132, 114] width 30 height 18
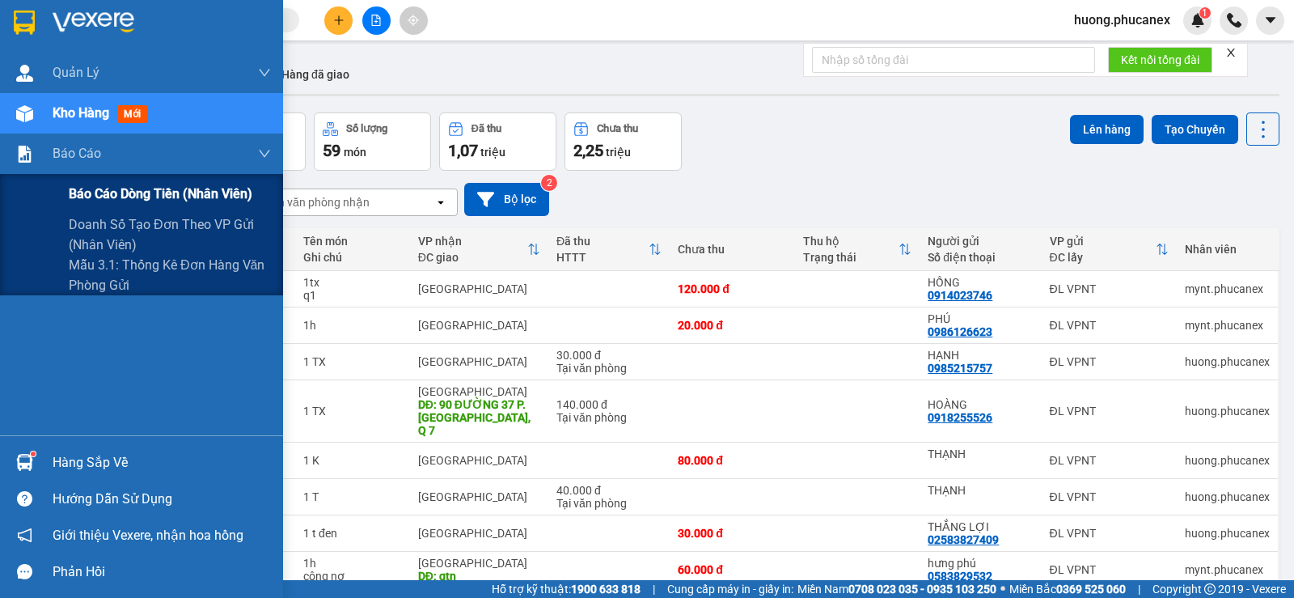
click at [119, 195] on span "Báo cáo dòng tiền (nhân viên)" at bounding box center [161, 194] width 184 height 20
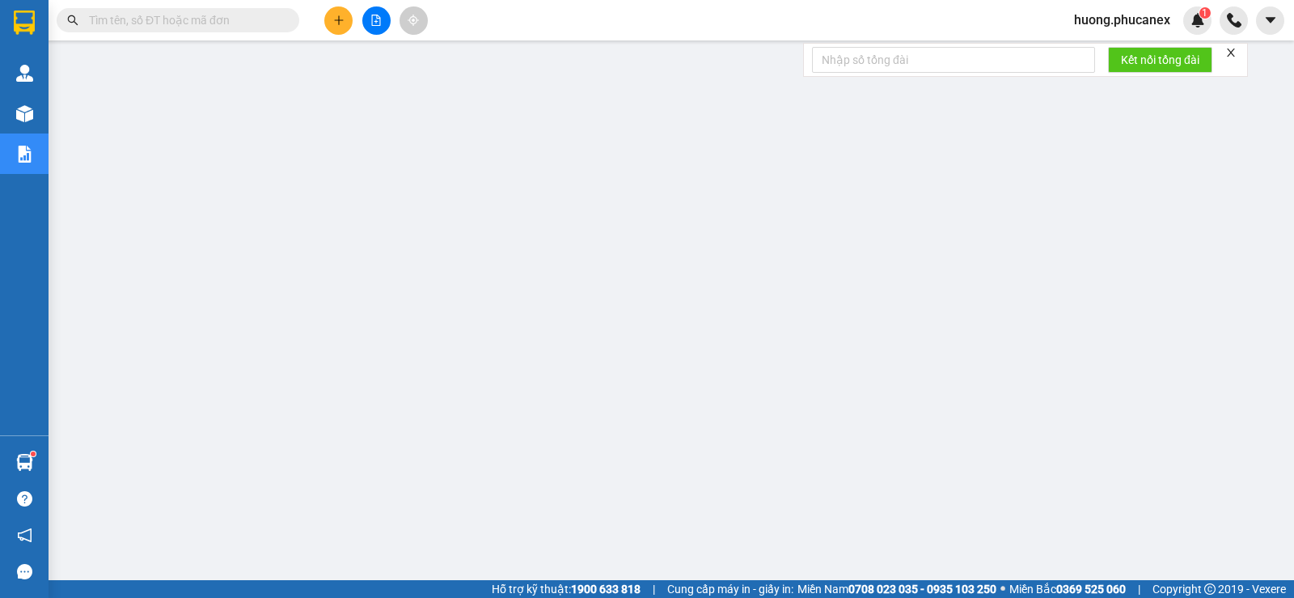
click at [336, 21] on icon "plus" at bounding box center [338, 20] width 11 height 11
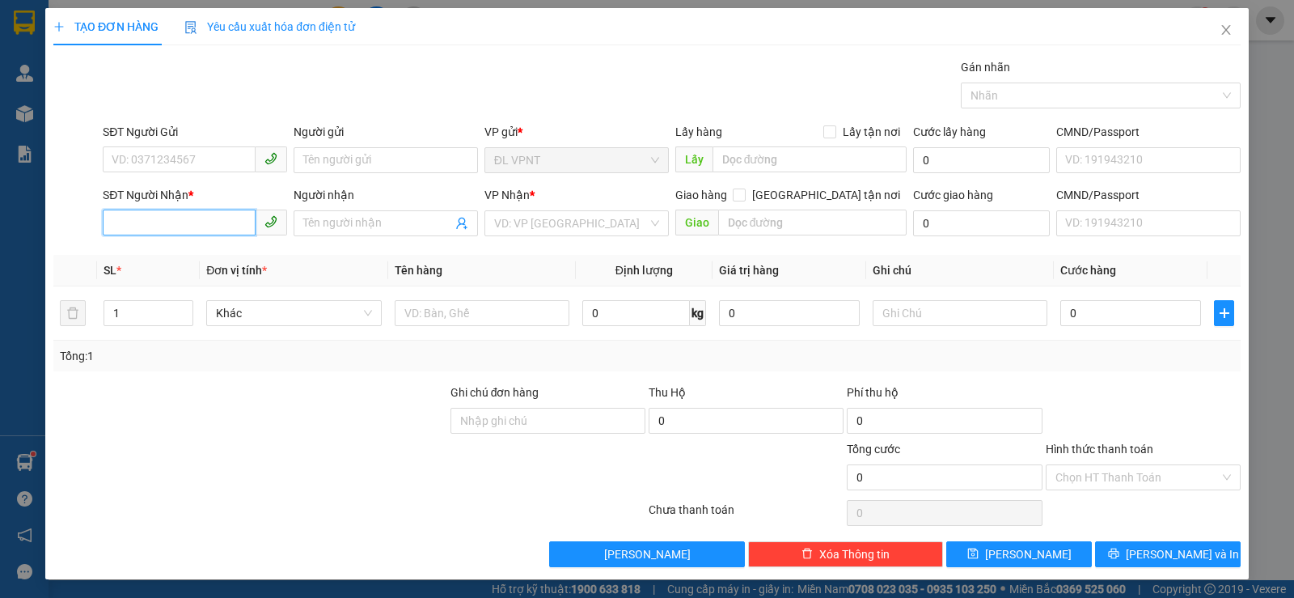
click at [192, 221] on input "SĐT Người Nhận *" at bounding box center [179, 222] width 153 height 26
type input "4"
click at [162, 159] on input "SĐT Người Gửi" at bounding box center [179, 159] width 153 height 26
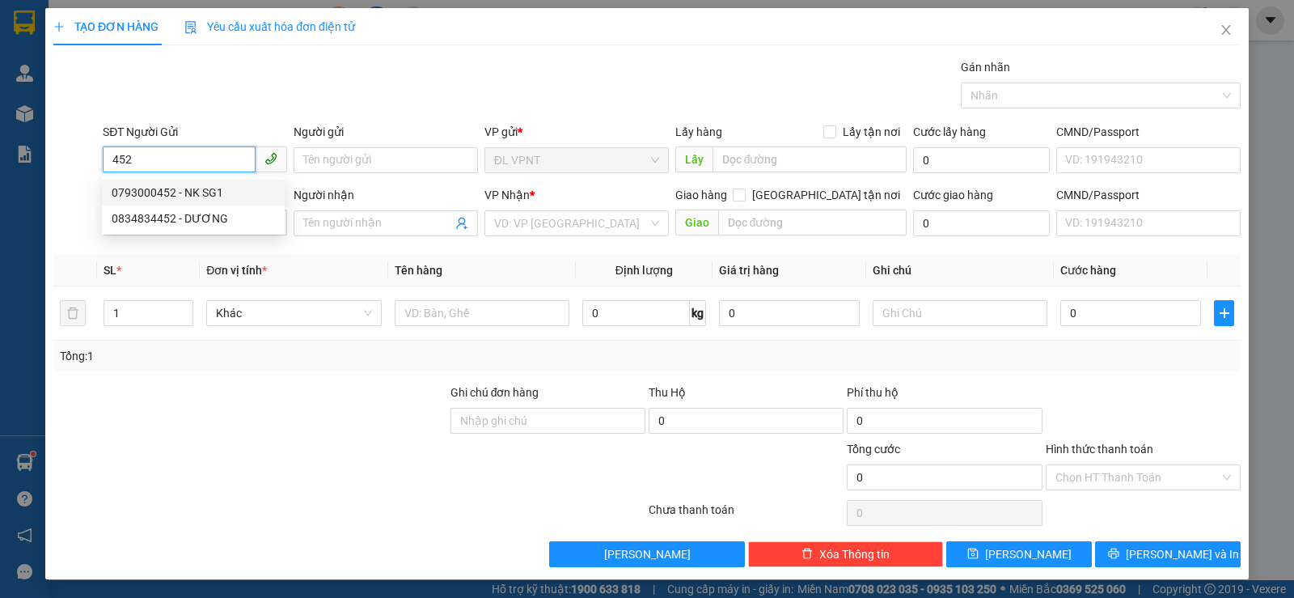
click at [180, 192] on div "0793000452 - NK SG1" at bounding box center [193, 193] width 163 height 18
type input "0793000452"
type input "NK SG1"
type input "0936093279"
type input "DINH"
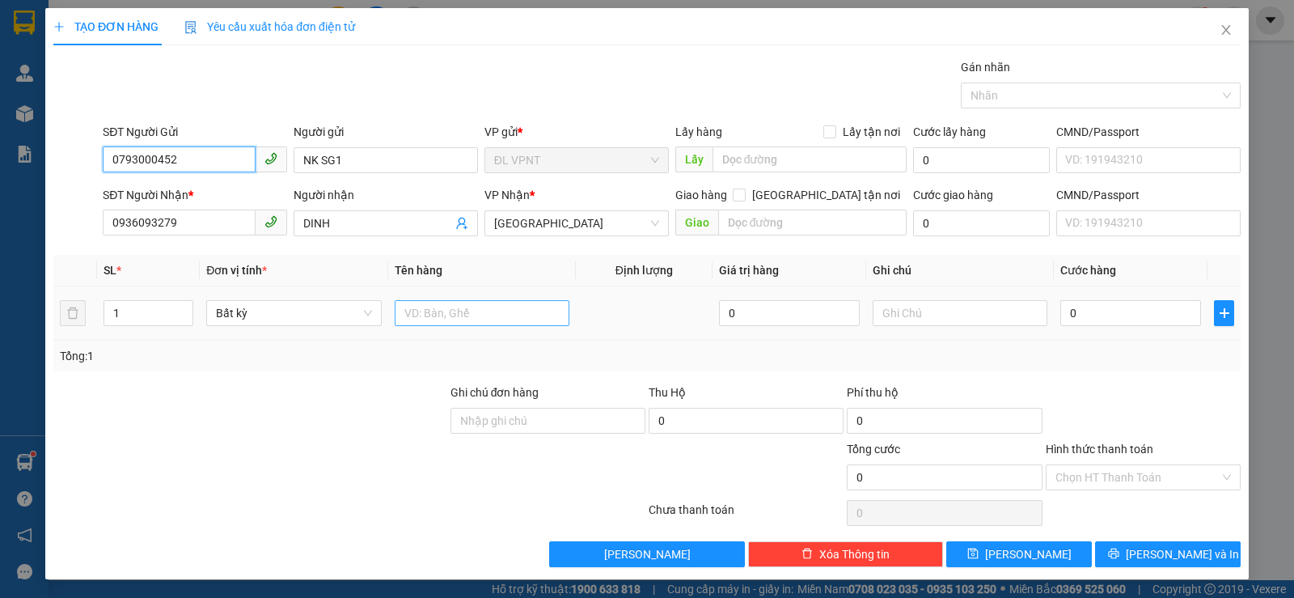
type input "0793000452"
click at [441, 306] on input "text" at bounding box center [482, 313] width 175 height 26
type input "1 H"
click at [1094, 315] on input "0" at bounding box center [1130, 313] width 141 height 26
type input "2"
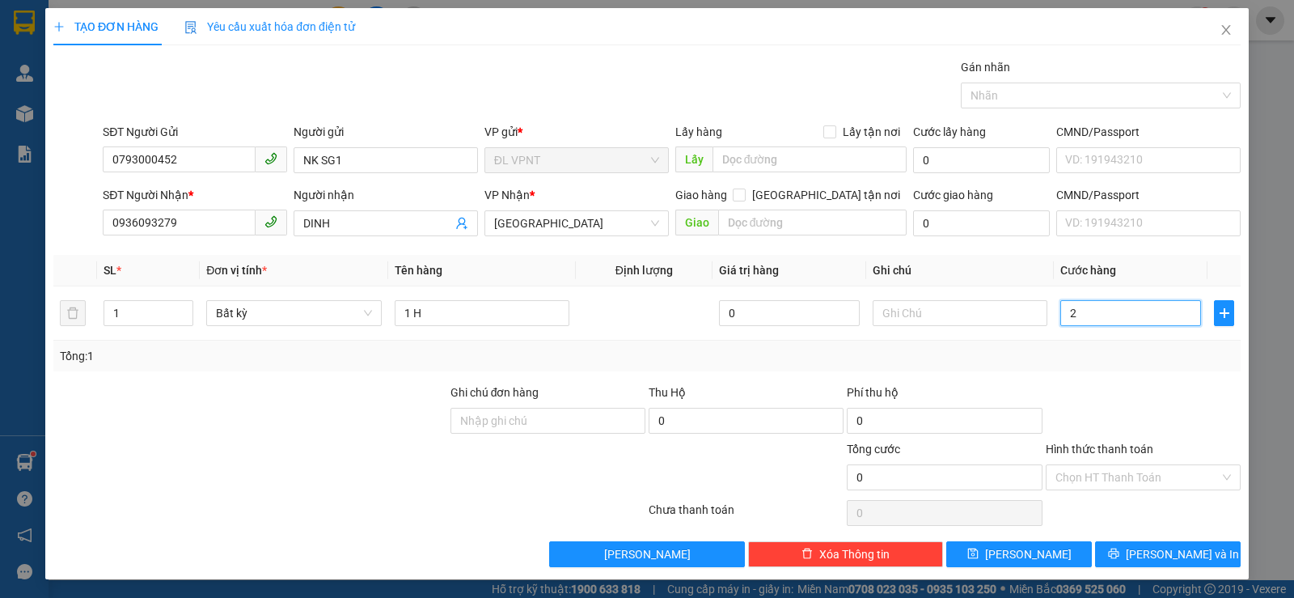
type input "2"
type input "20"
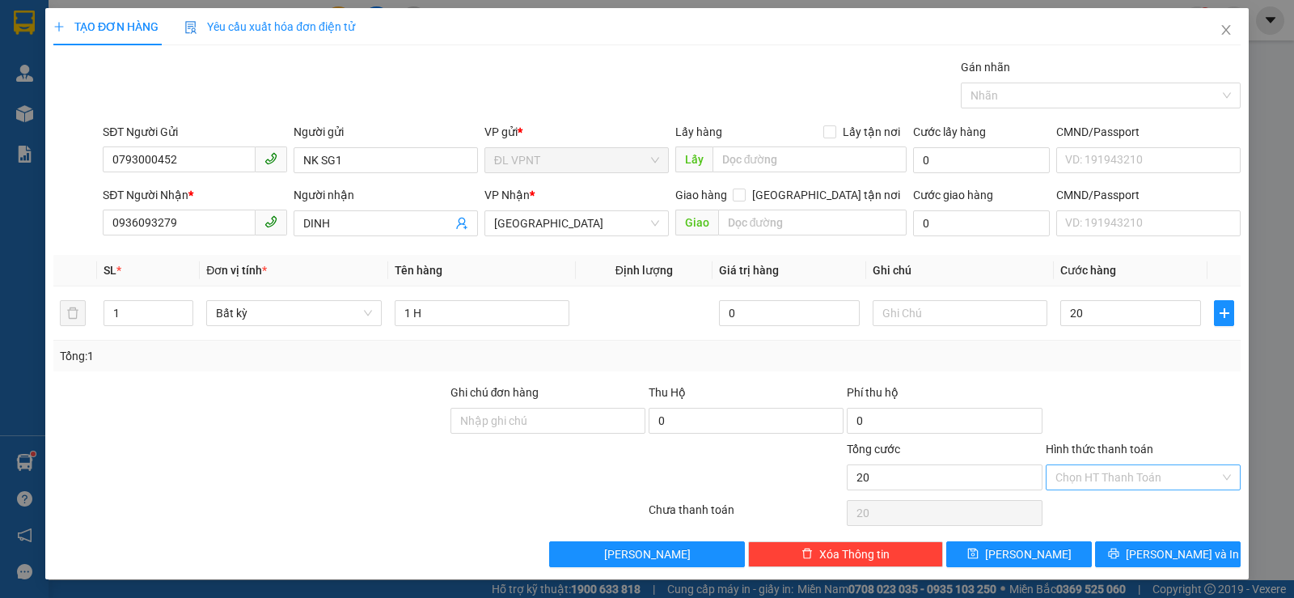
click at [1117, 476] on input "Hình thức thanh toán" at bounding box center [1137, 477] width 164 height 24
type input "20.000"
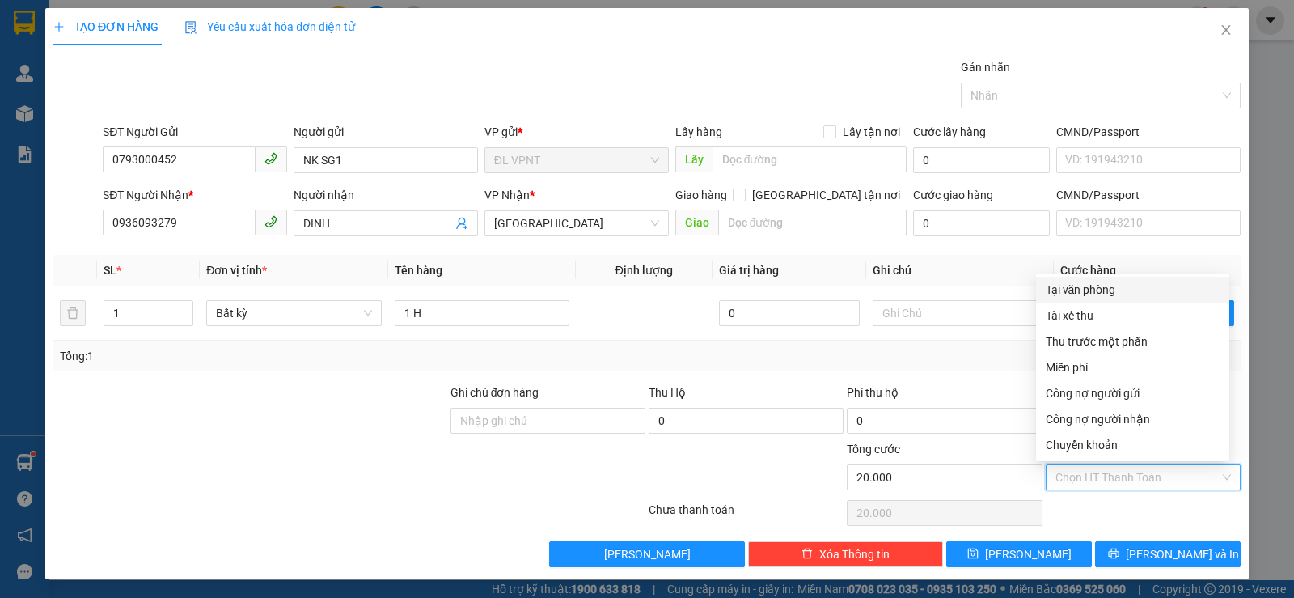
click at [1095, 292] on div "Tại văn phòng" at bounding box center [1133, 290] width 174 height 18
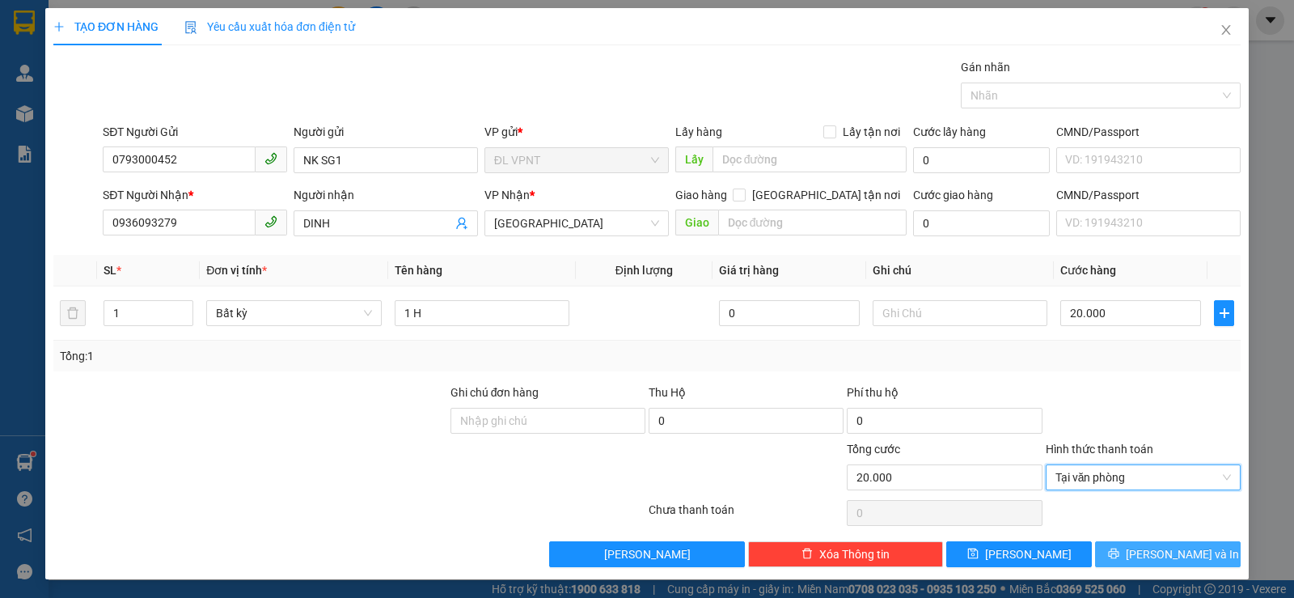
click at [1116, 545] on button "[PERSON_NAME] và In" at bounding box center [1168, 554] width 146 height 26
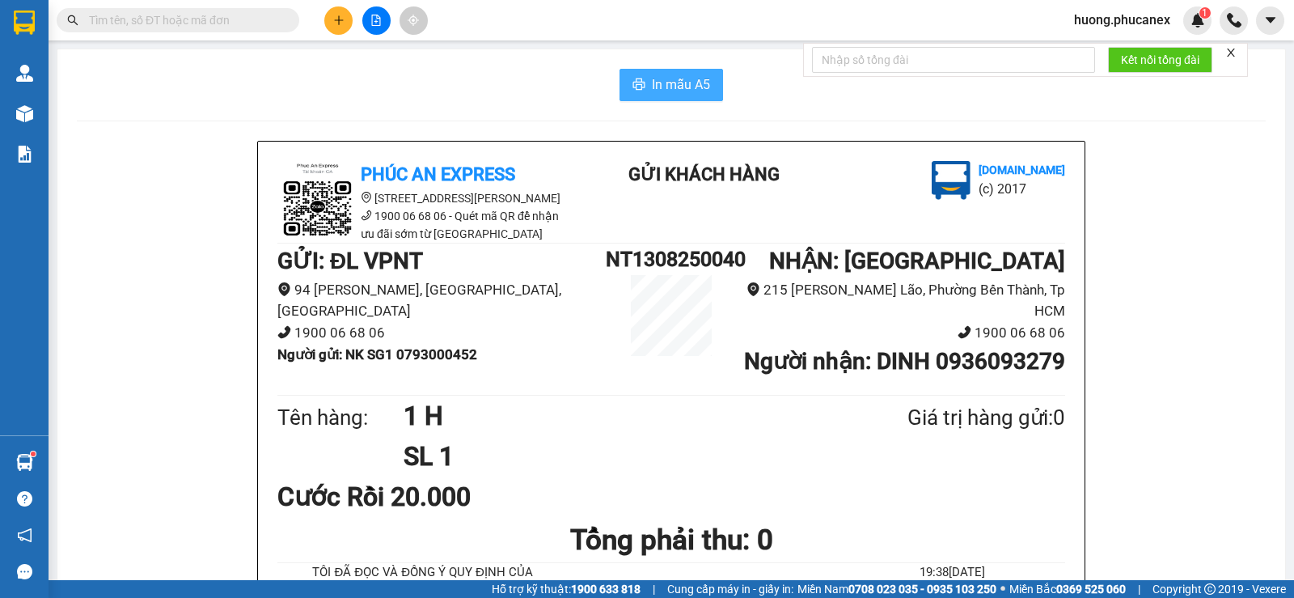
click at [664, 91] on span "In mẫu A5" at bounding box center [681, 84] width 58 height 20
click at [677, 83] on span "In mẫu A5" at bounding box center [681, 84] width 58 height 20
click at [340, 22] on icon "plus" at bounding box center [338, 20] width 11 height 11
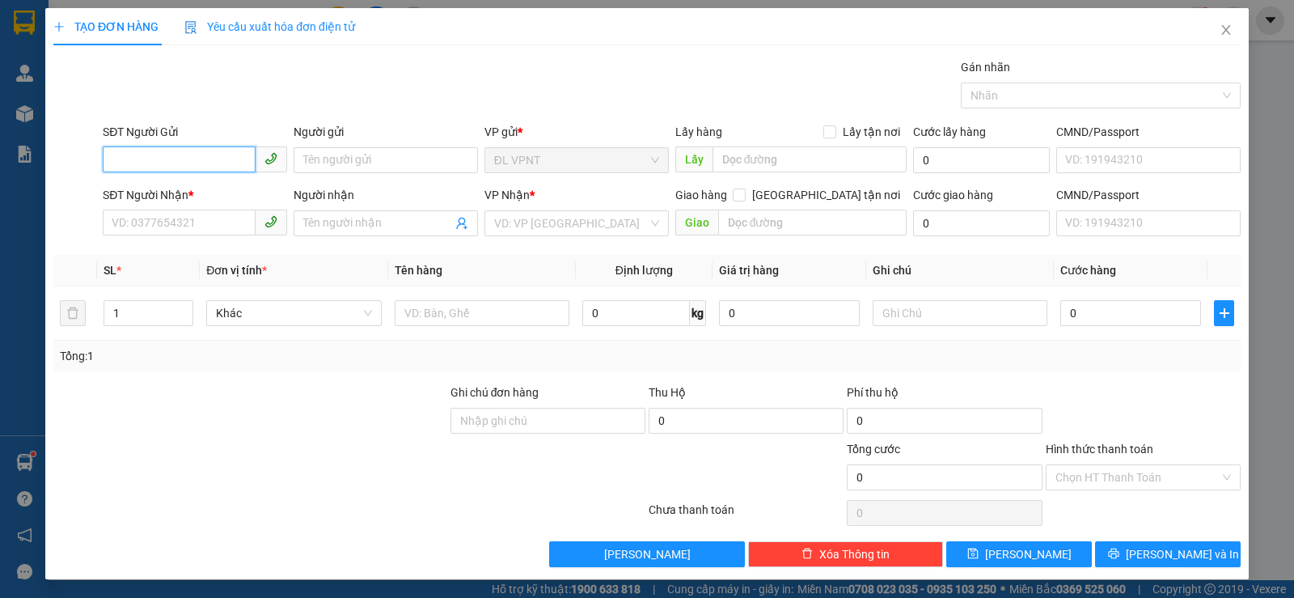
click at [221, 158] on input "SĐT Người Gửi" at bounding box center [179, 159] width 153 height 26
drag, startPoint x: 210, startPoint y: 191, endPoint x: 311, endPoint y: 239, distance: 111.4
click at [210, 191] on div "0377111094 - [GEOGRAPHIC_DATA]" at bounding box center [203, 193] width 182 height 18
type input "0377111094"
type input "HẢI NGUYÊN"
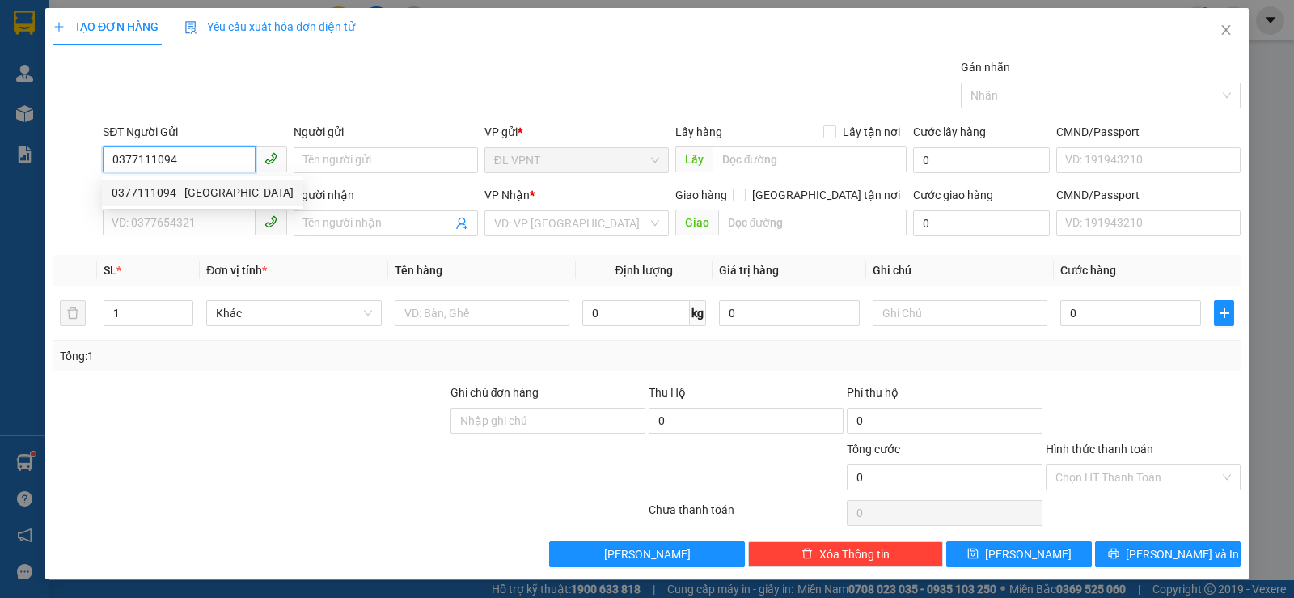
type input "0934003554"
type input "NHỰT"
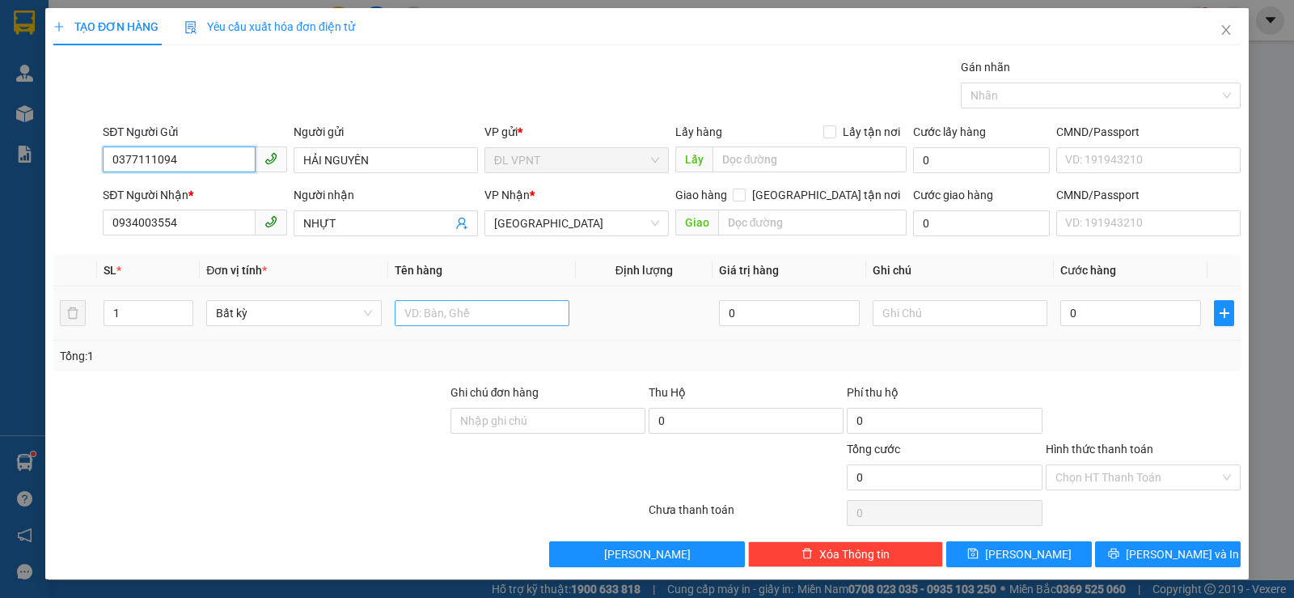
type input "0377111094"
click at [443, 319] on input "text" at bounding box center [482, 313] width 175 height 26
type input "1 H"
click at [1135, 318] on input "0" at bounding box center [1130, 313] width 141 height 26
click at [1141, 471] on input "Hình thức thanh toán" at bounding box center [1137, 477] width 164 height 24
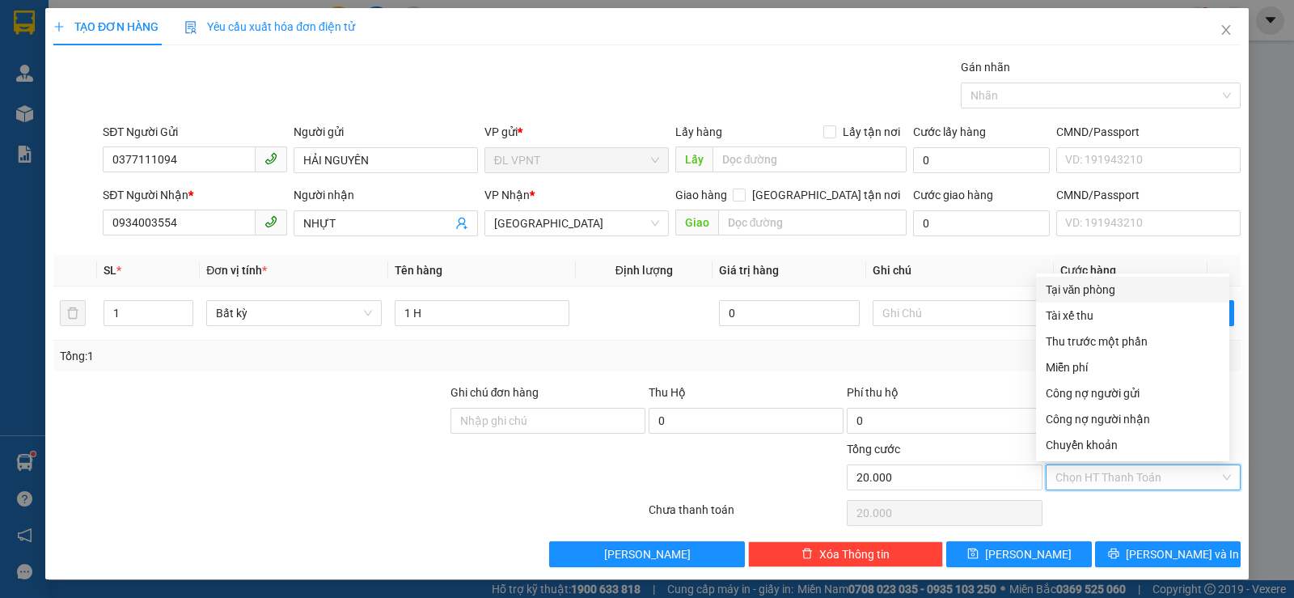
click at [1132, 291] on div "Tại văn phòng" at bounding box center [1133, 290] width 174 height 18
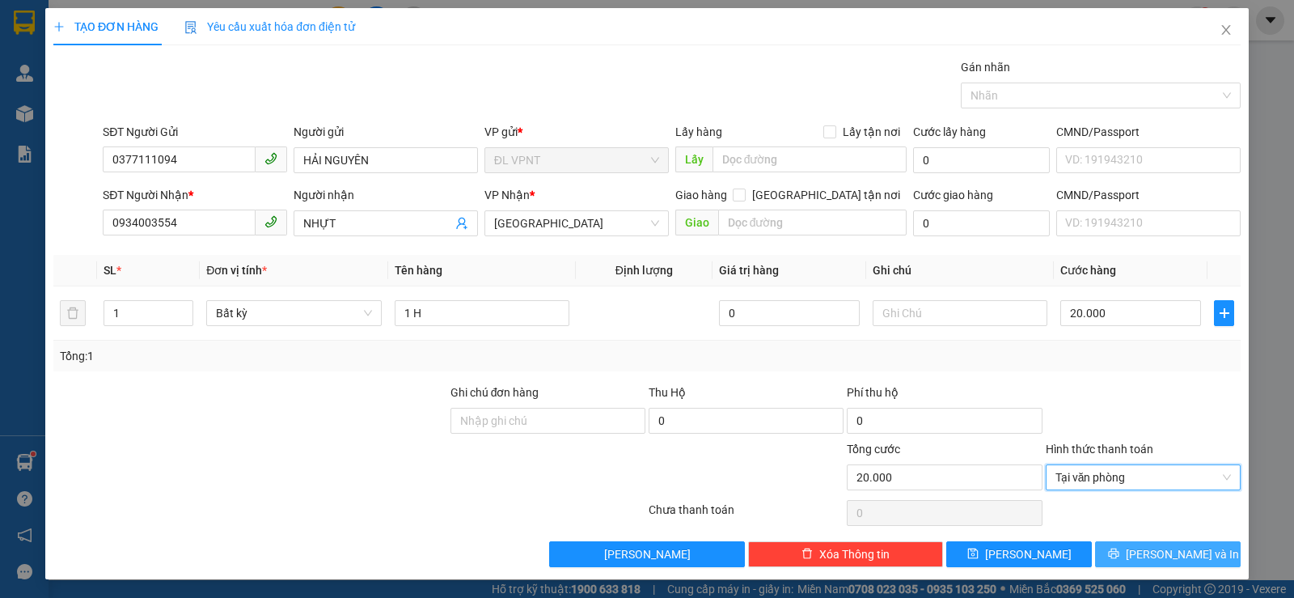
click at [1127, 546] on button "[PERSON_NAME] và In" at bounding box center [1168, 554] width 146 height 26
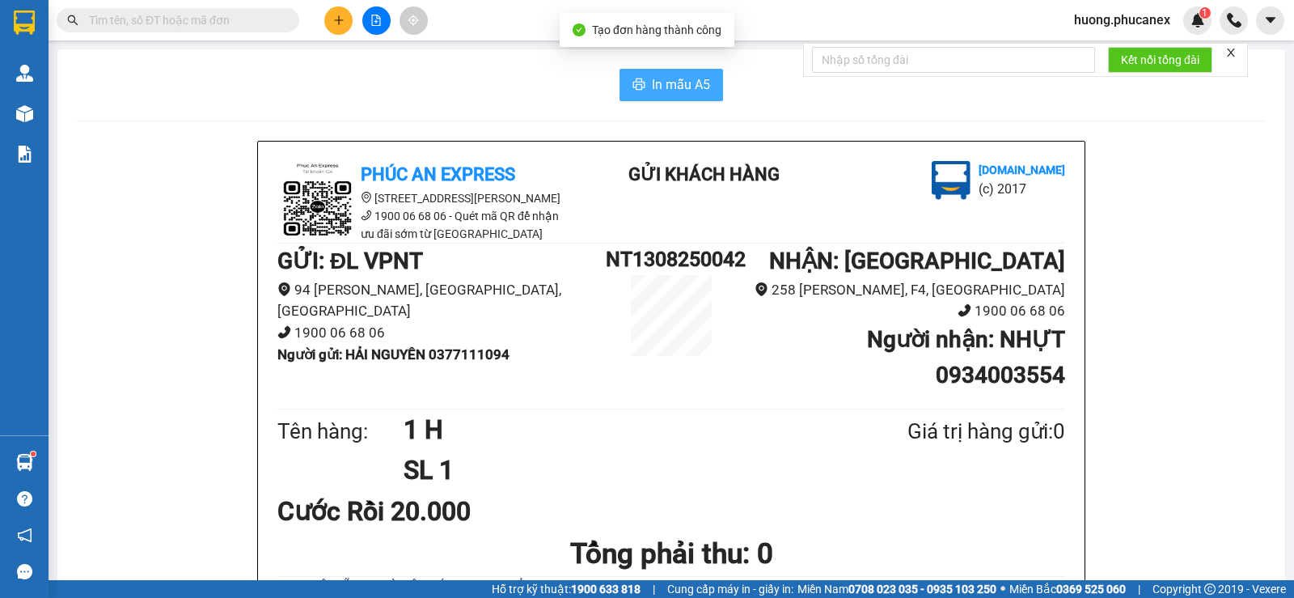
click at [693, 97] on button "In mẫu A5" at bounding box center [671, 85] width 104 height 32
